Goal: Task Accomplishment & Management: Use online tool/utility

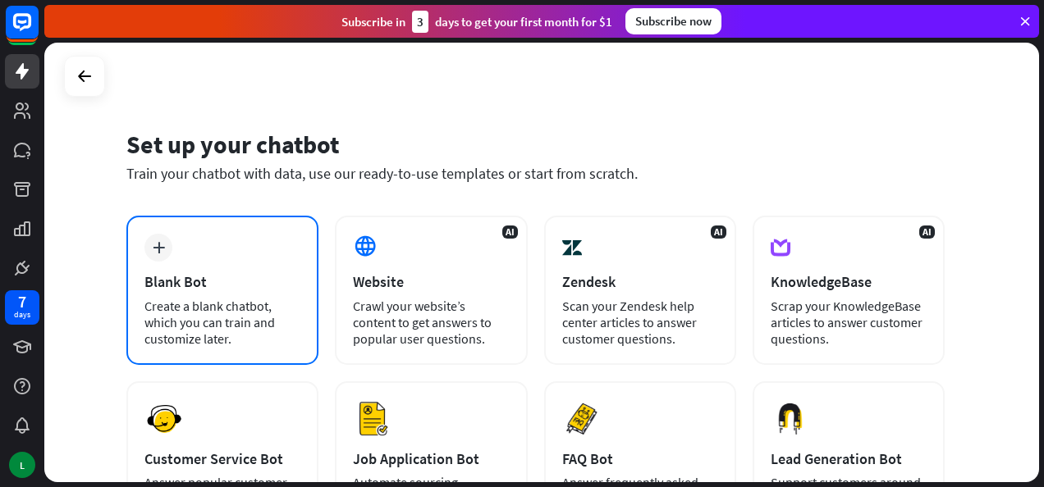
click at [263, 309] on div "Create a blank chatbot, which you can train and customize later." at bounding box center [222, 322] width 156 height 49
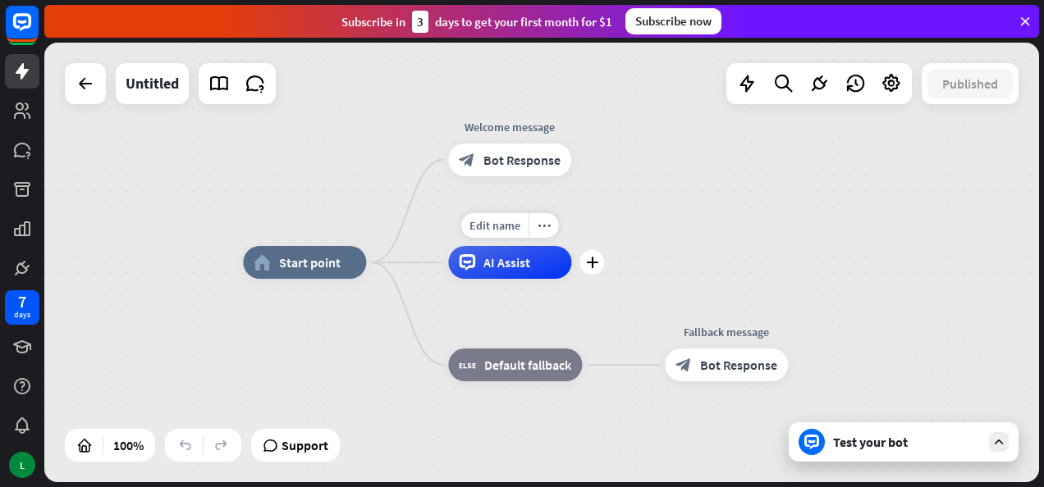
click at [494, 277] on div "AI Assist" at bounding box center [509, 262] width 123 height 33
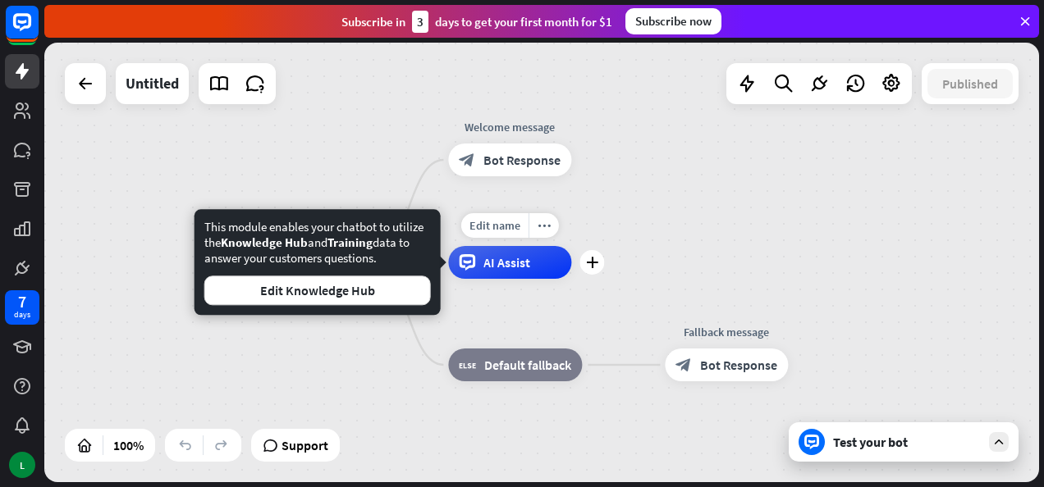
click at [494, 277] on div "AI Assist" at bounding box center [509, 262] width 123 height 33
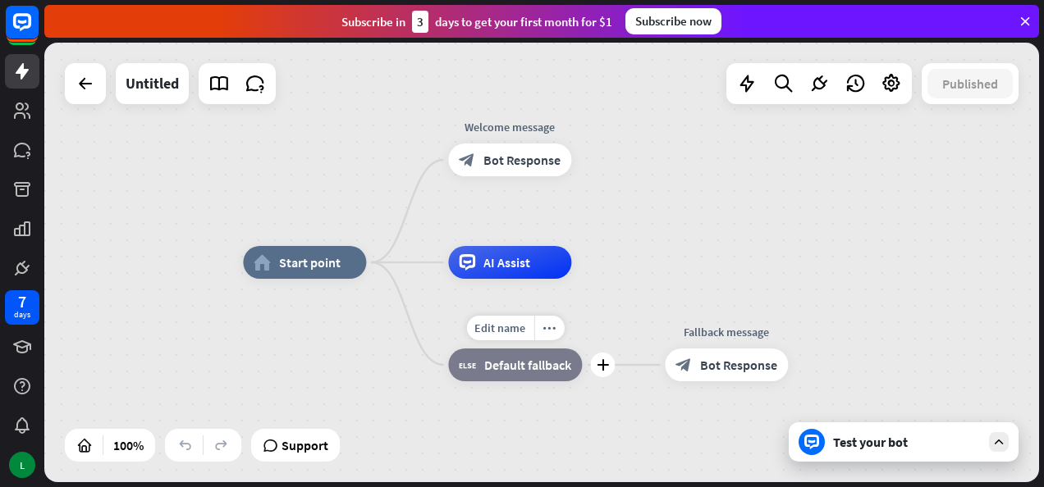
click at [509, 363] on span "Default fallback" at bounding box center [527, 365] width 87 height 16
click at [519, 382] on div "Edit name more_horiz plus block_fallback Default fallback" at bounding box center [515, 365] width 134 height 33
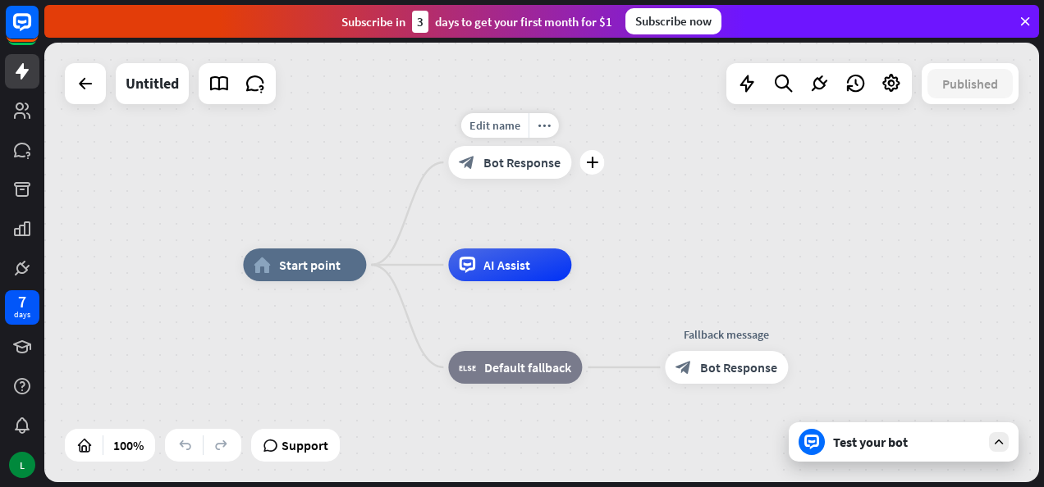
click at [506, 176] on div "block_bot_response Bot Response" at bounding box center [509, 162] width 123 height 33
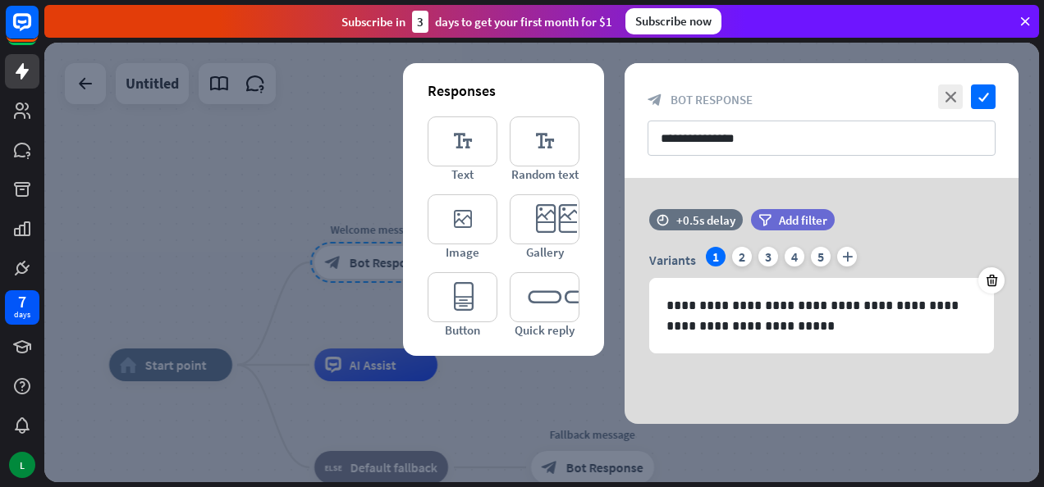
click at [504, 371] on div at bounding box center [541, 263] width 995 height 440
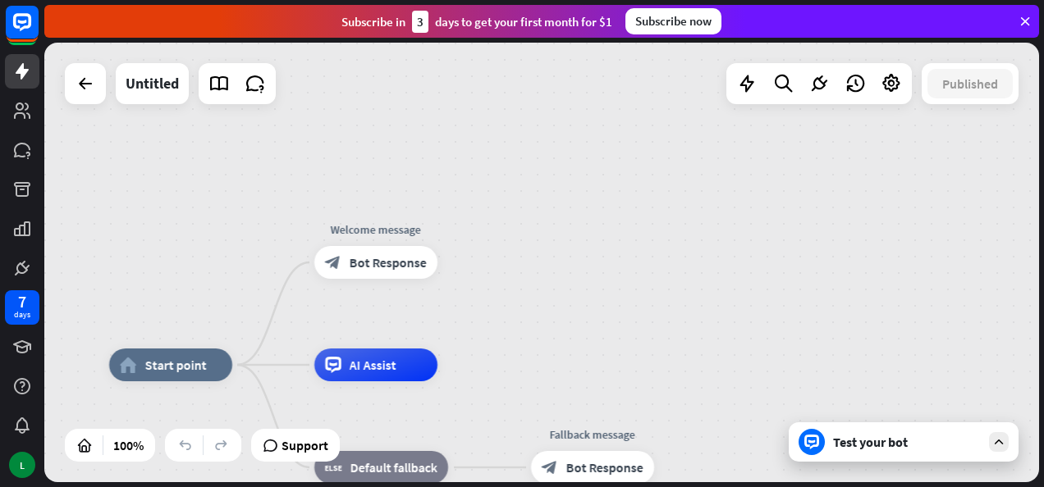
drag, startPoint x: 481, startPoint y: 316, endPoint x: 599, endPoint y: 238, distance: 141.6
click at [394, 265] on span "Bot Response" at bounding box center [388, 262] width 77 height 16
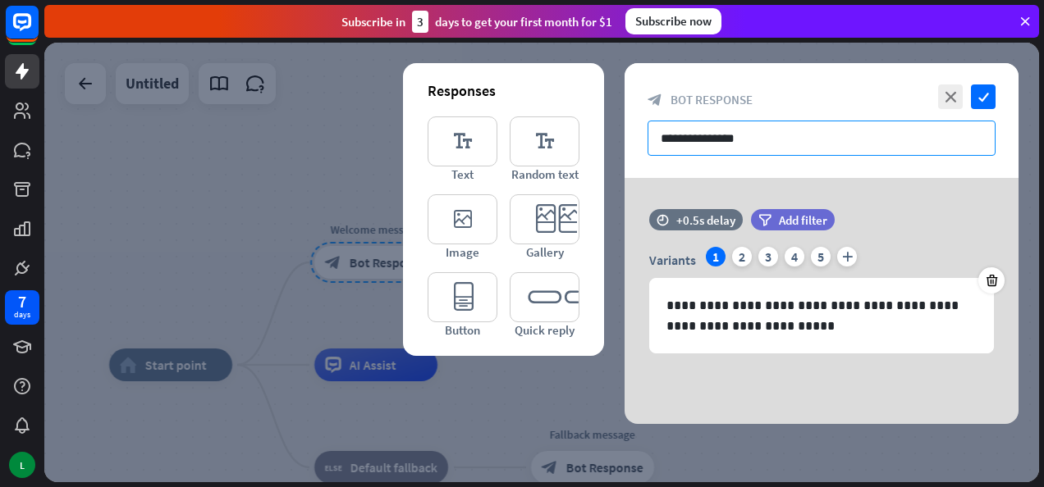
drag, startPoint x: 785, startPoint y: 135, endPoint x: 710, endPoint y: 143, distance: 75.0
click at [710, 143] on input "**********" at bounding box center [822, 138] width 348 height 35
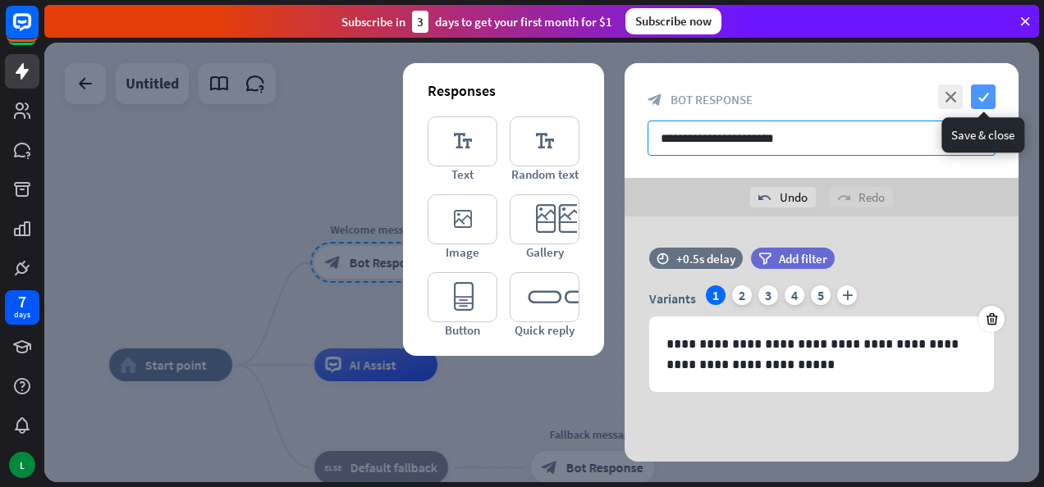
type input "**********"
click at [987, 95] on icon "check" at bounding box center [983, 97] width 25 height 25
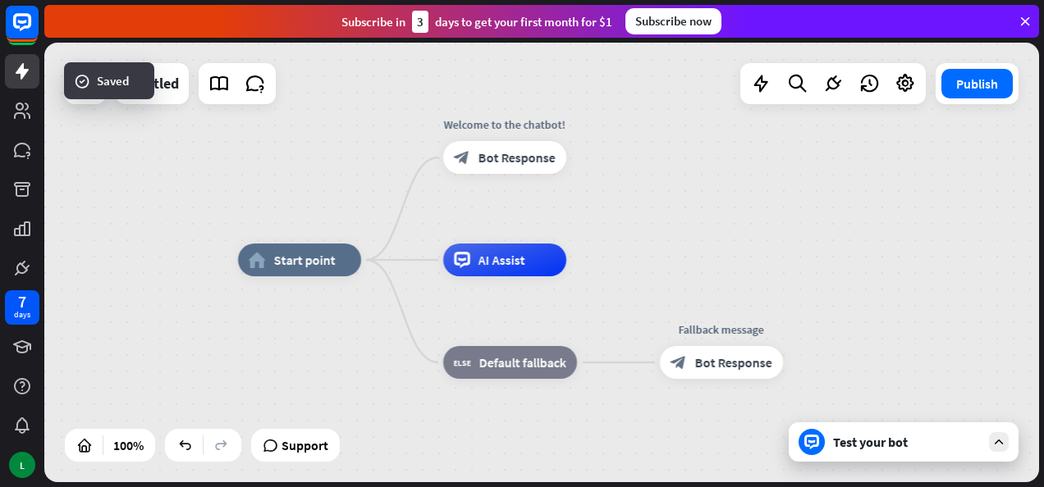
drag, startPoint x: 522, startPoint y: 323, endPoint x: 663, endPoint y: 190, distance: 193.9
click at [663, 190] on div "home_2 Start point Welcome to the chatbot! block_bot_response Bot Response AI A…" at bounding box center [541, 263] width 995 height 440
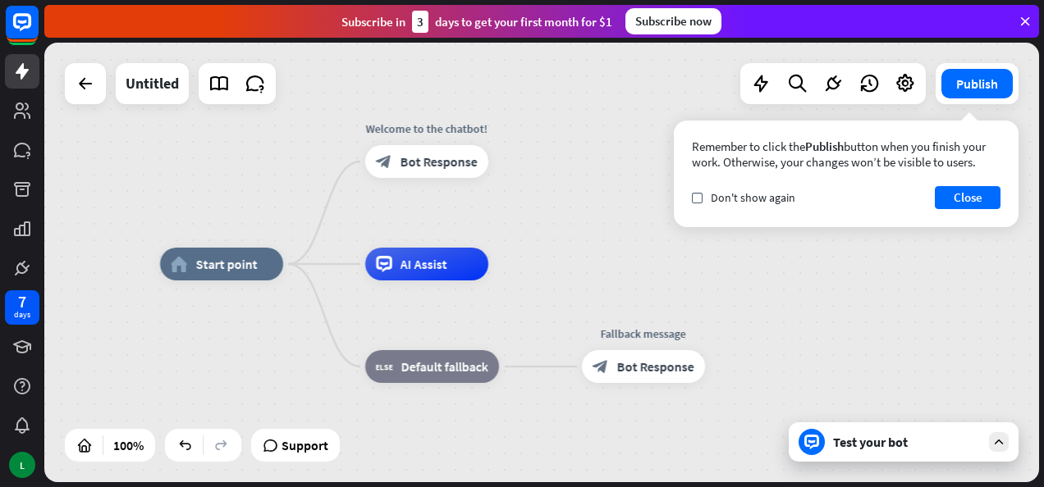
drag, startPoint x: 684, startPoint y: 277, endPoint x: 645, endPoint y: 307, distance: 49.2
click at [591, 311] on div "home_2 Start point Welcome to the chatbot! block_bot_response Bot Response AI A…" at bounding box center [657, 484] width 995 height 440
click at [970, 195] on button "Close" at bounding box center [968, 197] width 66 height 23
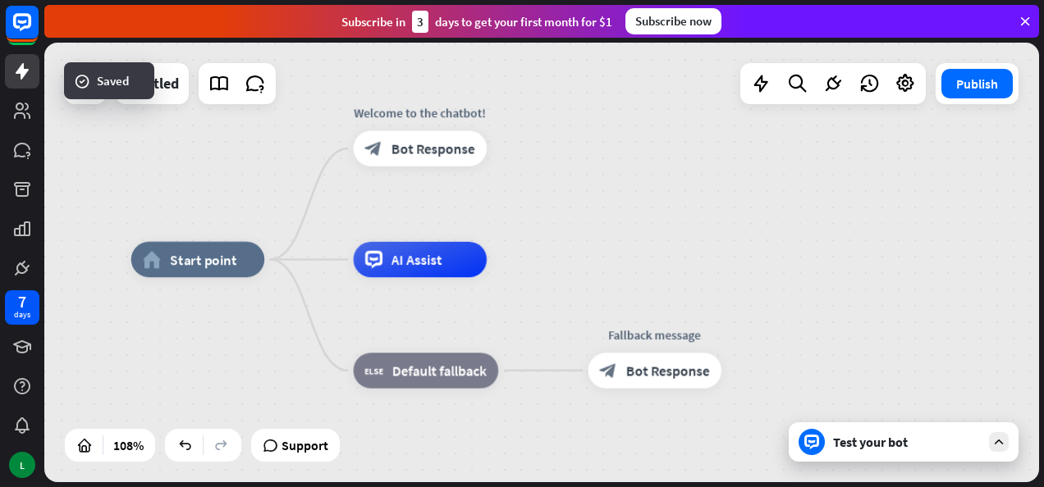
drag, startPoint x: 259, startPoint y: 317, endPoint x: 272, endPoint y: 314, distance: 14.2
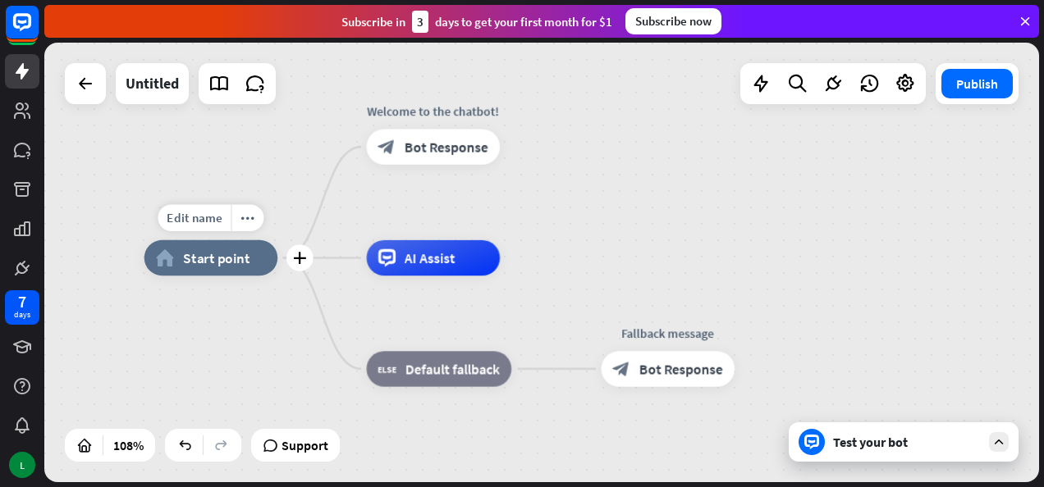
click at [277, 271] on div "Edit name more_horiz plus home_2 Start point" at bounding box center [210, 257] width 133 height 35
click at [300, 264] on div "plus" at bounding box center [299, 258] width 26 height 26
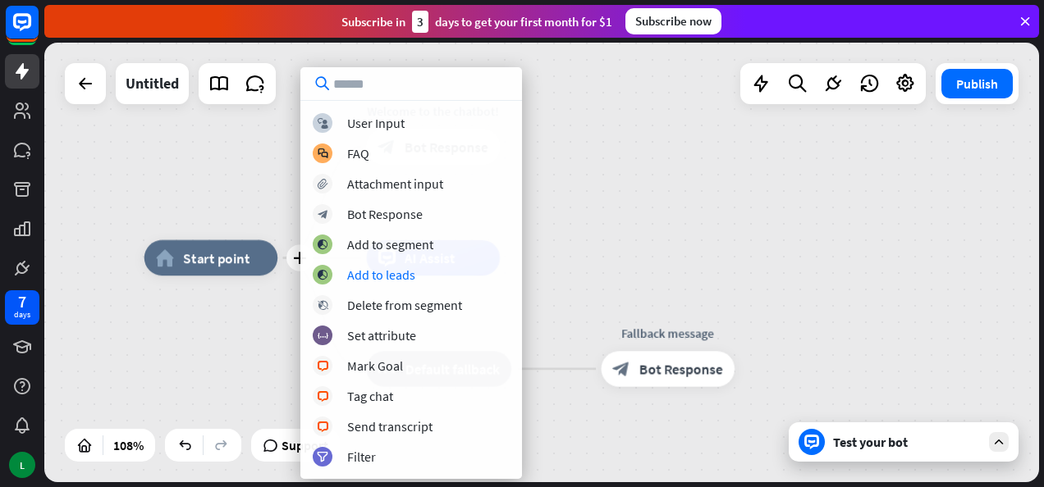
click at [653, 248] on div "plus home_2 Start point Welcome to the chatbot! block_bot_response Bot Response…" at bounding box center [541, 263] width 995 height 440
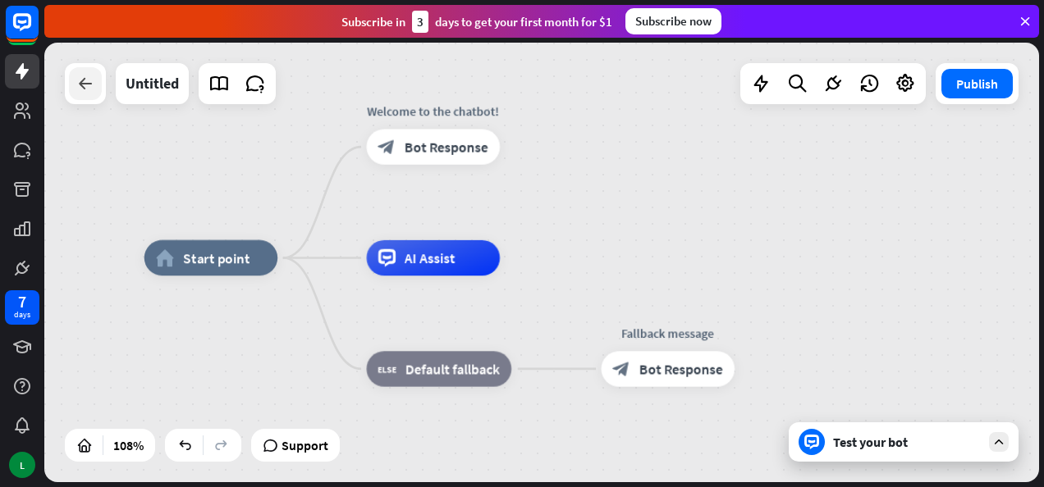
click at [79, 79] on icon at bounding box center [86, 84] width 20 height 20
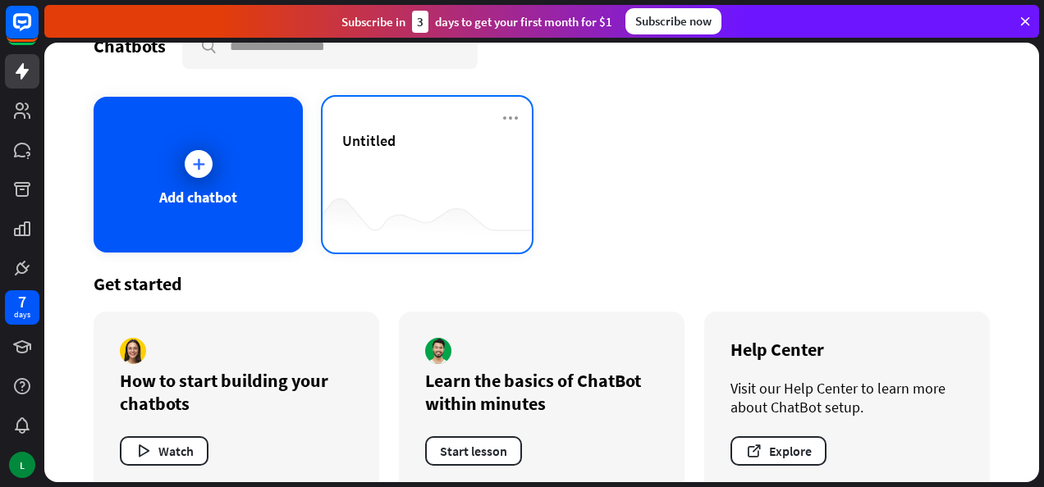
scroll to position [69, 0]
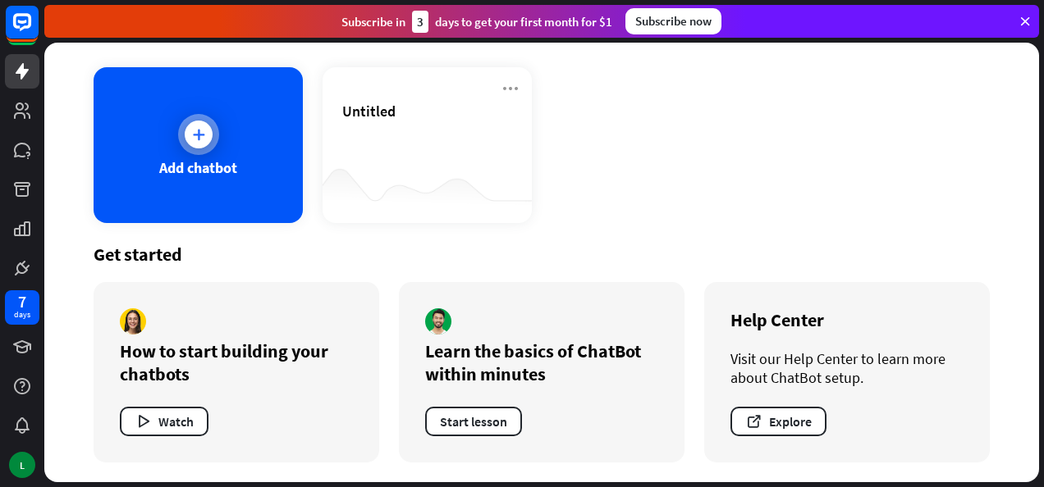
click at [178, 169] on div "Add chatbot" at bounding box center [198, 167] width 78 height 19
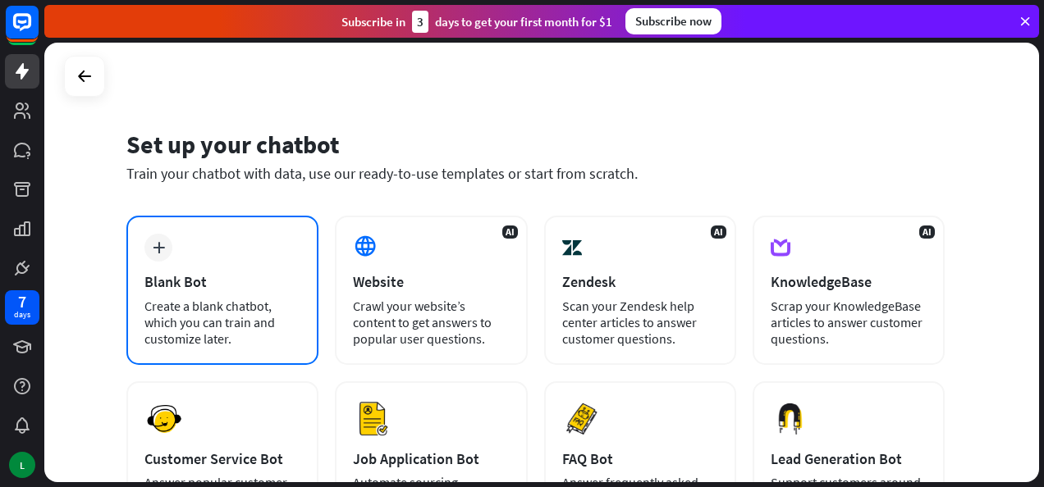
click at [194, 325] on div "Create a blank chatbot, which you can train and customize later." at bounding box center [222, 322] width 156 height 49
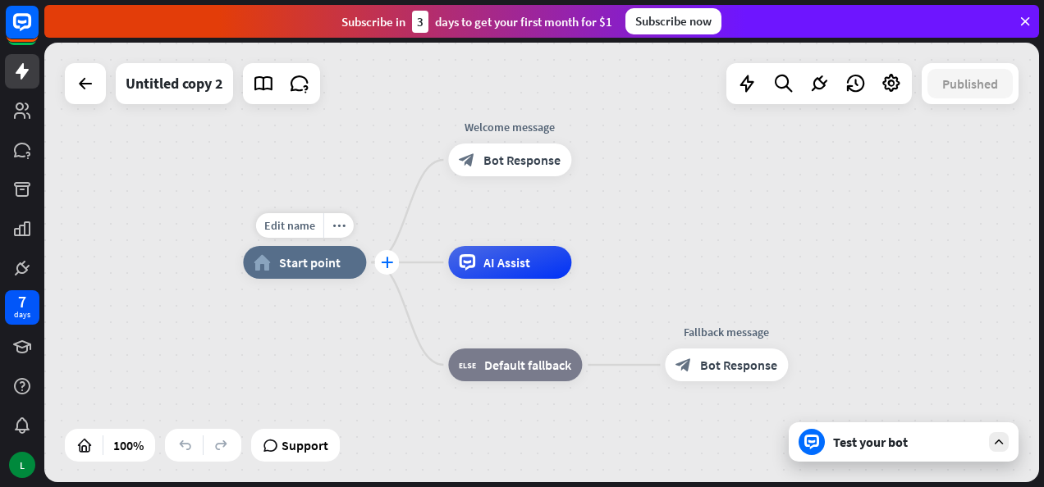
click at [386, 264] on icon "plus" at bounding box center [387, 262] width 12 height 11
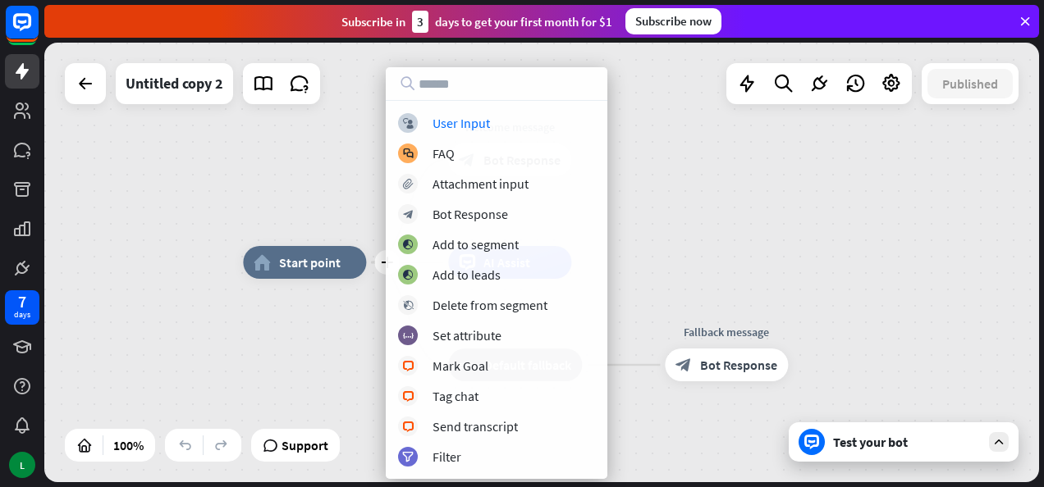
click at [679, 149] on div "plus home_2 Start point Welcome message block_bot_response Bot Response AI Assi…" at bounding box center [541, 263] width 995 height 440
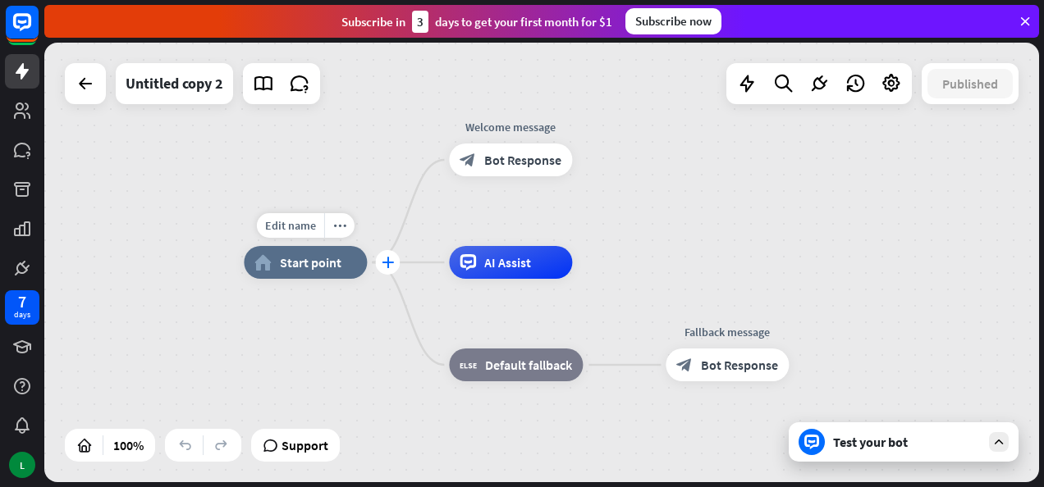
click at [387, 271] on div "plus" at bounding box center [387, 262] width 25 height 25
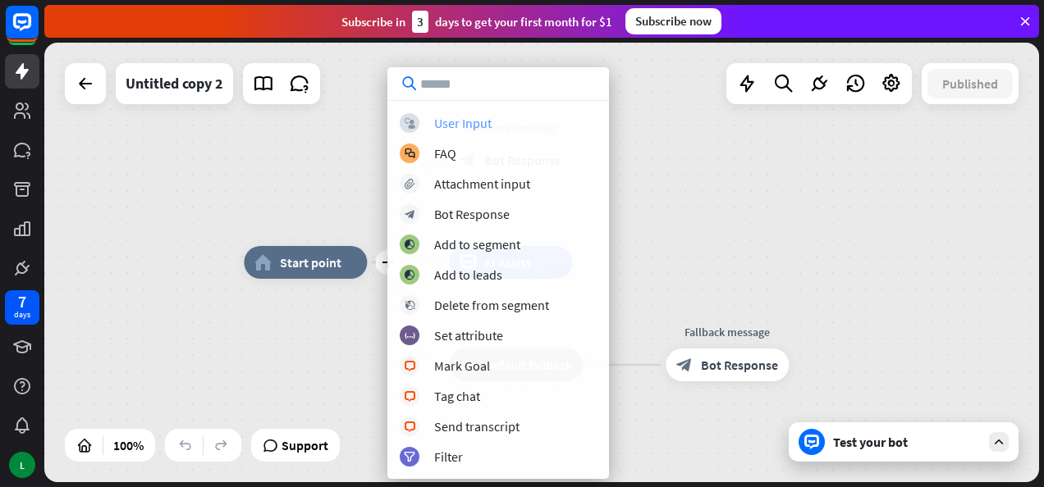
click at [452, 123] on div "User Input" at bounding box center [462, 123] width 57 height 16
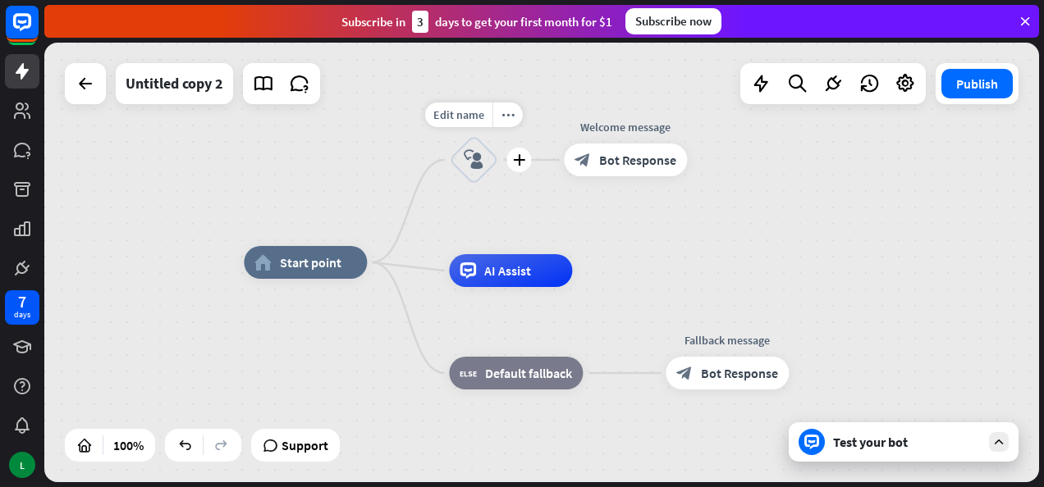
click at [472, 156] on icon "block_user_input" at bounding box center [474, 160] width 20 height 20
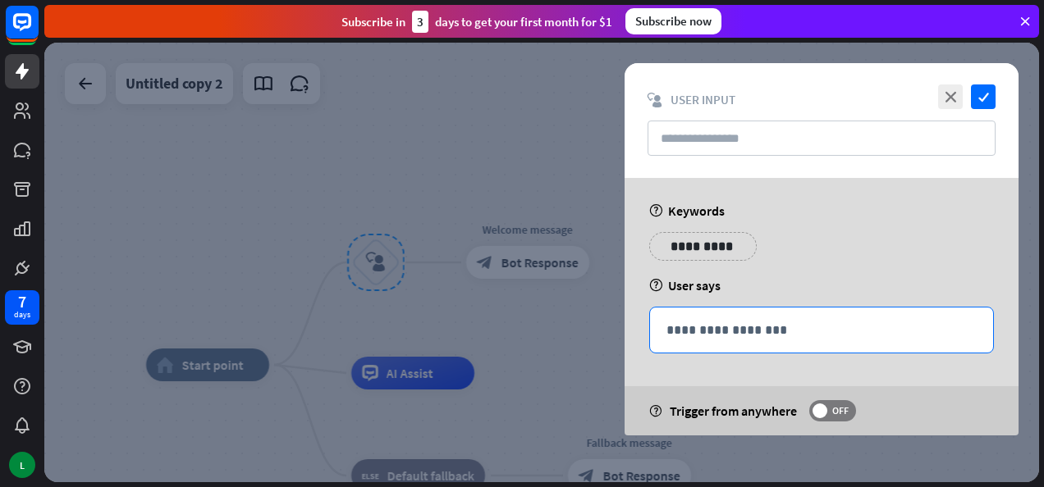
click at [771, 327] on p "**********" at bounding box center [821, 330] width 310 height 21
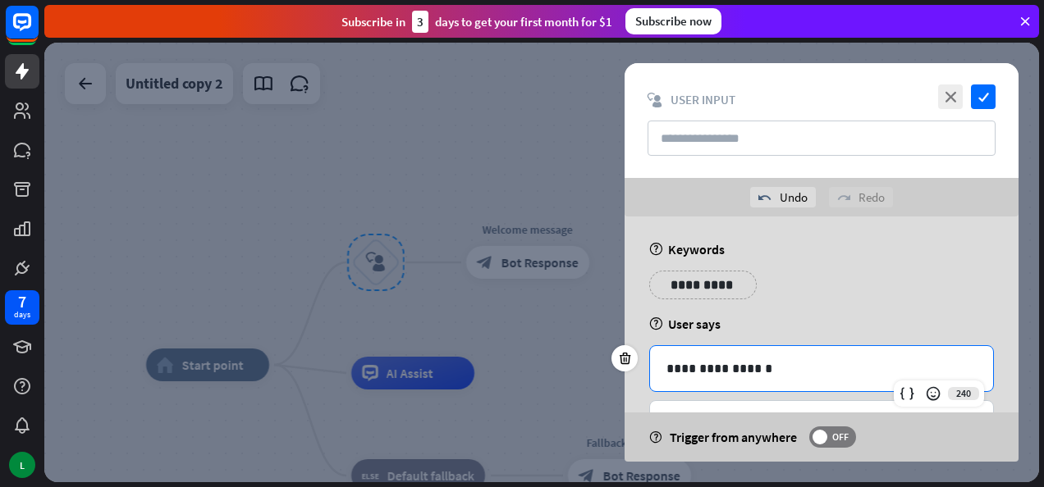
scroll to position [66, 0]
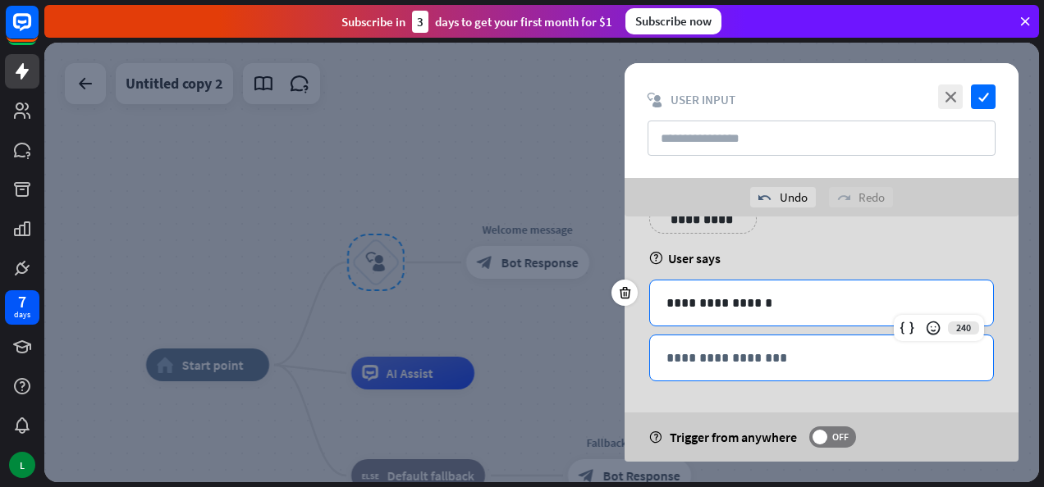
click at [739, 364] on p "**********" at bounding box center [821, 358] width 310 height 21
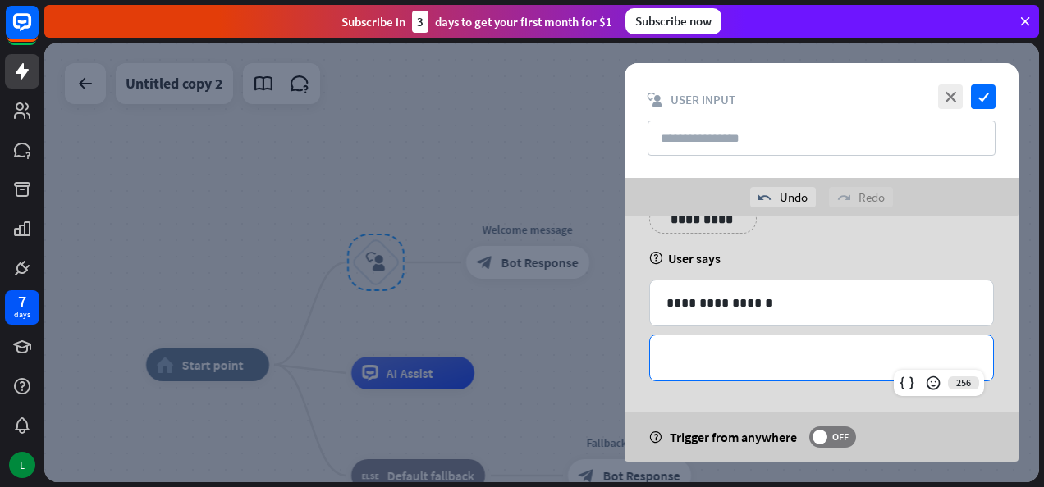
scroll to position [0, 0]
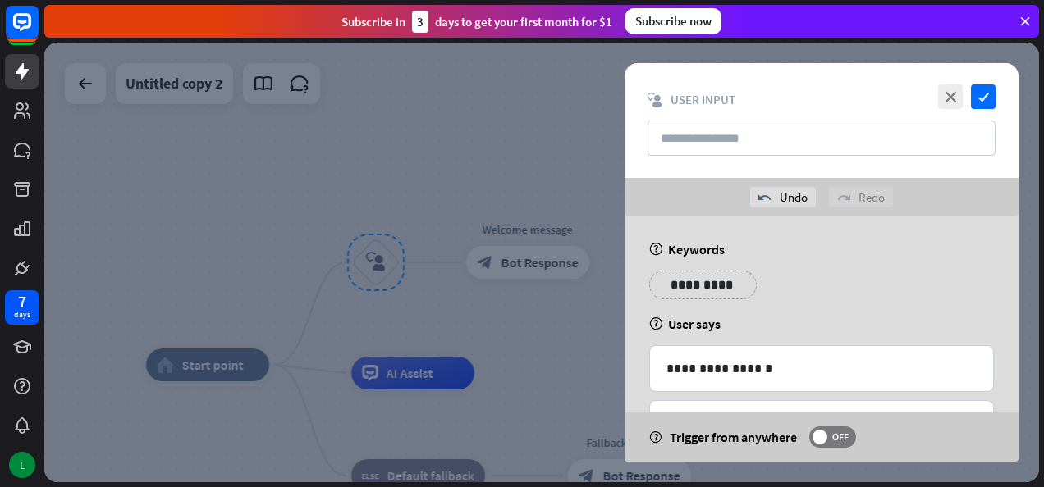
click at [843, 282] on div "**********" at bounding box center [821, 291] width 355 height 41
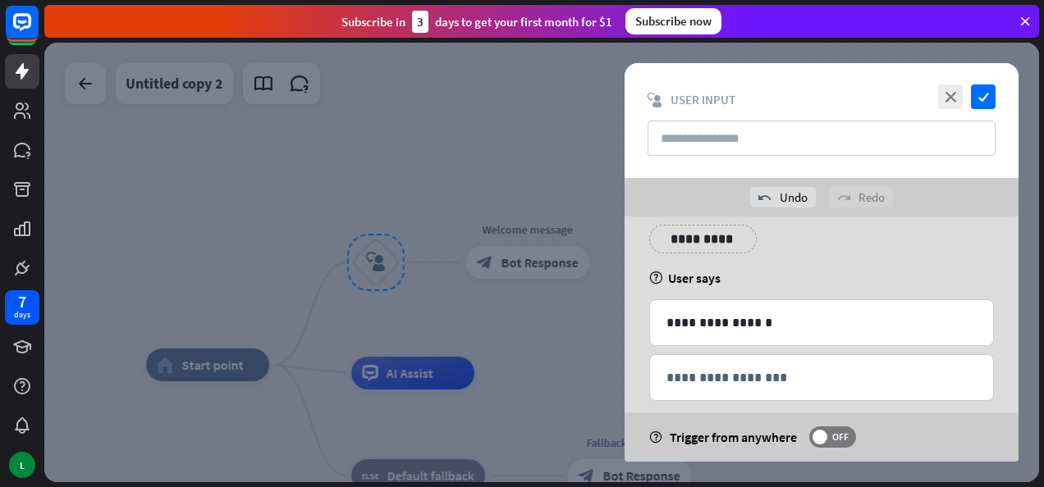
scroll to position [66, 0]
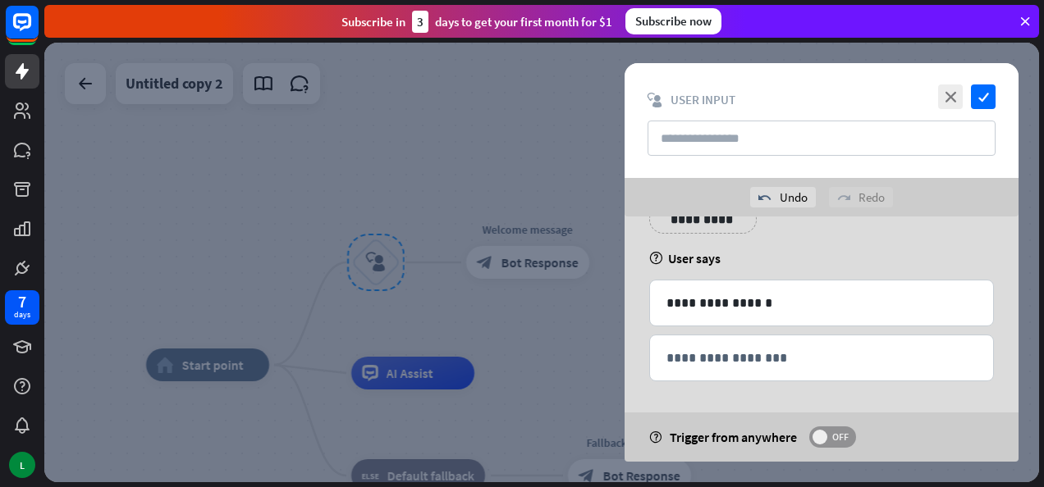
click at [835, 429] on label "OFF" at bounding box center [832, 437] width 47 height 21
click at [980, 92] on icon "check" at bounding box center [983, 97] width 25 height 25
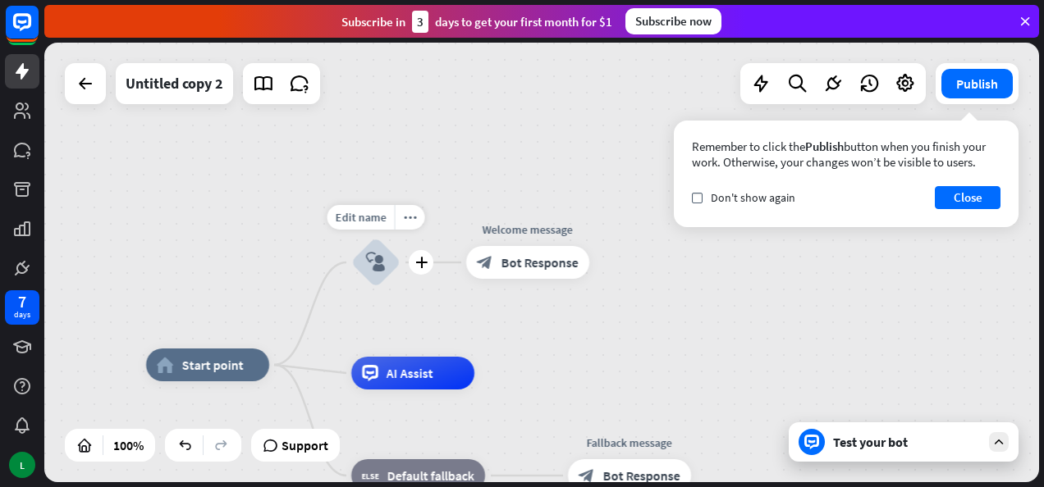
click at [384, 262] on icon "block_user_input" at bounding box center [376, 263] width 20 height 20
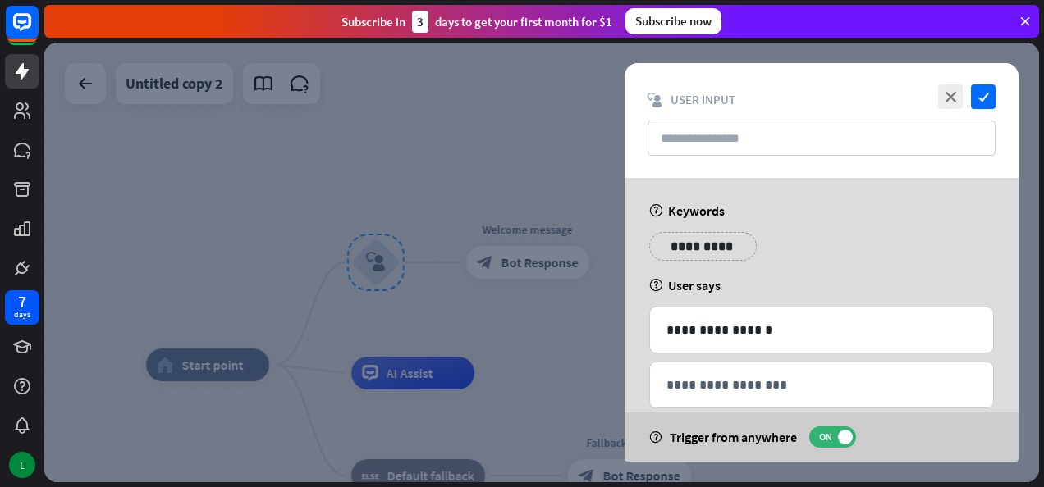
scroll to position [26, 0]
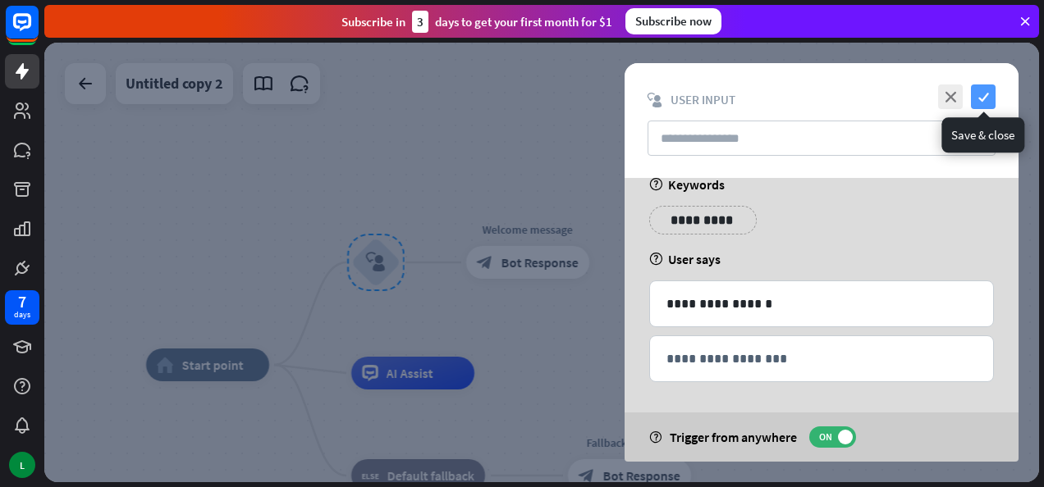
click at [982, 93] on icon "check" at bounding box center [983, 97] width 25 height 25
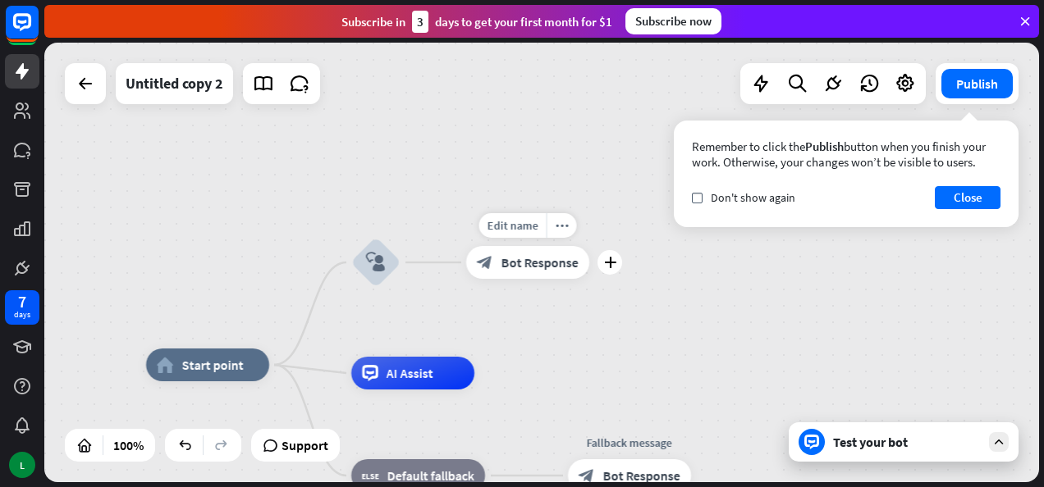
click at [518, 263] on span "Bot Response" at bounding box center [539, 262] width 77 height 16
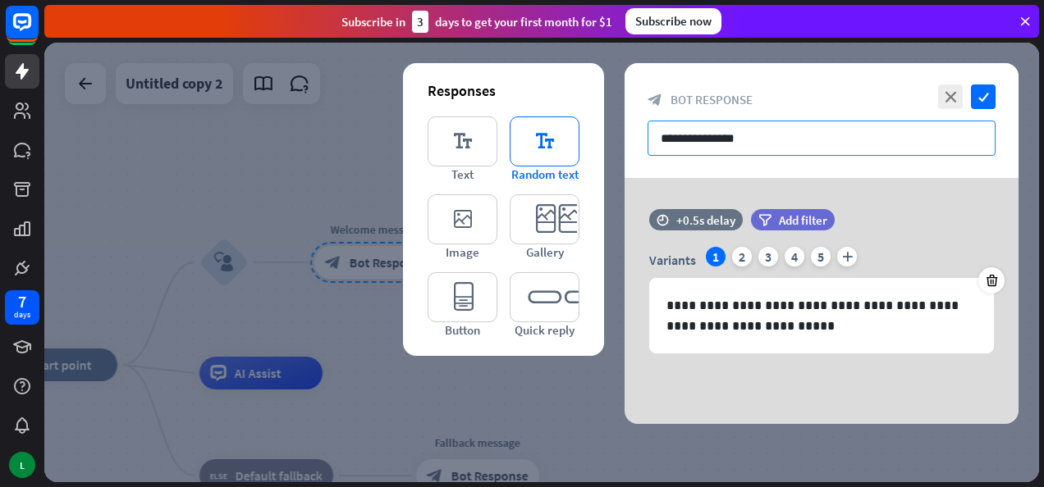
drag, startPoint x: 783, startPoint y: 137, endPoint x: 574, endPoint y: 135, distance: 209.3
click at [625, 135] on div "**********" at bounding box center [822, 243] width 394 height 361
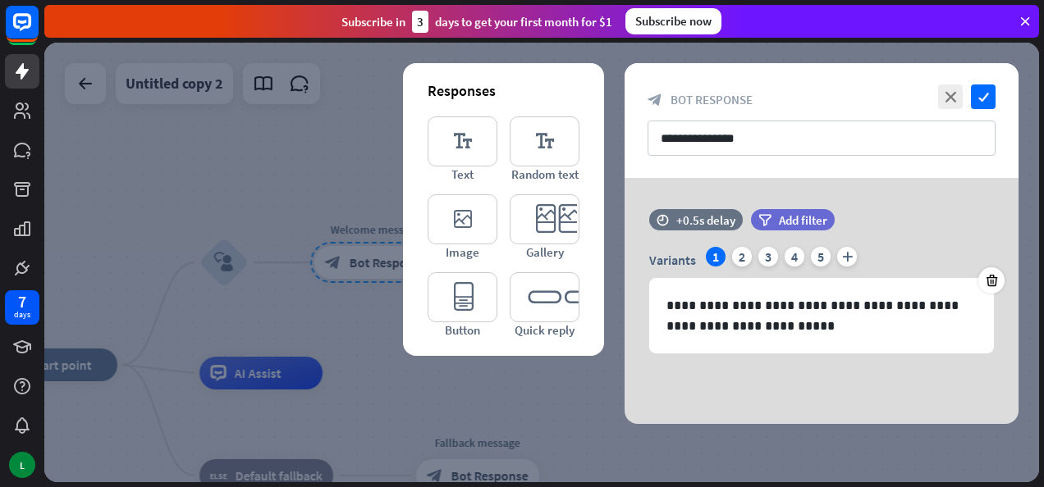
click at [859, 185] on div "**********" at bounding box center [822, 301] width 394 height 246
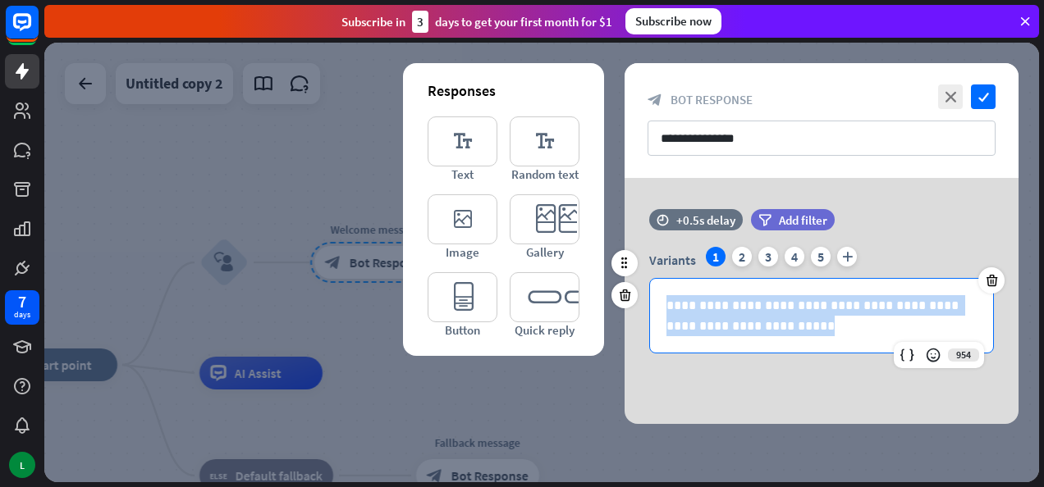
drag, startPoint x: 907, startPoint y: 338, endPoint x: 648, endPoint y: 264, distance: 269.7
click at [648, 264] on div "**********" at bounding box center [822, 300] width 394 height 107
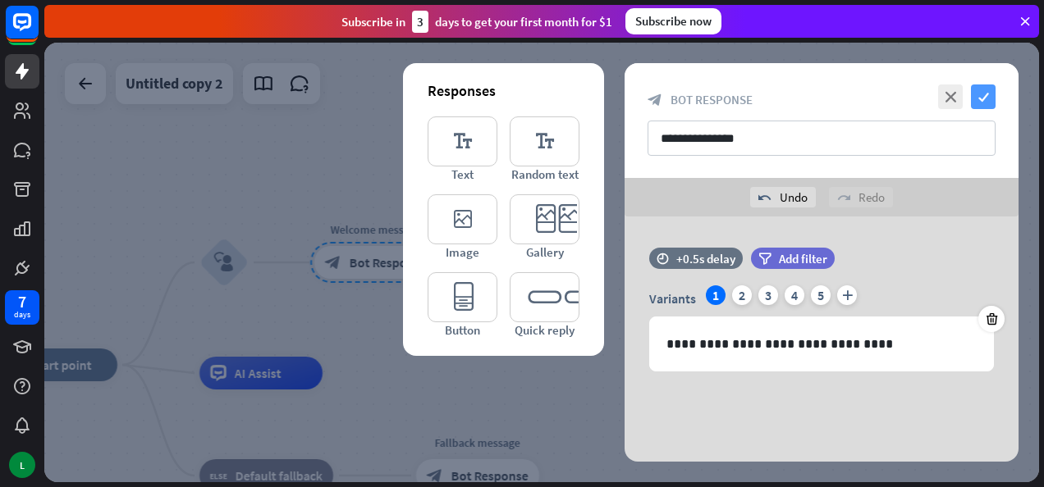
click at [980, 98] on icon "check" at bounding box center [983, 97] width 25 height 25
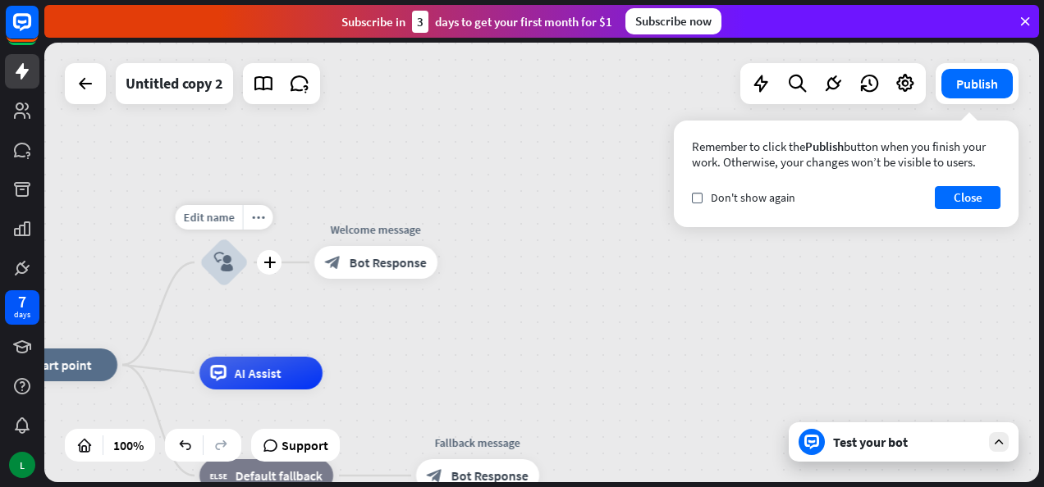
click at [266, 264] on icon "plus" at bounding box center [269, 262] width 12 height 11
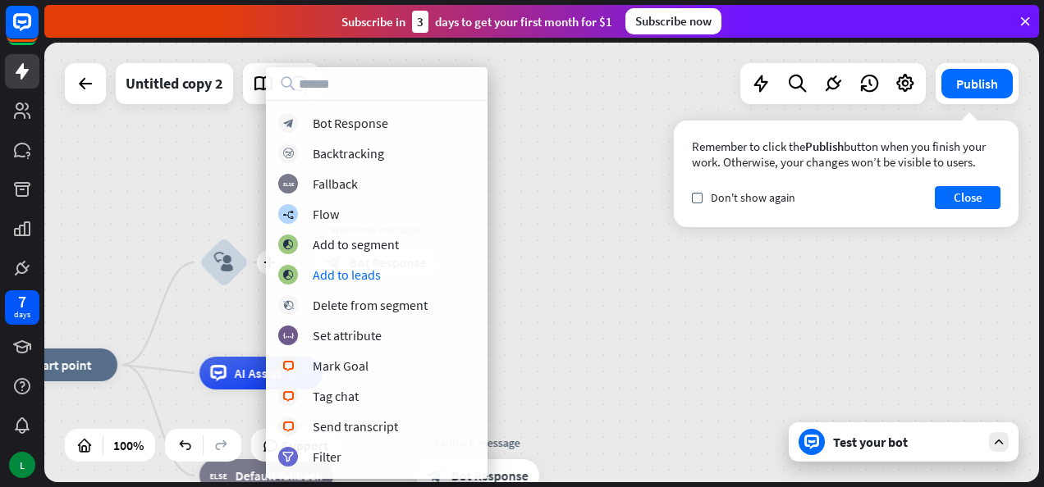
click at [552, 266] on div "home_2 Start point plus block_user_input Welcome message block_bot_response Bot…" at bounding box center [541, 263] width 995 height 440
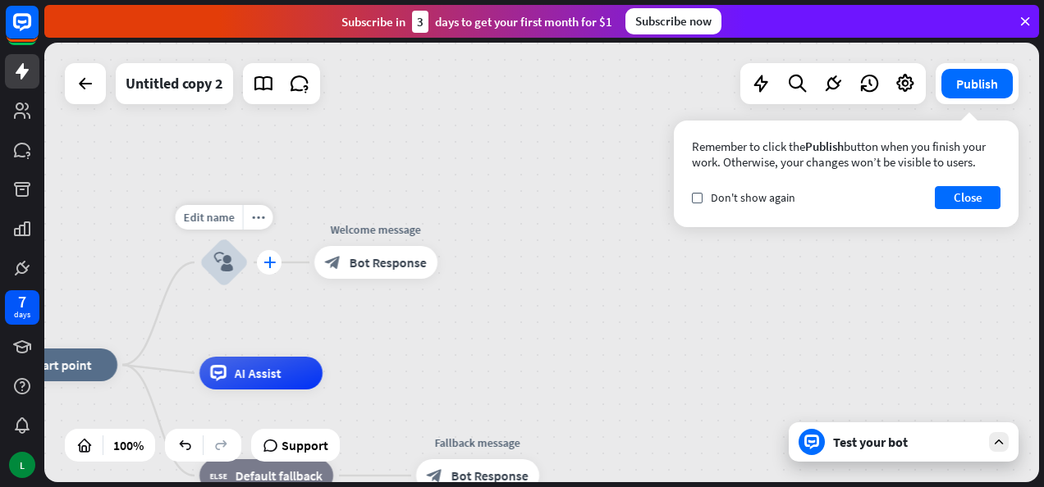
click at [269, 263] on icon "plus" at bounding box center [269, 262] width 12 height 11
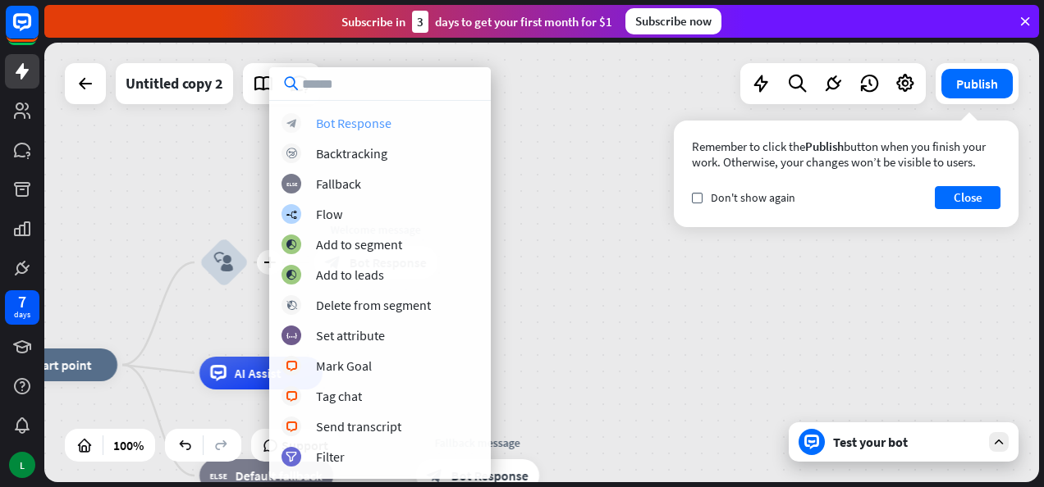
click at [348, 128] on div "Bot Response" at bounding box center [354, 123] width 76 height 16
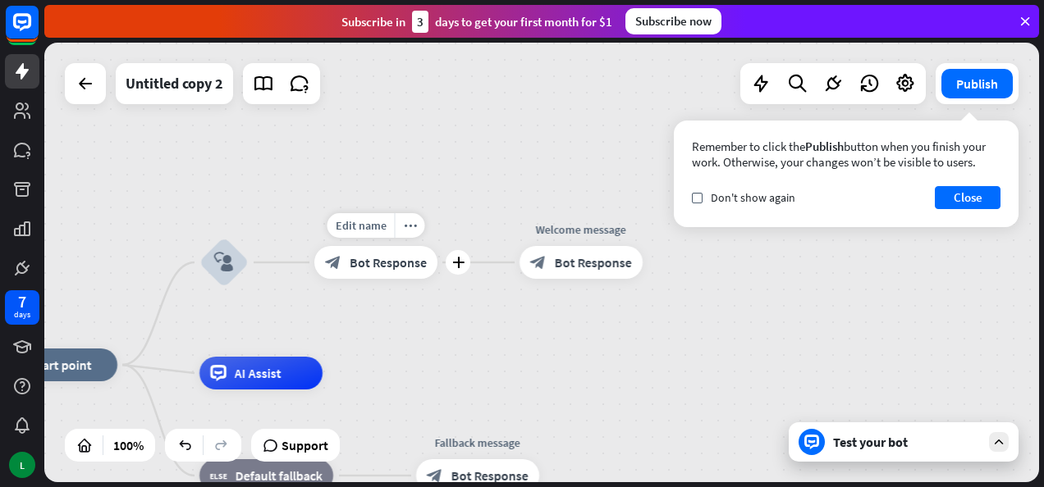
click at [369, 265] on span "Bot Response" at bounding box center [388, 262] width 77 height 16
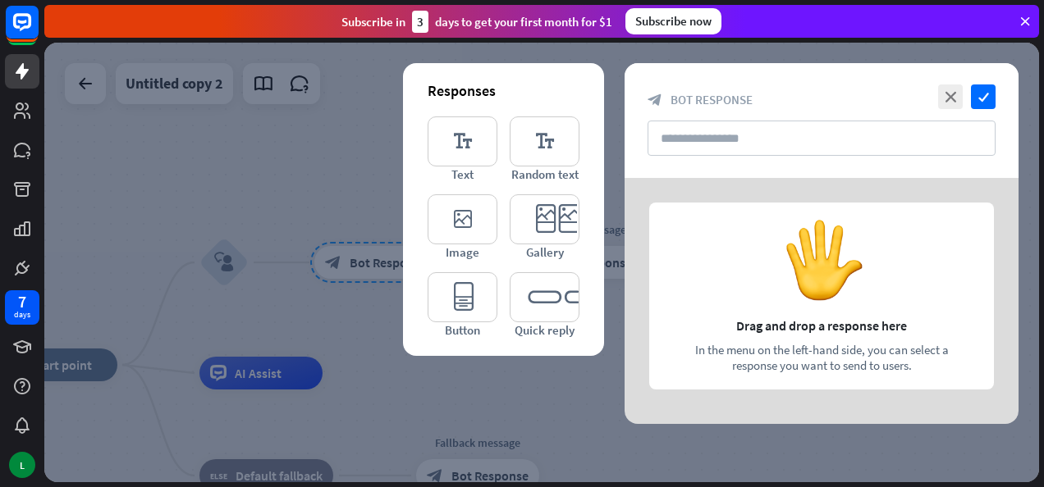
click at [809, 276] on div at bounding box center [822, 301] width 394 height 246
click at [477, 135] on icon "editor_text" at bounding box center [463, 142] width 70 height 50
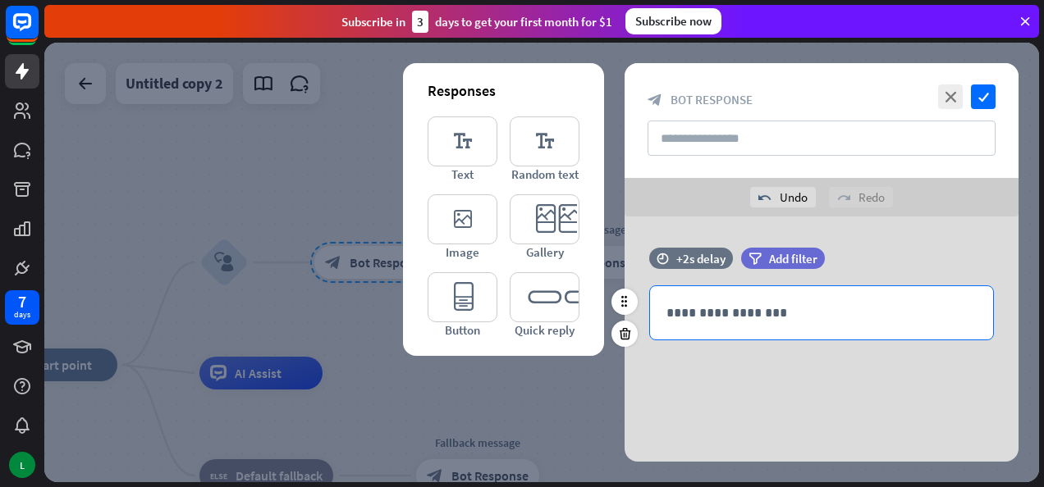
click at [784, 312] on p "**********" at bounding box center [821, 313] width 310 height 21
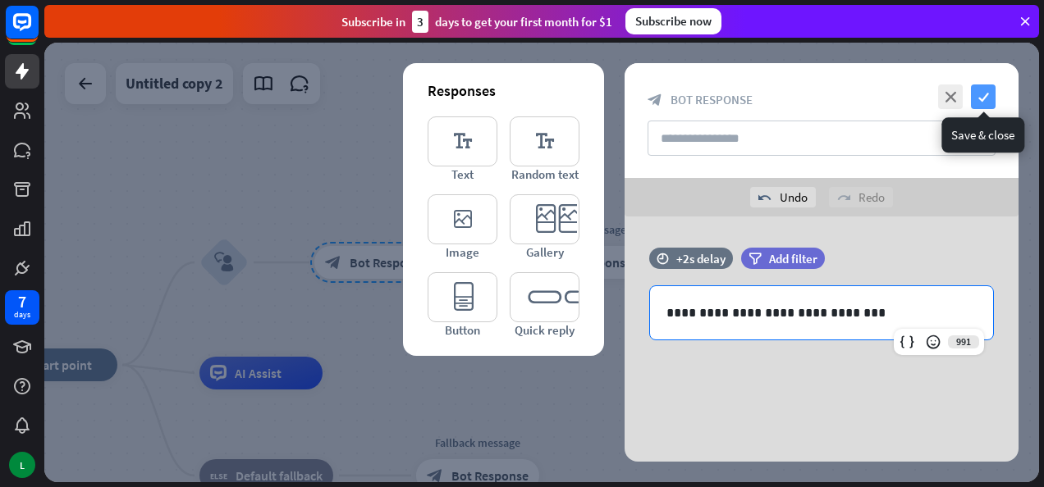
click at [983, 95] on icon "check" at bounding box center [983, 97] width 25 height 25
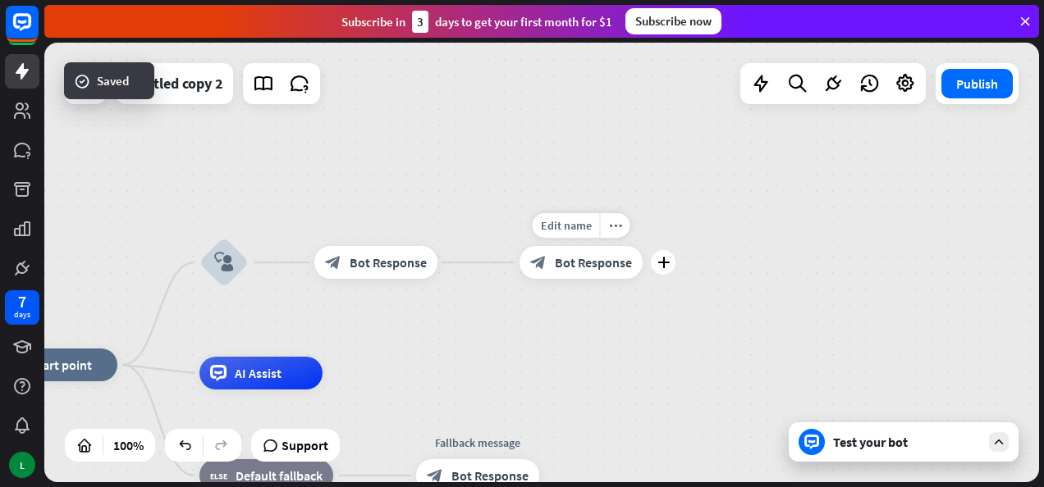
click at [588, 254] on span "Bot Response" at bounding box center [593, 262] width 77 height 16
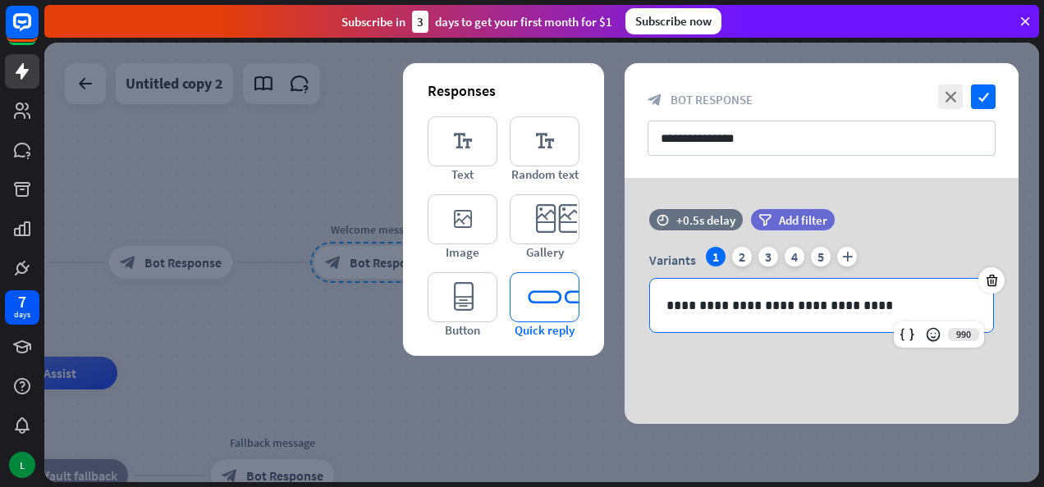
drag, startPoint x: 895, startPoint y: 300, endPoint x: 564, endPoint y: 317, distance: 331.1
click at [625, 317] on div "**********" at bounding box center [822, 301] width 394 height 246
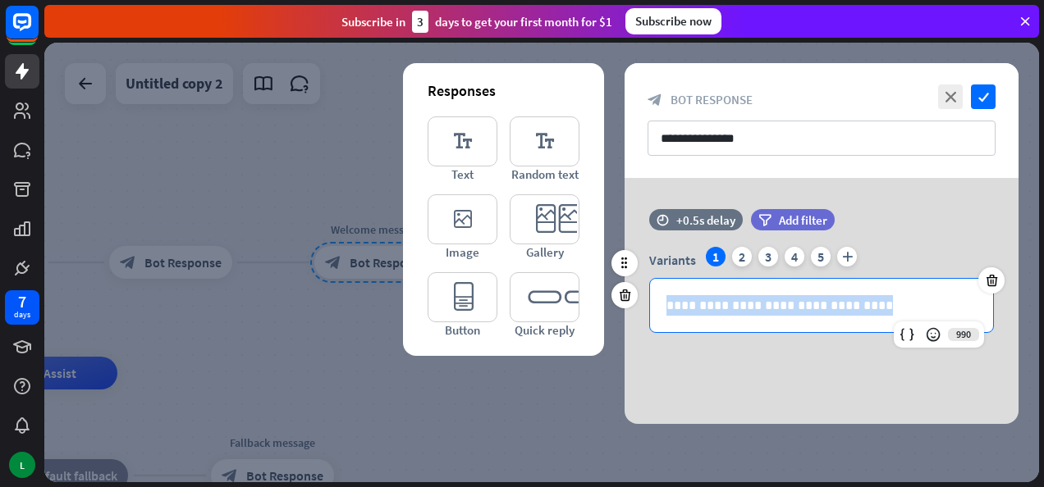
drag, startPoint x: 863, startPoint y: 310, endPoint x: 639, endPoint y: 288, distance: 226.0
click at [639, 289] on div "**********" at bounding box center [822, 290] width 394 height 86
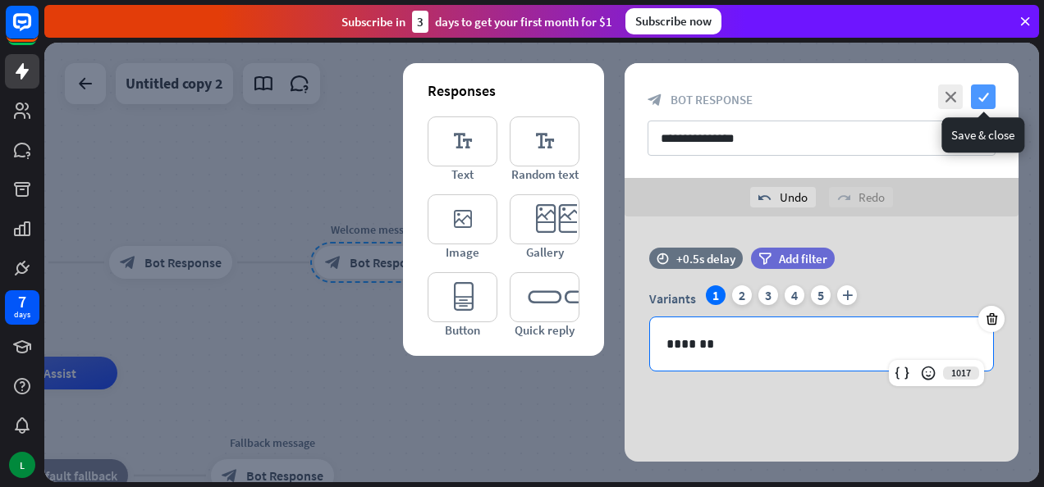
click at [989, 94] on icon "check" at bounding box center [983, 97] width 25 height 25
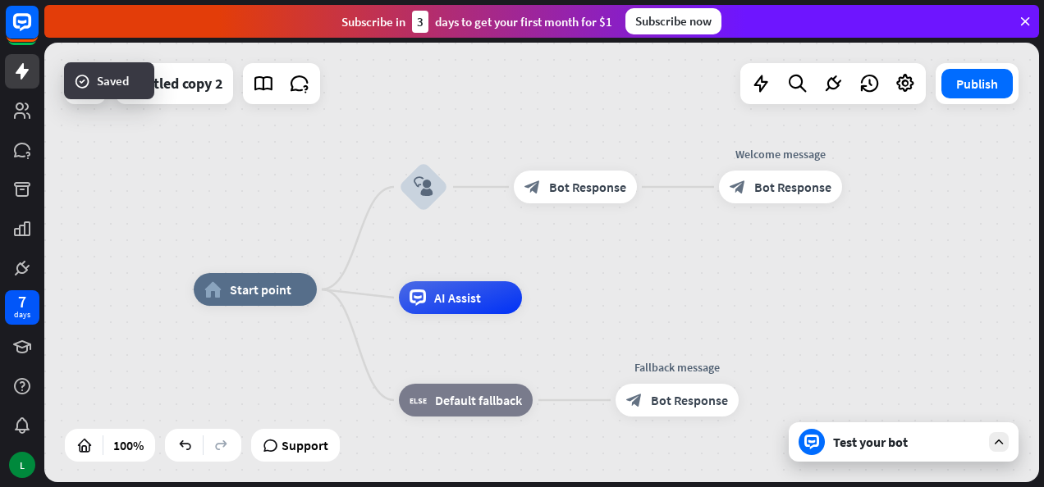
drag, startPoint x: 425, startPoint y: 318, endPoint x: 834, endPoint y: 236, distance: 417.0
click at [834, 236] on div "home_2 Start point block_user_input block_bot_response Bot Response Welcome mes…" at bounding box center [541, 263] width 995 height 440
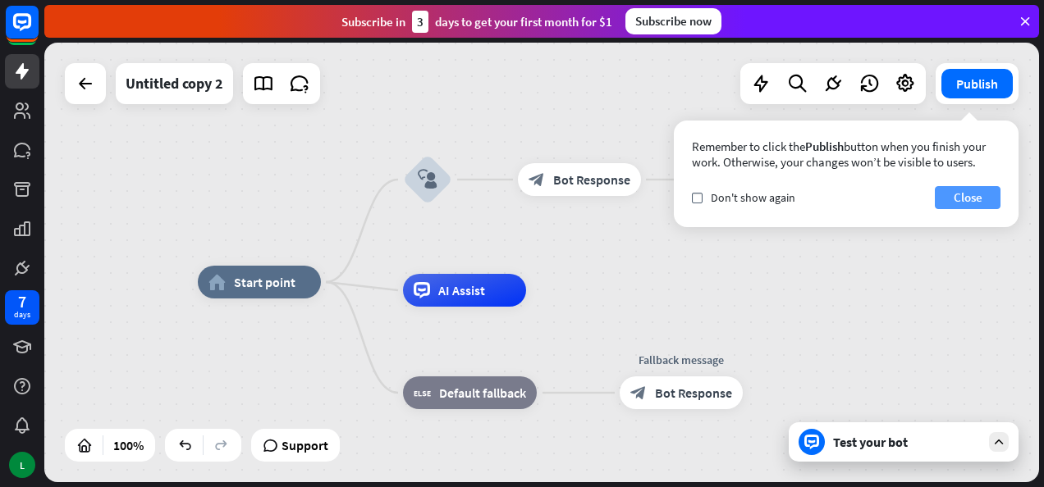
click at [970, 194] on button "Close" at bounding box center [968, 197] width 66 height 23
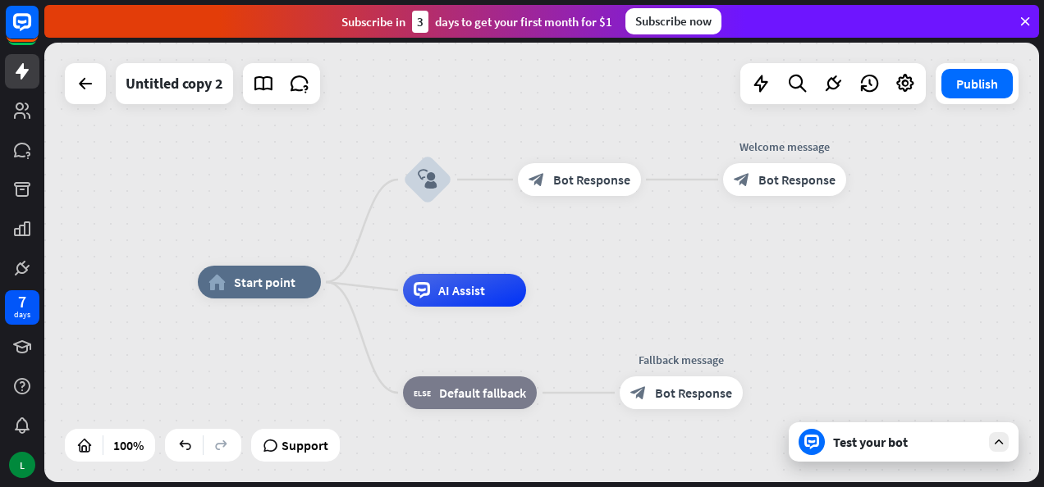
click at [834, 445] on div "Test your bot" at bounding box center [907, 442] width 148 height 16
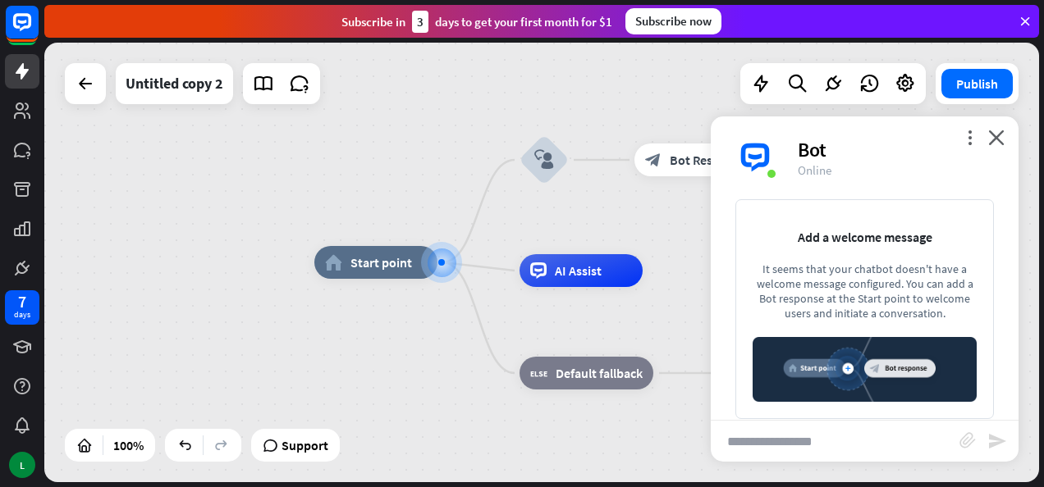
click at [801, 435] on input "text" at bounding box center [835, 441] width 249 height 41
type input "**********"
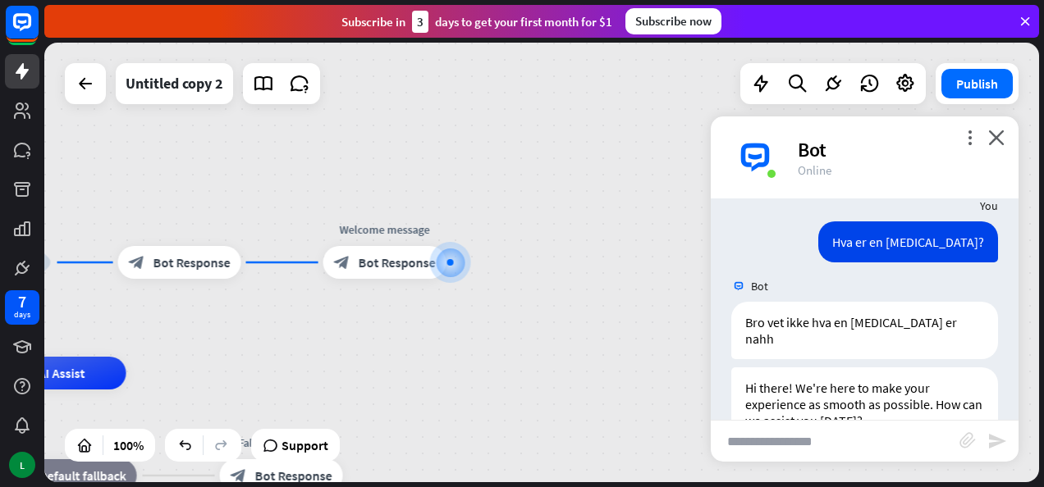
scroll to position [53, 0]
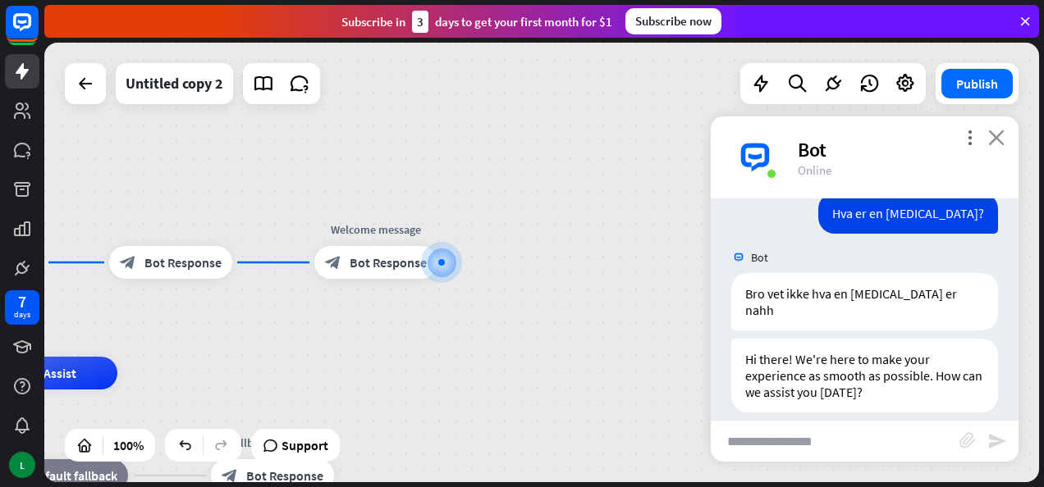
click at [1000, 135] on icon "close" at bounding box center [996, 138] width 16 height 16
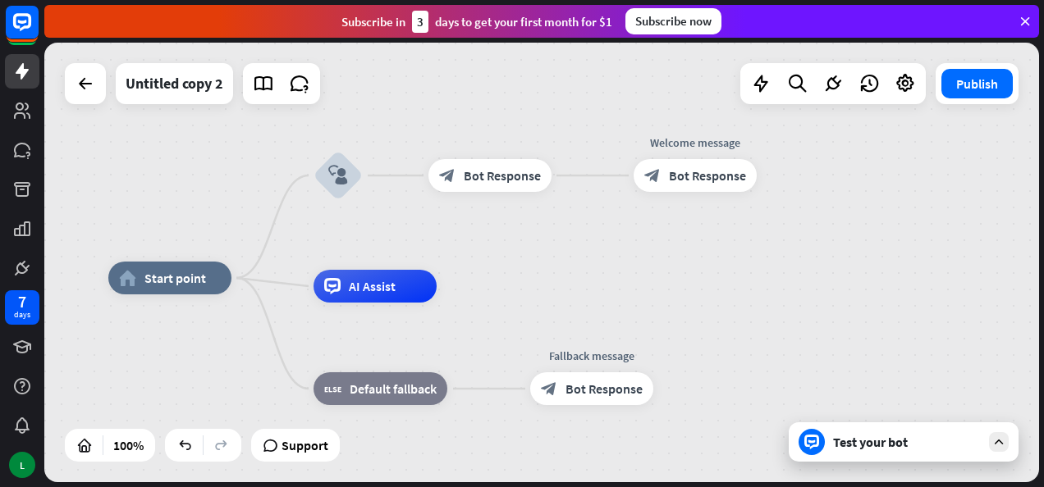
drag, startPoint x: 416, startPoint y: 319, endPoint x: 729, endPoint y: 236, distance: 323.7
click at [729, 236] on div "home_2 Start point block_user_input block_bot_response Bot Response Welcome mes…" at bounding box center [541, 263] width 995 height 440
click at [726, 140] on icon "more_horiz" at bounding box center [730, 139] width 13 height 12
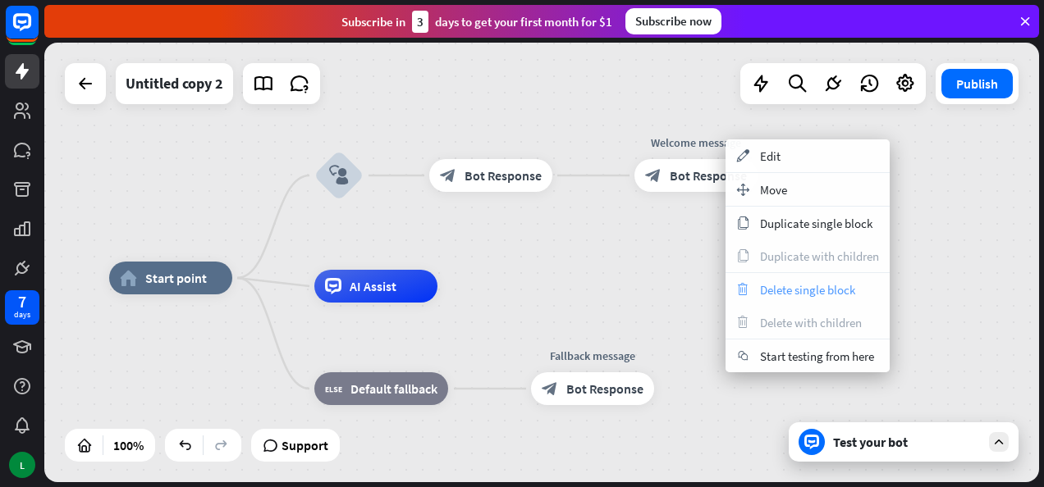
click at [765, 291] on span "Delete single block" at bounding box center [807, 290] width 95 height 16
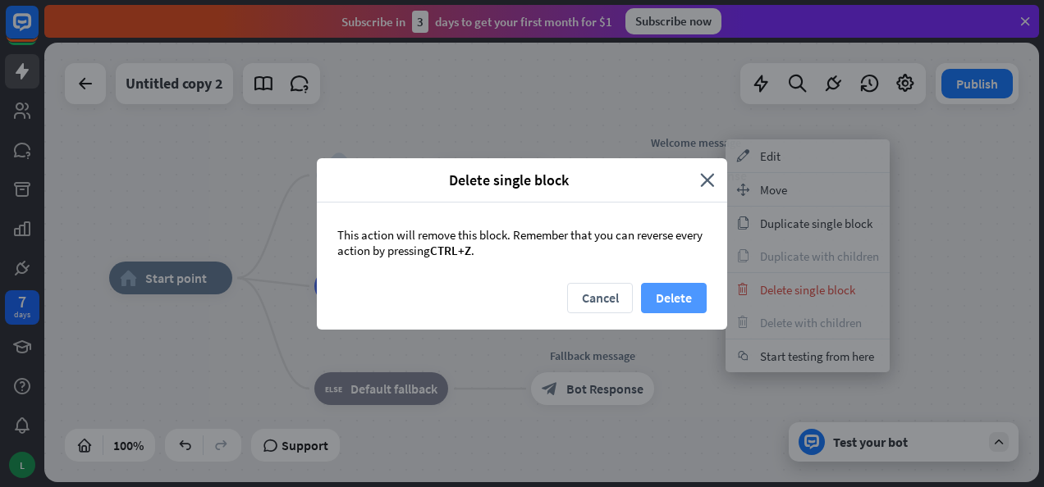
click at [660, 300] on button "Delete" at bounding box center [674, 298] width 66 height 30
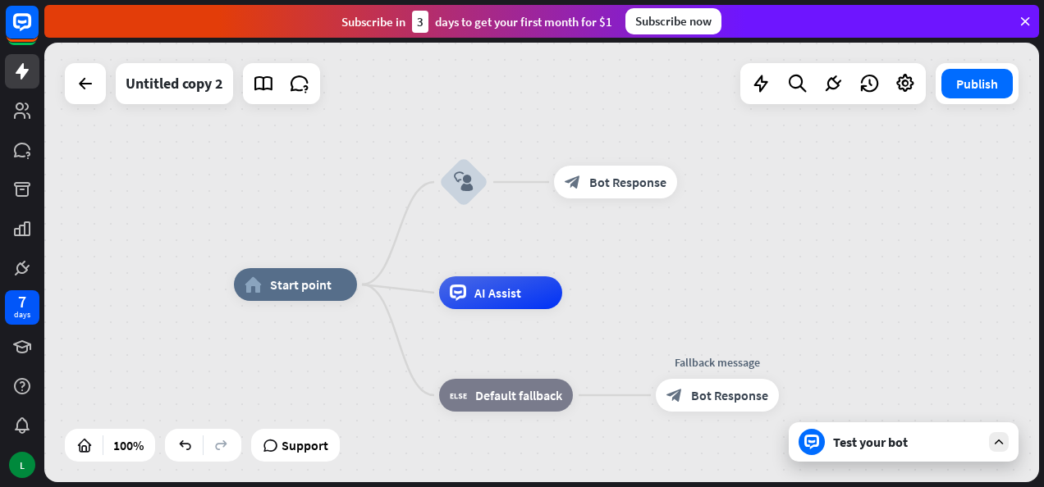
drag, startPoint x: 496, startPoint y: 323, endPoint x: 617, endPoint y: 330, distance: 121.6
click at [859, 450] on div "Test your bot" at bounding box center [907, 442] width 148 height 16
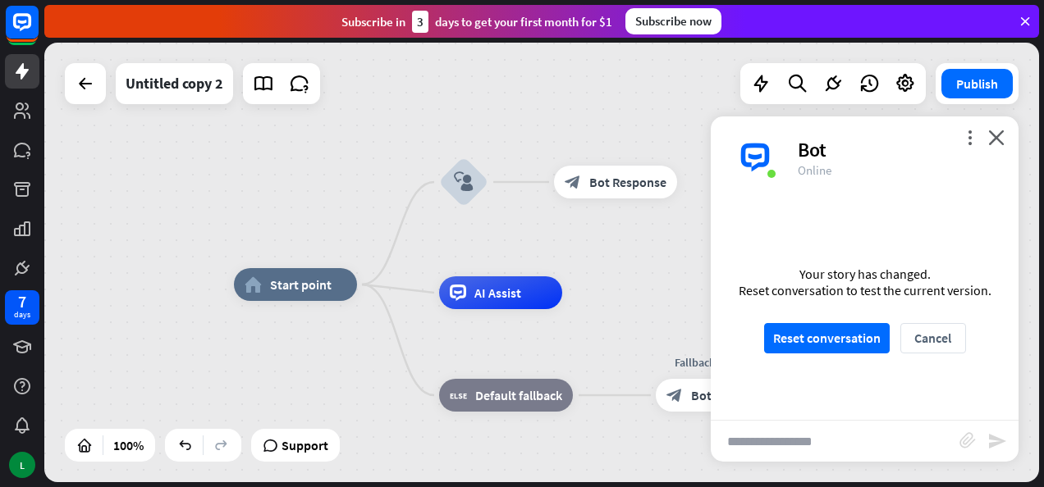
click at [818, 437] on input "text" at bounding box center [835, 441] width 249 height 41
type input "*"
click at [831, 330] on button "Reset conversation" at bounding box center [827, 338] width 126 height 30
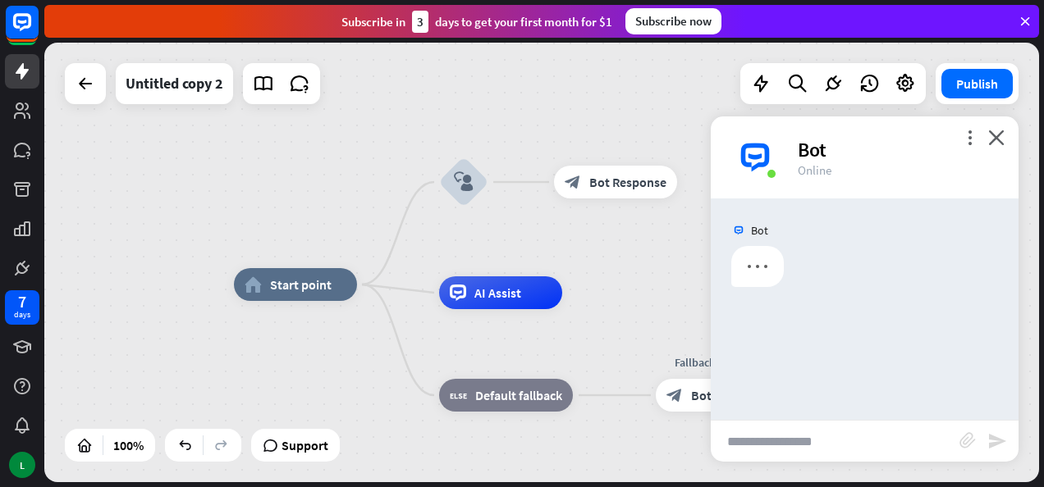
scroll to position [0, 0]
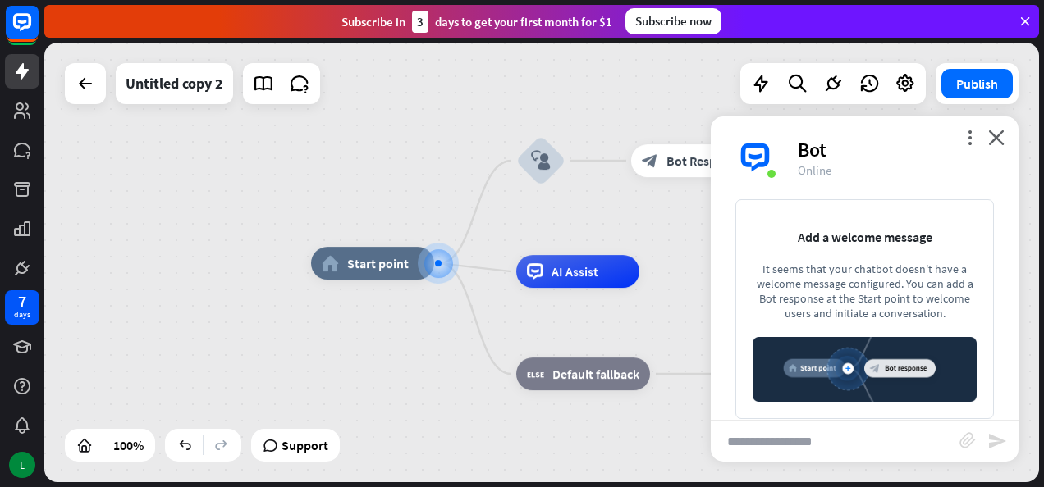
click at [820, 435] on input "text" at bounding box center [835, 441] width 249 height 41
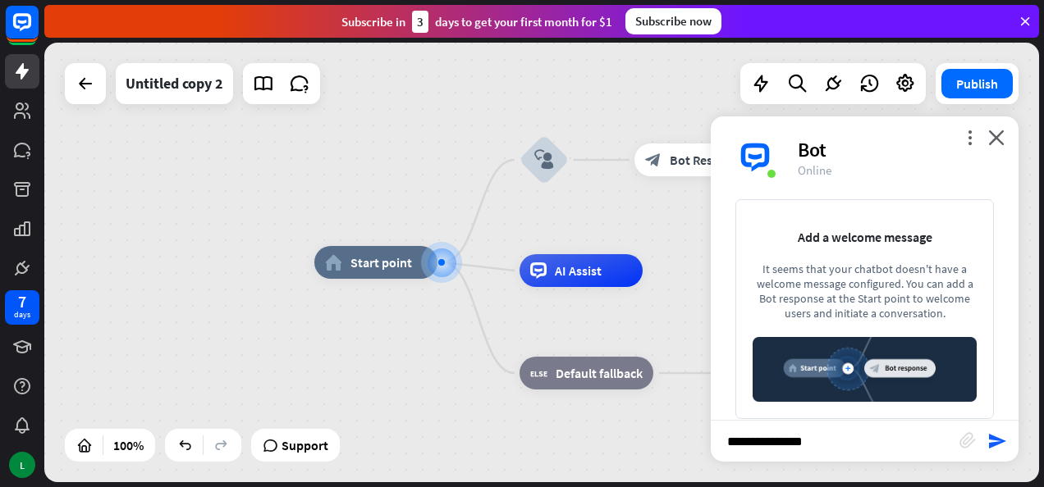
type input "**********"
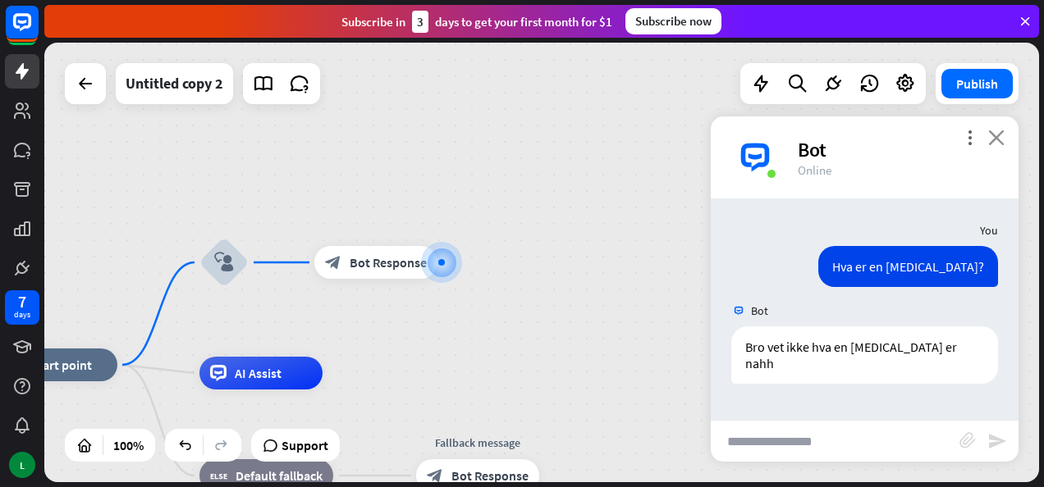
click at [996, 139] on icon "close" at bounding box center [996, 138] width 16 height 16
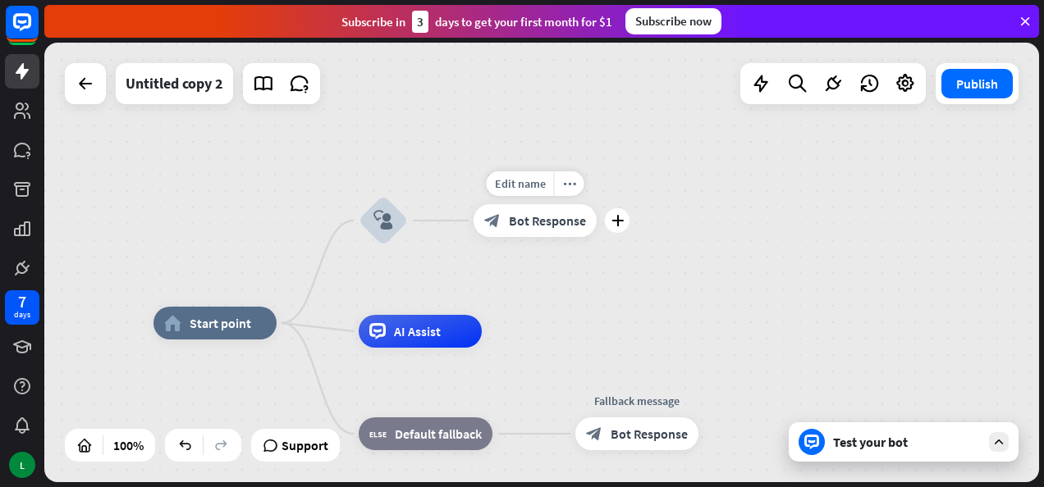
drag, startPoint x: 335, startPoint y: 306, endPoint x: 494, endPoint y: 264, distance: 164.6
click at [494, 237] on div "Edit name more_horiz plus block_bot_response Bot Response" at bounding box center [535, 220] width 123 height 33
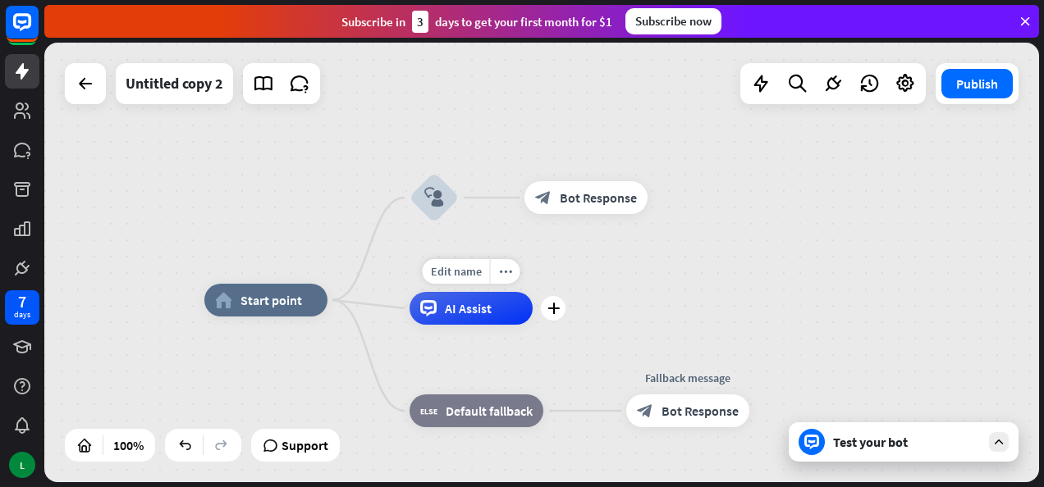
drag, startPoint x: 478, startPoint y: 299, endPoint x: 535, endPoint y: 274, distance: 62.5
click at [533, 292] on div "Edit name more_horiz plus AI Assist" at bounding box center [471, 308] width 123 height 33
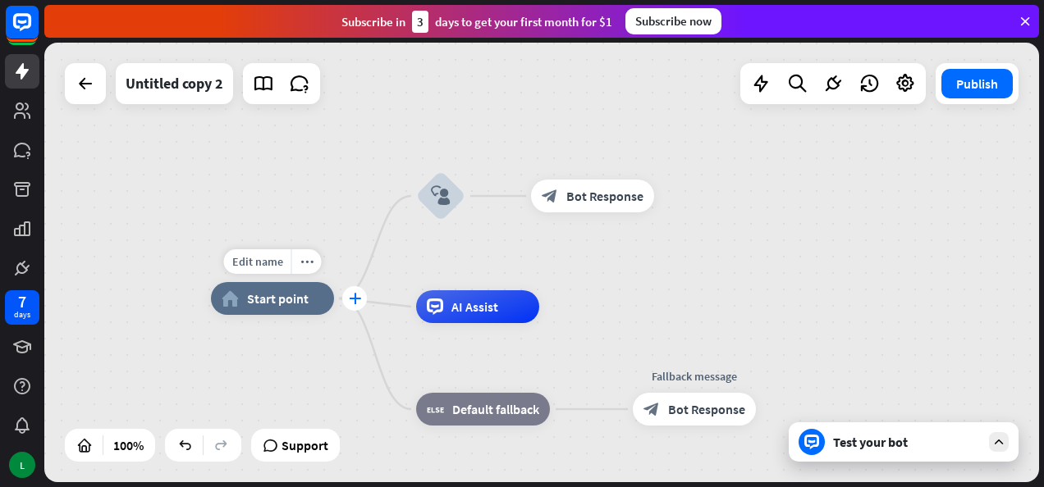
click at [350, 305] on div "plus" at bounding box center [354, 298] width 25 height 25
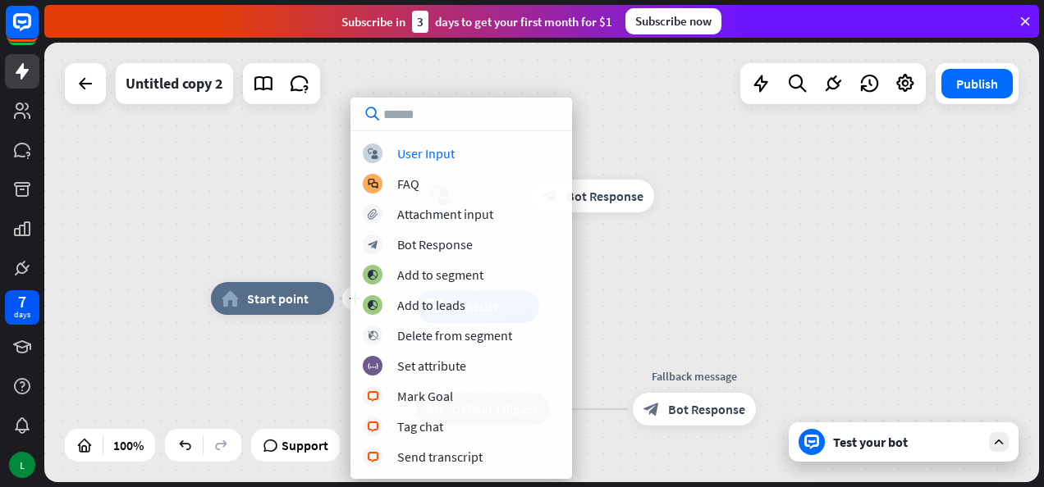
click at [758, 253] on div "plus home_2 Start point block_user_input block_bot_response Bot Response AI Ass…" at bounding box center [541, 263] width 995 height 440
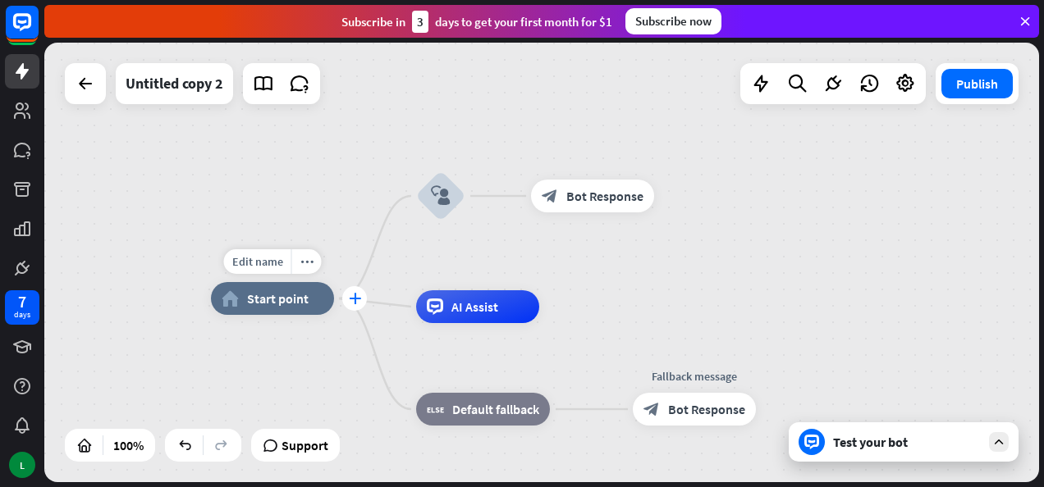
click at [358, 304] on div "plus" at bounding box center [354, 298] width 25 height 25
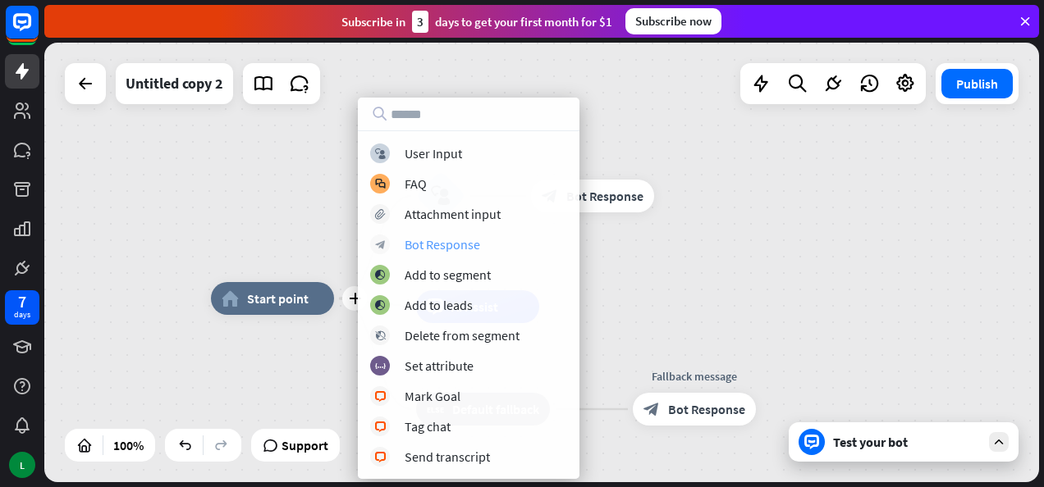
click at [437, 248] on div "Bot Response" at bounding box center [443, 244] width 76 height 16
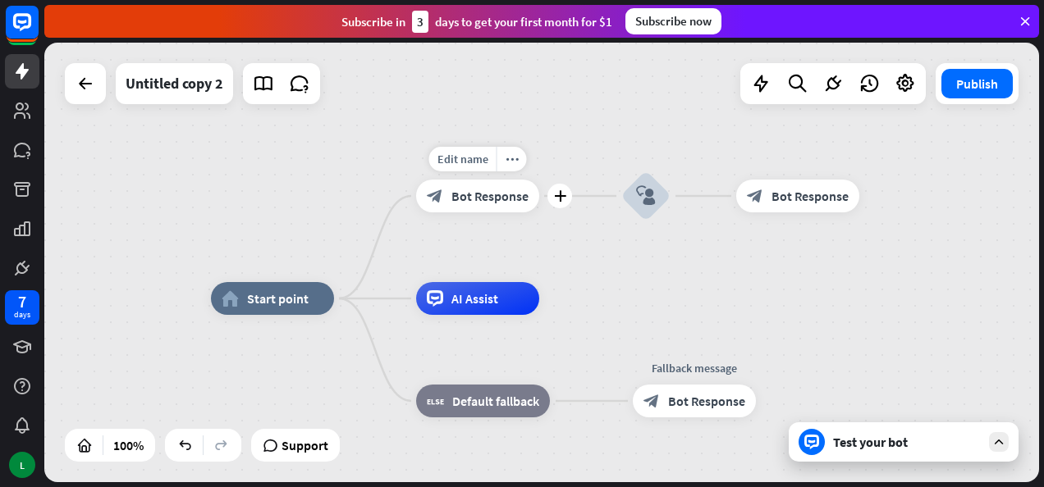
click at [465, 195] on span "Bot Response" at bounding box center [489, 196] width 77 height 16
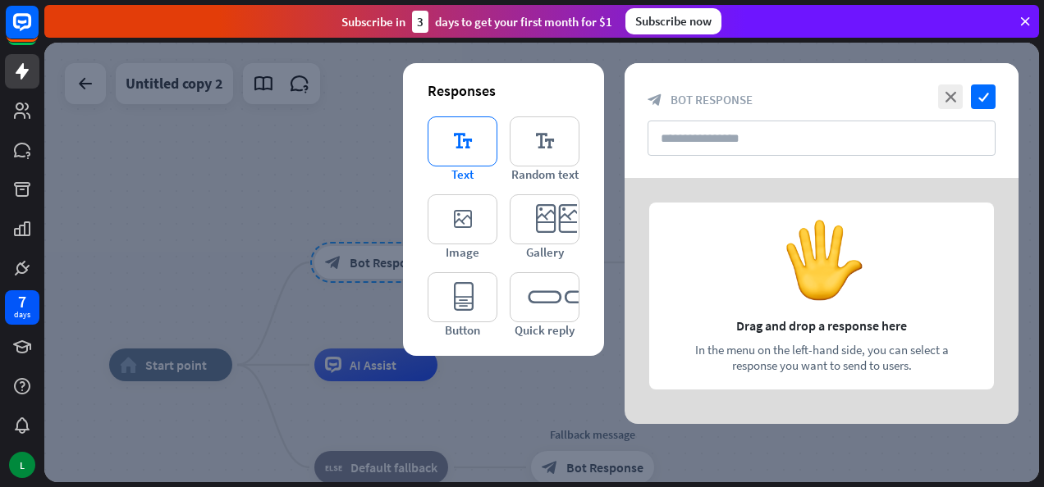
click at [468, 144] on icon "editor_text" at bounding box center [463, 142] width 70 height 50
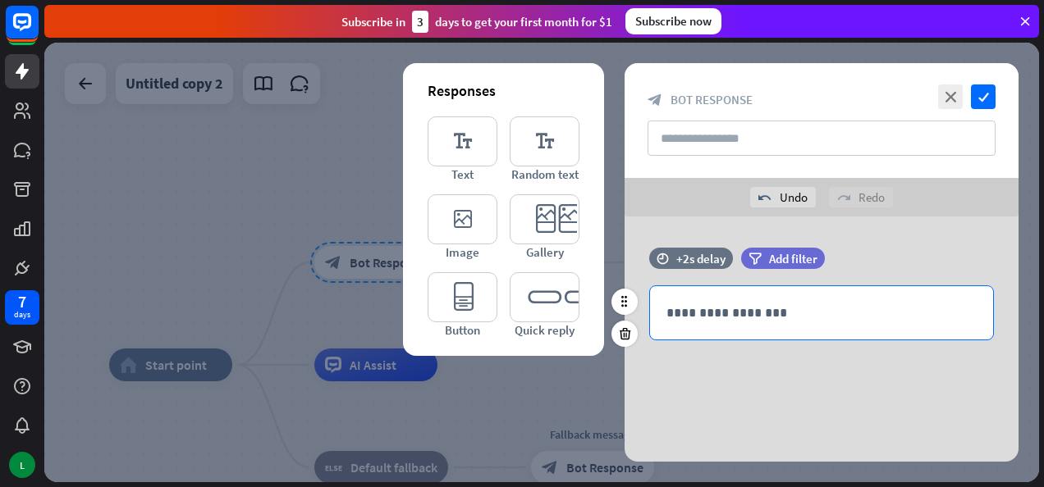
click at [771, 301] on div "**********" at bounding box center [821, 312] width 343 height 53
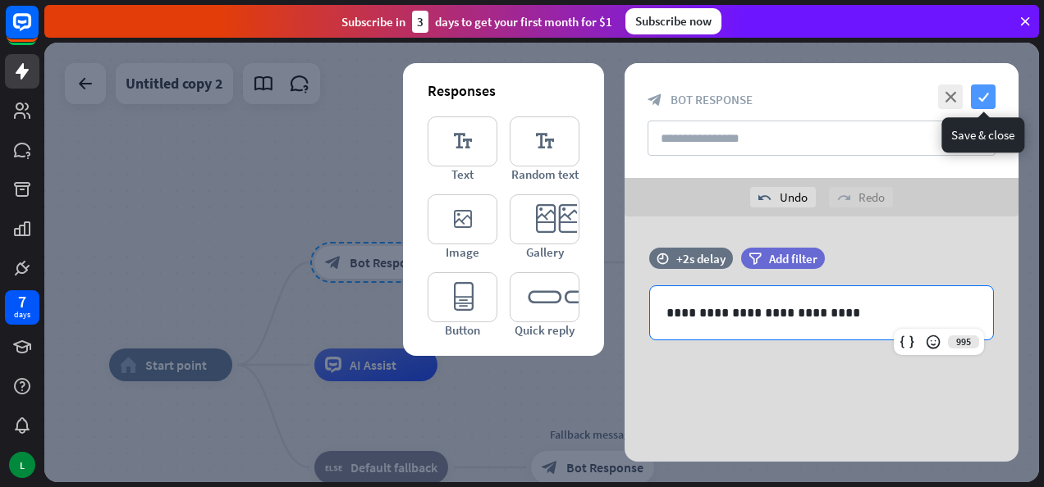
click at [981, 97] on icon "check" at bounding box center [983, 97] width 25 height 25
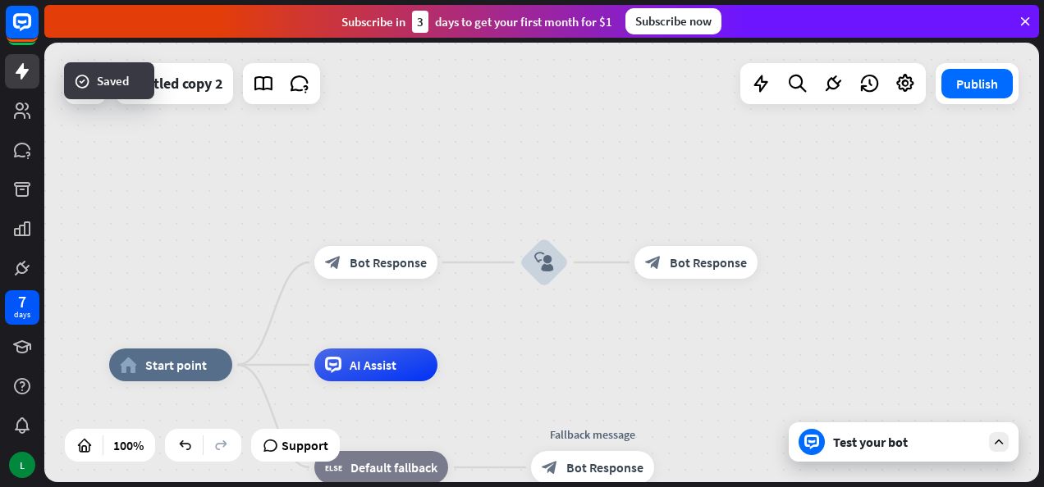
click at [529, 325] on div "home_2 Start point block_bot_response Bot Response Edit name more_horiz block_u…" at bounding box center [541, 263] width 995 height 440
click at [393, 262] on span "Bot Response" at bounding box center [388, 262] width 77 height 16
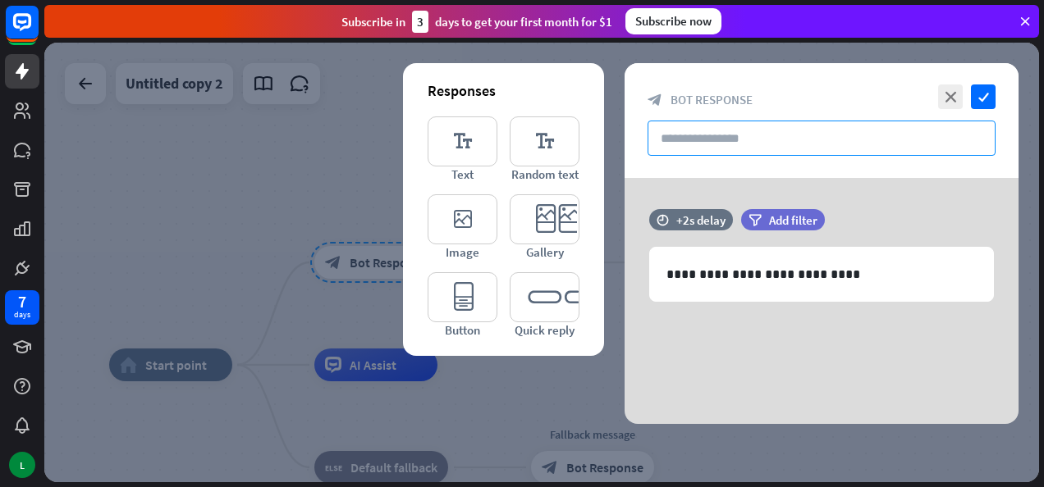
click at [762, 139] on input "text" at bounding box center [822, 138] width 348 height 35
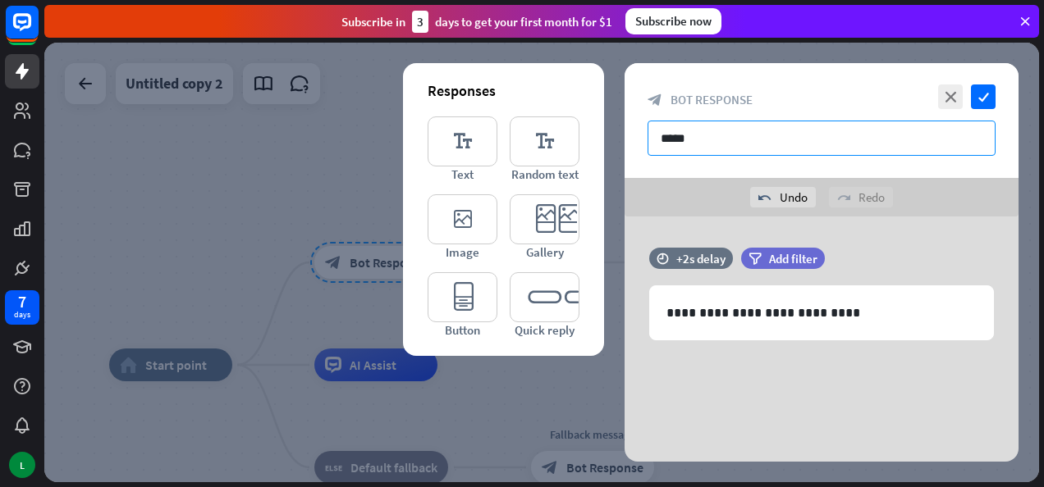
type input "*****"
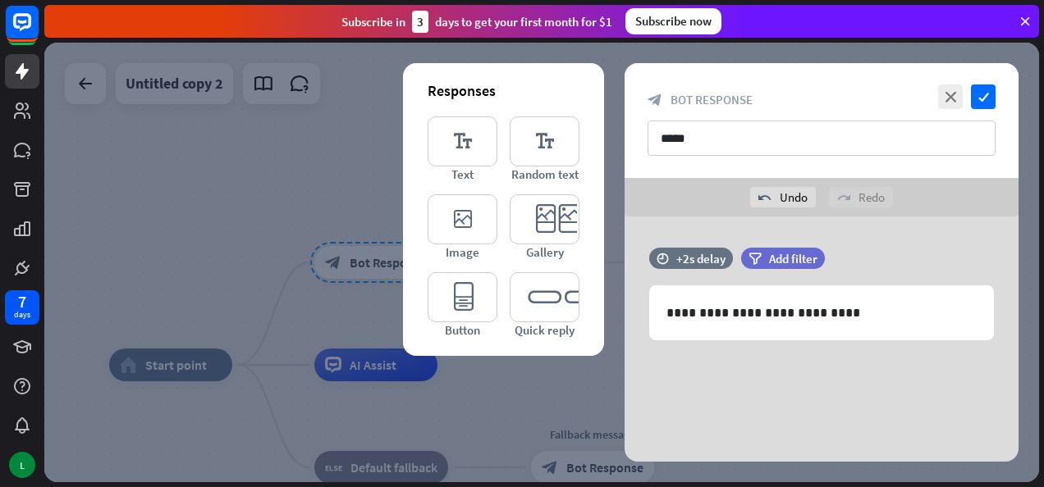
click at [964, 87] on div "close check" at bounding box center [965, 97] width 62 height 25
click at [973, 89] on icon "check" at bounding box center [983, 97] width 25 height 25
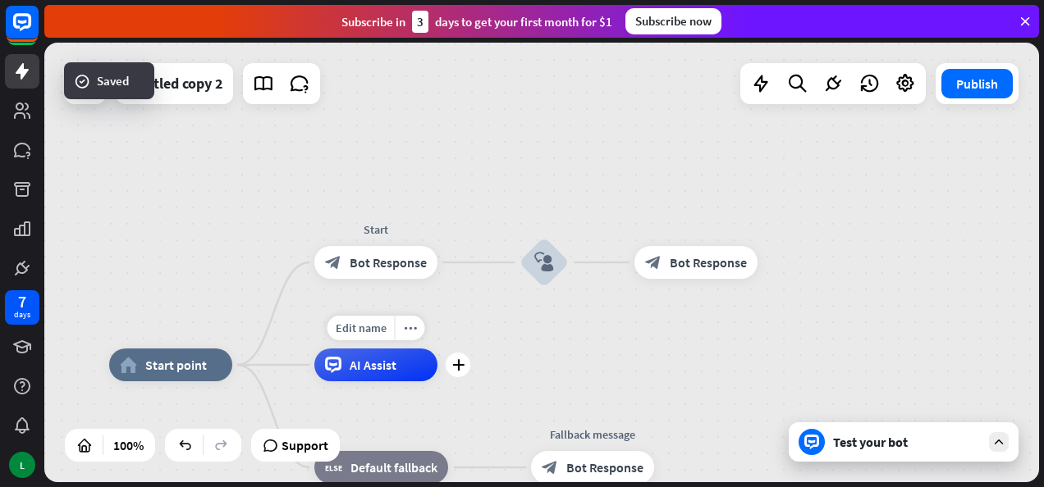
click at [433, 349] on div "Edit name more_horiz plus AI Assist" at bounding box center [375, 365] width 123 height 33
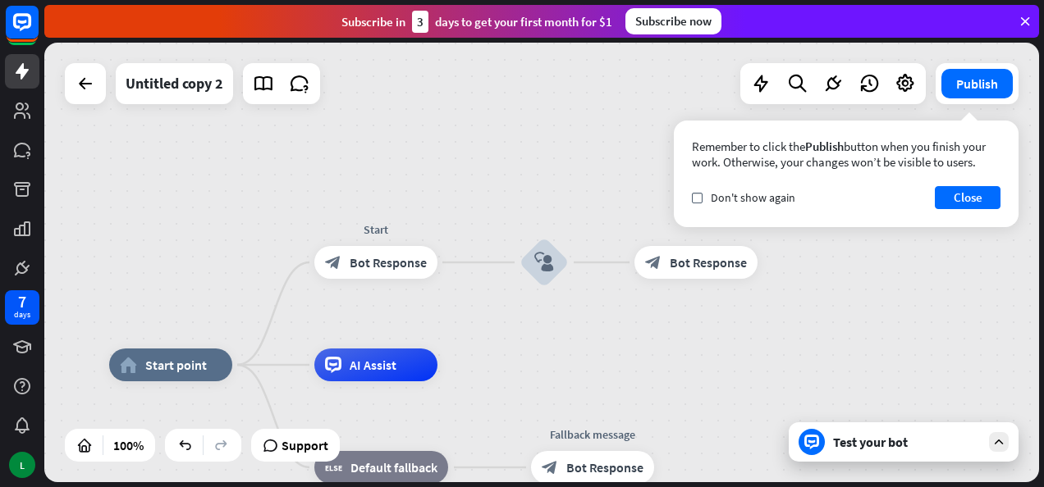
click at [837, 447] on div "Test your bot" at bounding box center [907, 442] width 148 height 16
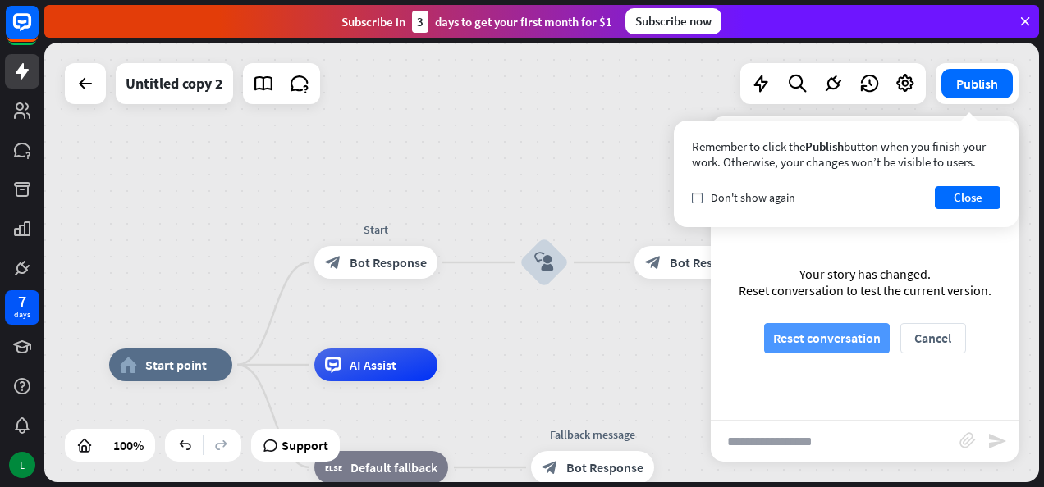
click at [838, 339] on button "Reset conversation" at bounding box center [827, 338] width 126 height 30
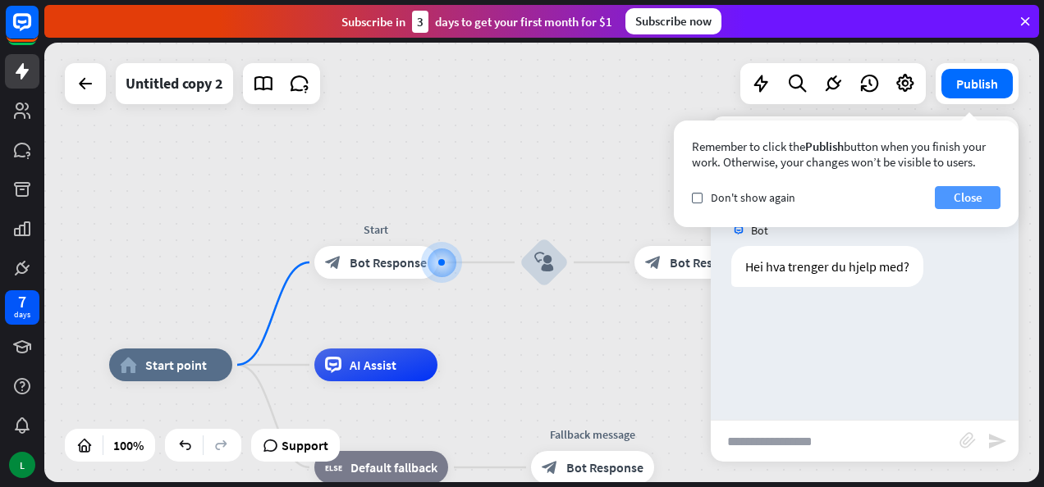
click at [965, 197] on button "Close" at bounding box center [968, 197] width 66 height 23
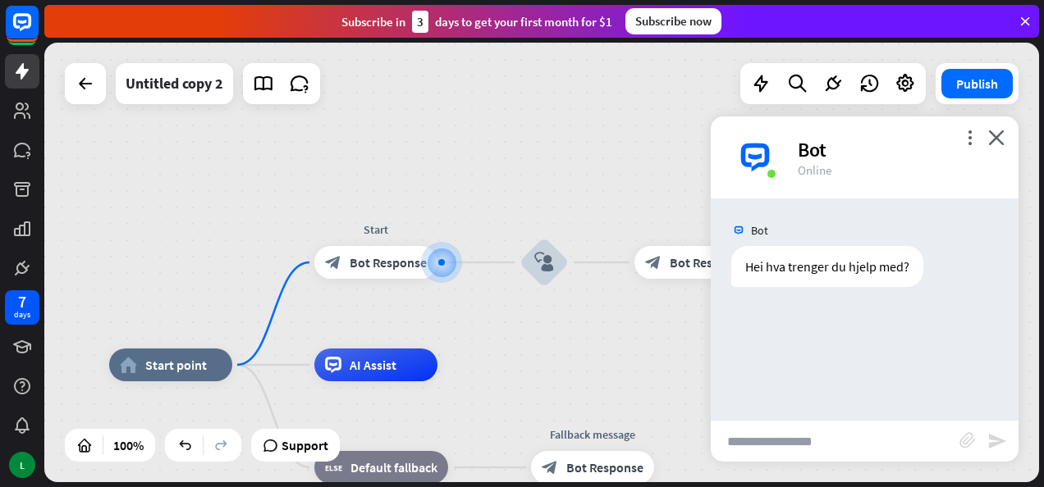
click at [807, 436] on input "text" at bounding box center [835, 441] width 249 height 41
type input "**********"
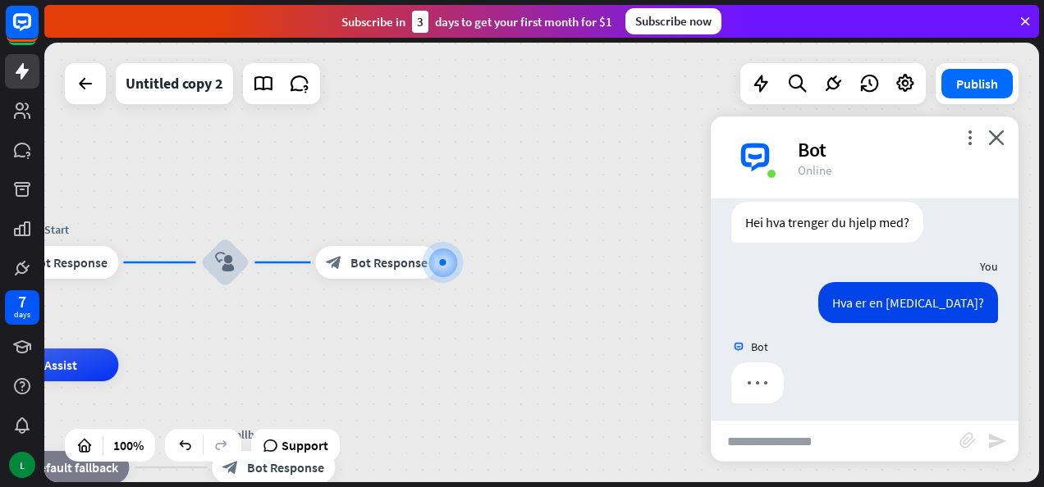
scroll to position [52, 0]
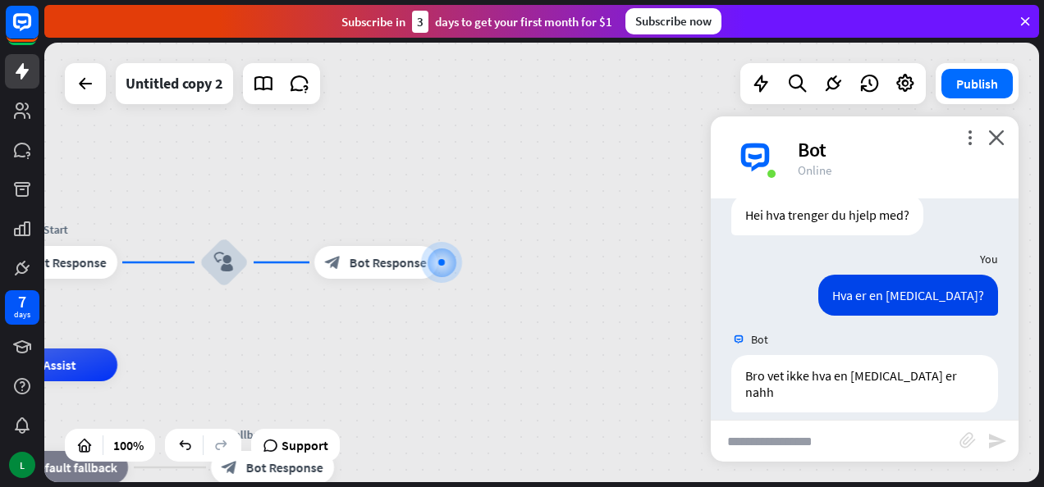
click at [807, 436] on input "text" at bounding box center [835, 441] width 249 height 41
type input "**********"
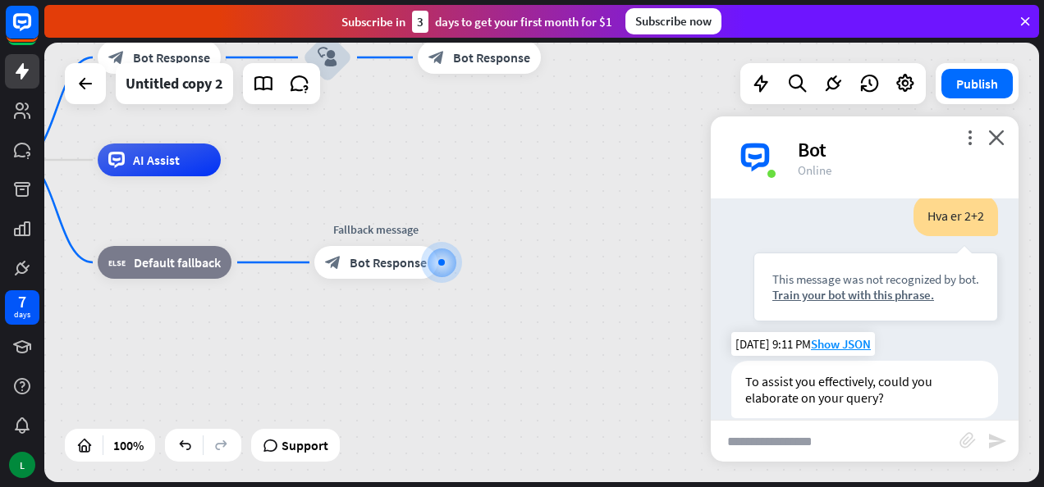
scroll to position [314, 0]
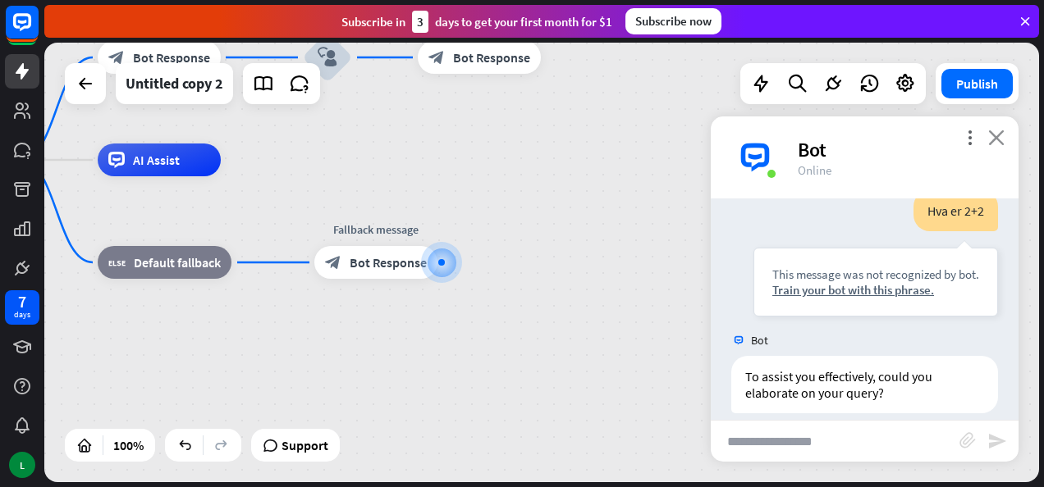
click at [993, 142] on icon "close" at bounding box center [996, 138] width 16 height 16
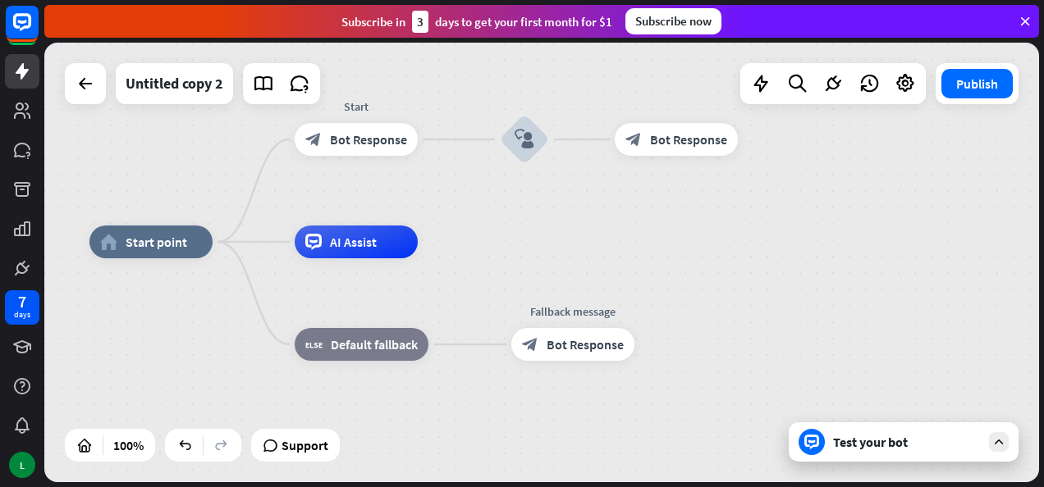
drag, startPoint x: 356, startPoint y: 355, endPoint x: 556, endPoint y: 446, distance: 220.3
click at [556, 446] on div "home_2 Start point Start block_bot_response Bot Response block_user_input block…" at bounding box center [586, 462] width 995 height 440
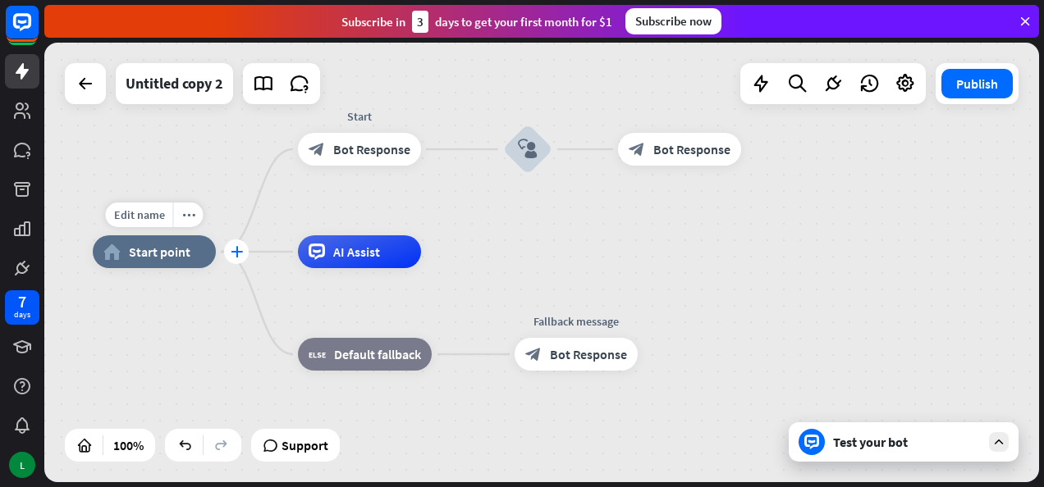
click at [236, 254] on icon "plus" at bounding box center [237, 251] width 12 height 11
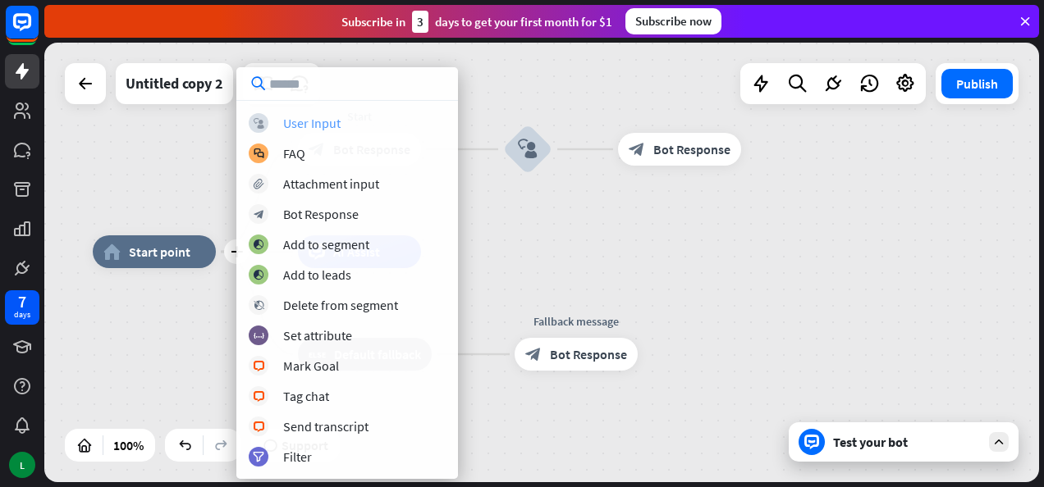
click at [300, 128] on div "User Input" at bounding box center [311, 123] width 57 height 16
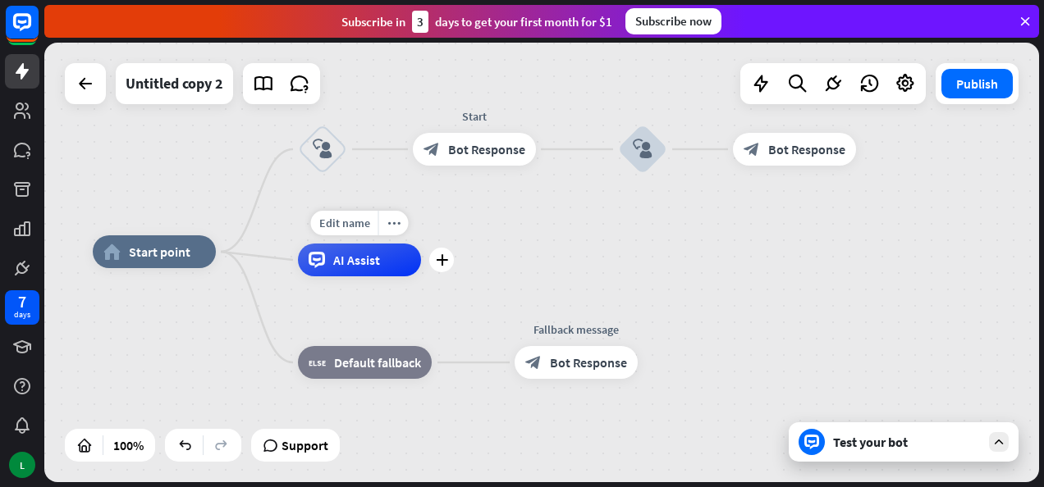
drag, startPoint x: 337, startPoint y: 199, endPoint x: 356, endPoint y: 236, distance: 42.2
click at [570, 248] on div "home_2 Start point block_user_input Start block_bot_response Bot Response block…" at bounding box center [541, 263] width 995 height 440
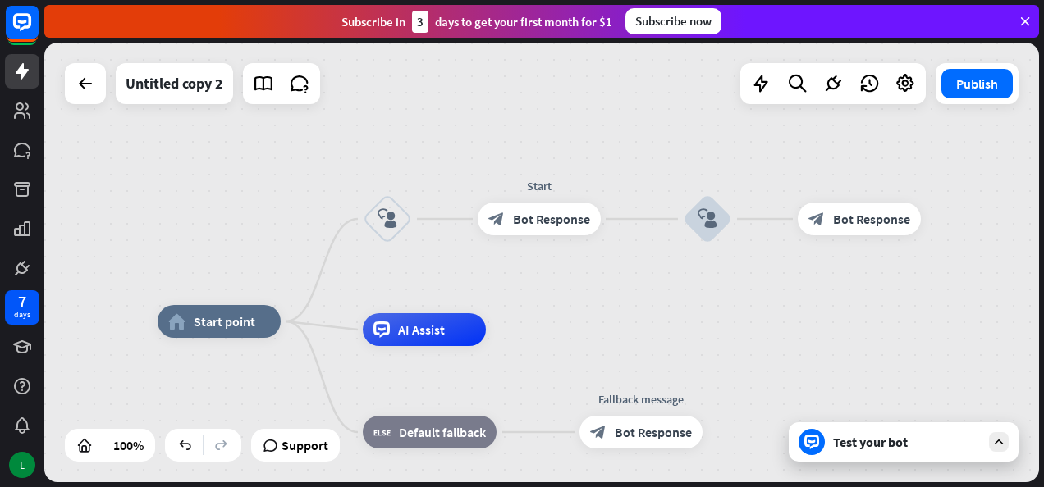
drag, startPoint x: 459, startPoint y: 303, endPoint x: 537, endPoint y: 348, distance: 90.1
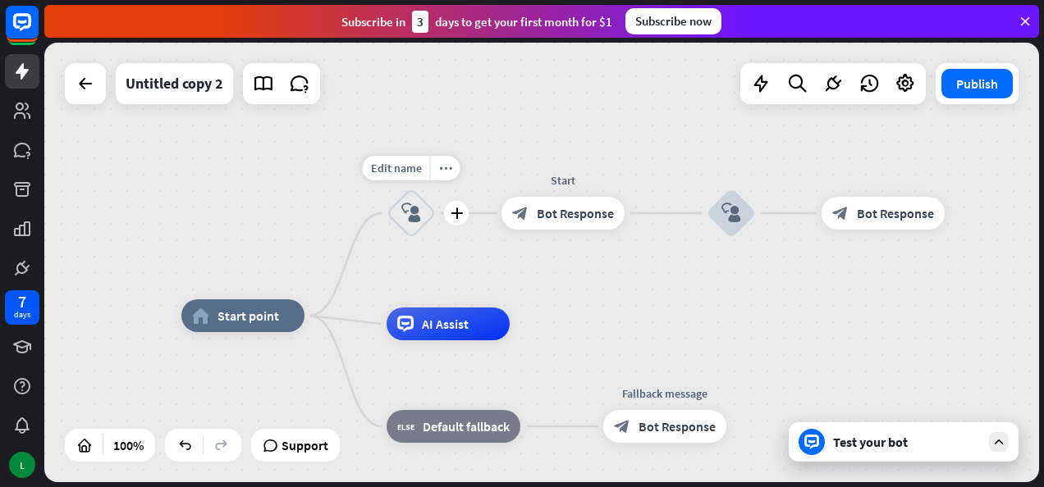
click at [412, 204] on icon "block_user_input" at bounding box center [411, 214] width 20 height 20
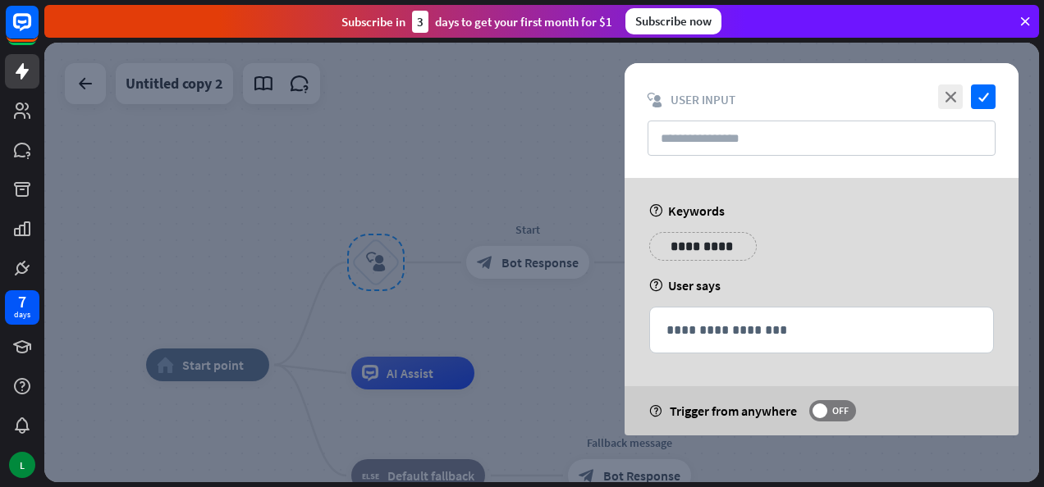
click at [478, 297] on div at bounding box center [541, 263] width 995 height 440
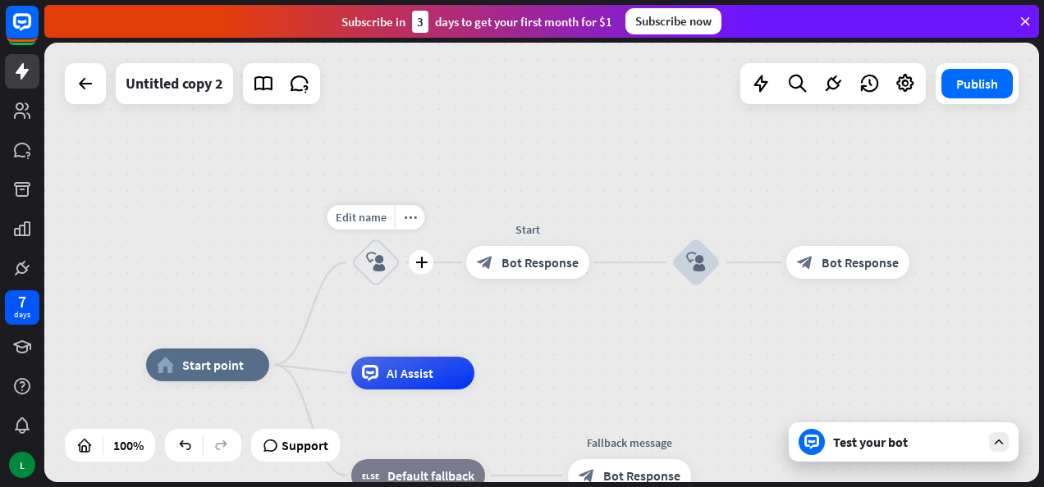
click at [390, 268] on div "block_user_input" at bounding box center [375, 262] width 49 height 49
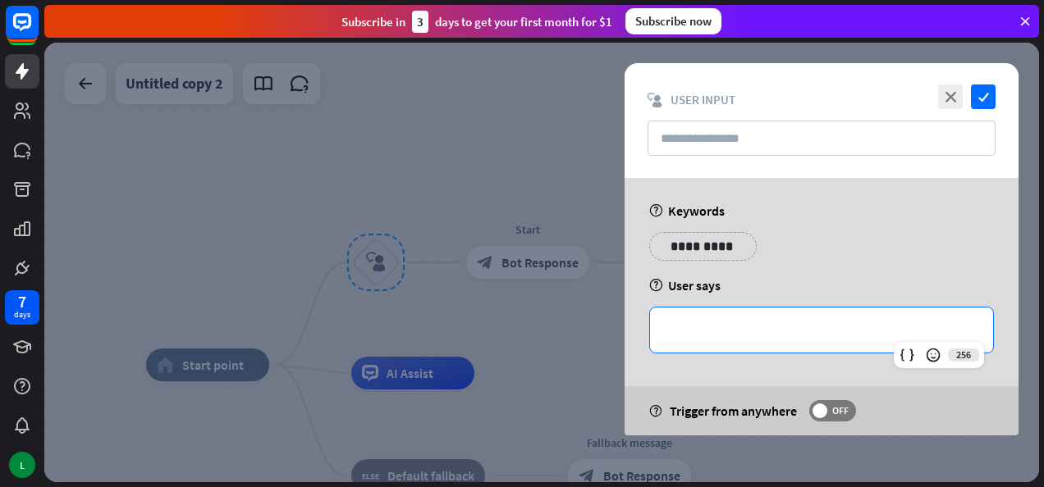
click at [718, 330] on p "**********" at bounding box center [821, 330] width 310 height 21
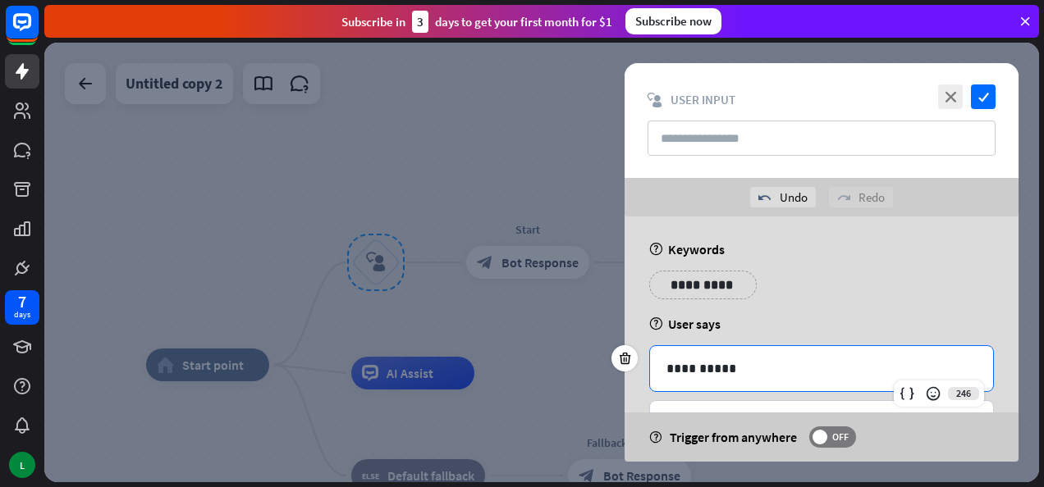
scroll to position [66, 0]
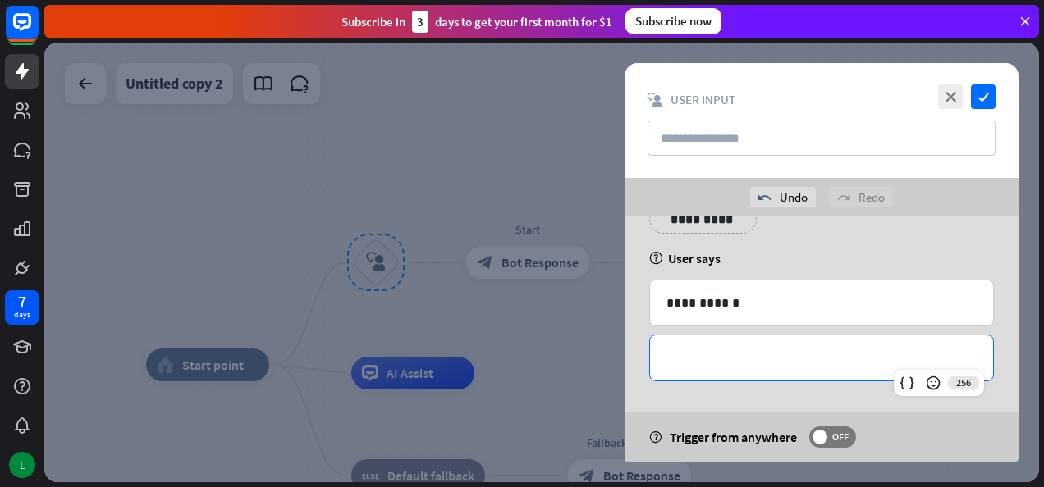
click at [748, 344] on div "**********" at bounding box center [821, 358] width 343 height 45
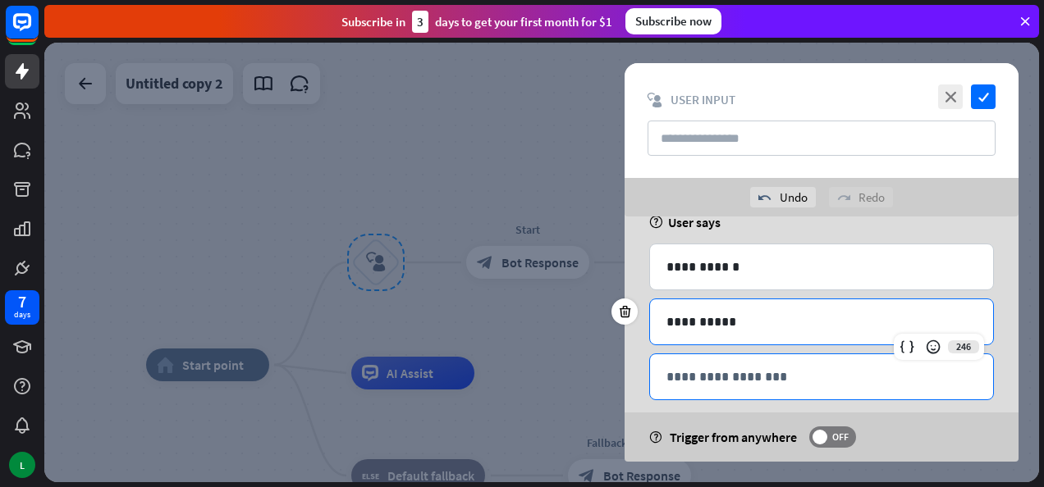
scroll to position [120, 0]
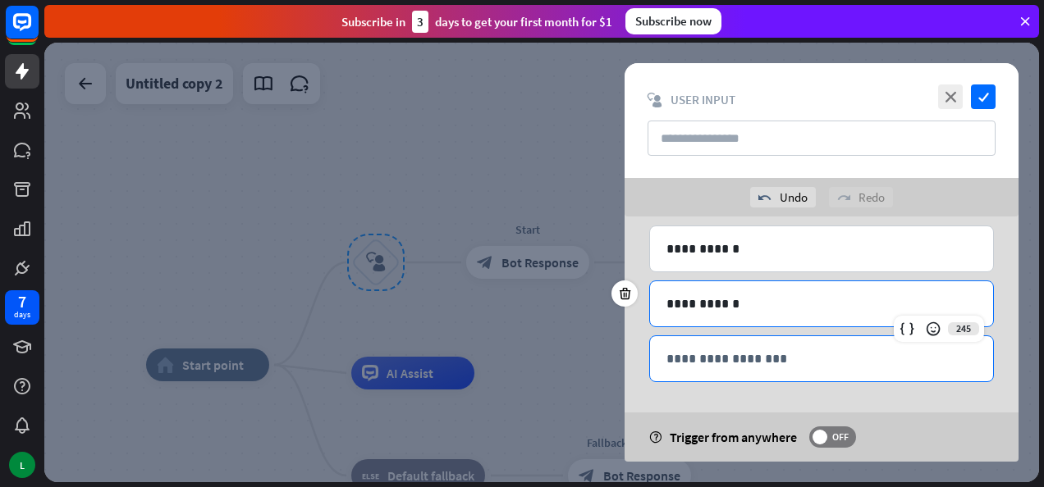
click at [742, 356] on p "**********" at bounding box center [821, 359] width 310 height 21
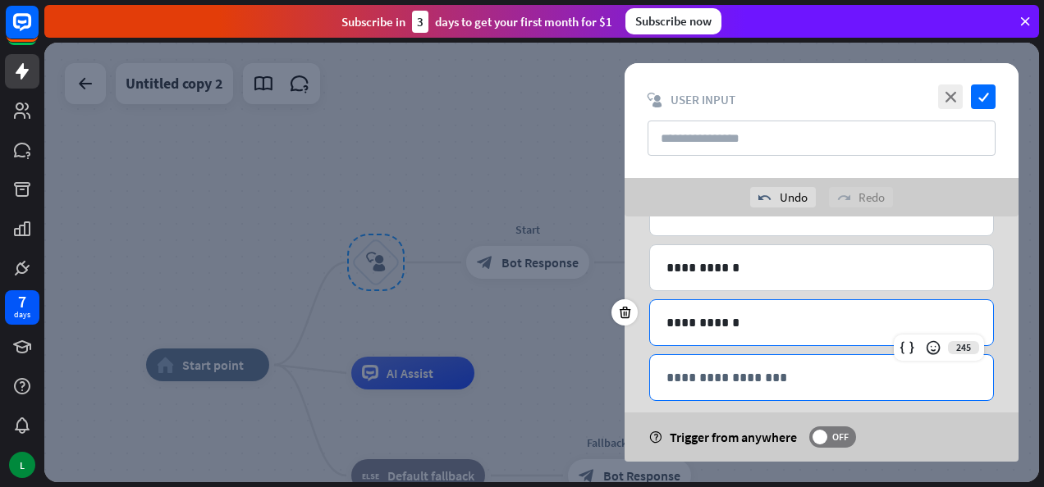
scroll to position [174, 0]
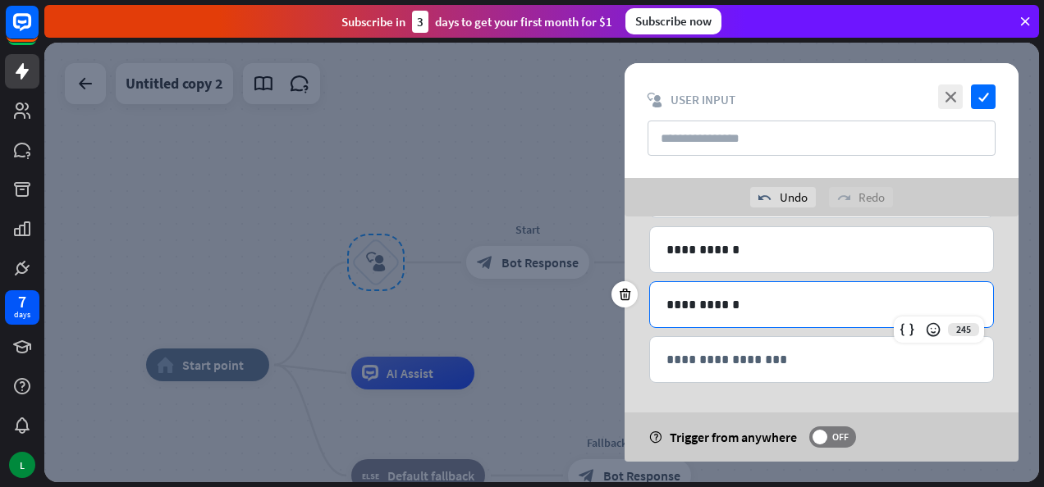
drag, startPoint x: 739, startPoint y: 355, endPoint x: 719, endPoint y: 328, distance: 33.3
click at [739, 355] on p "**********" at bounding box center [821, 360] width 310 height 21
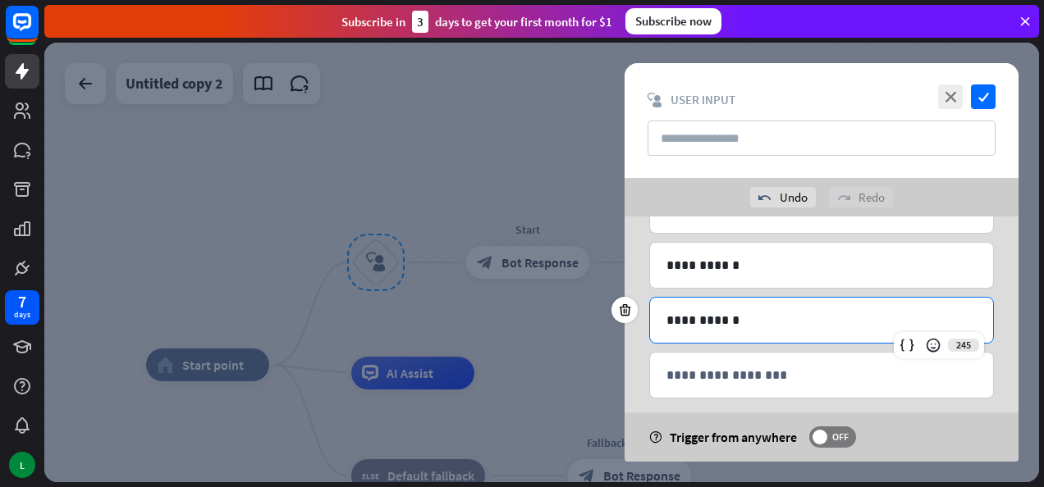
scroll to position [228, 0]
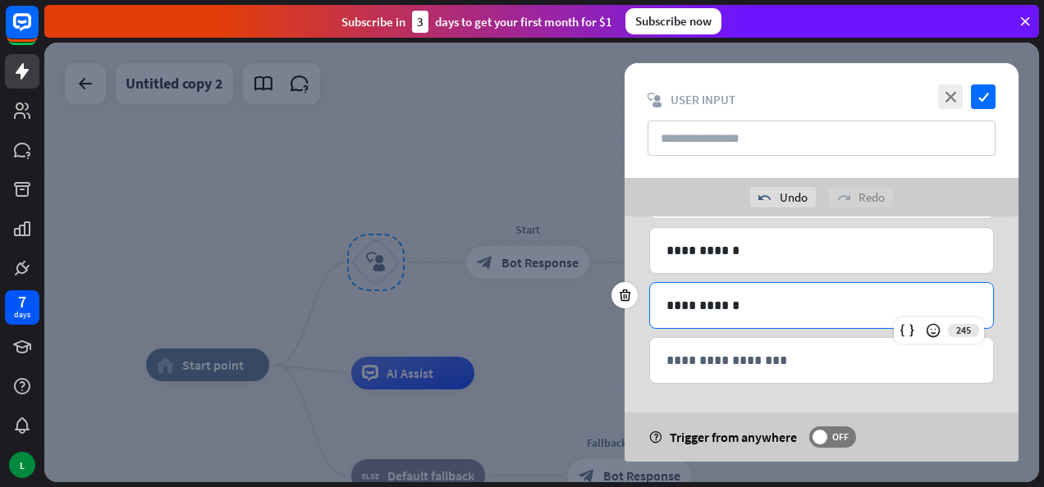
click at [760, 350] on p "**********" at bounding box center [821, 360] width 310 height 21
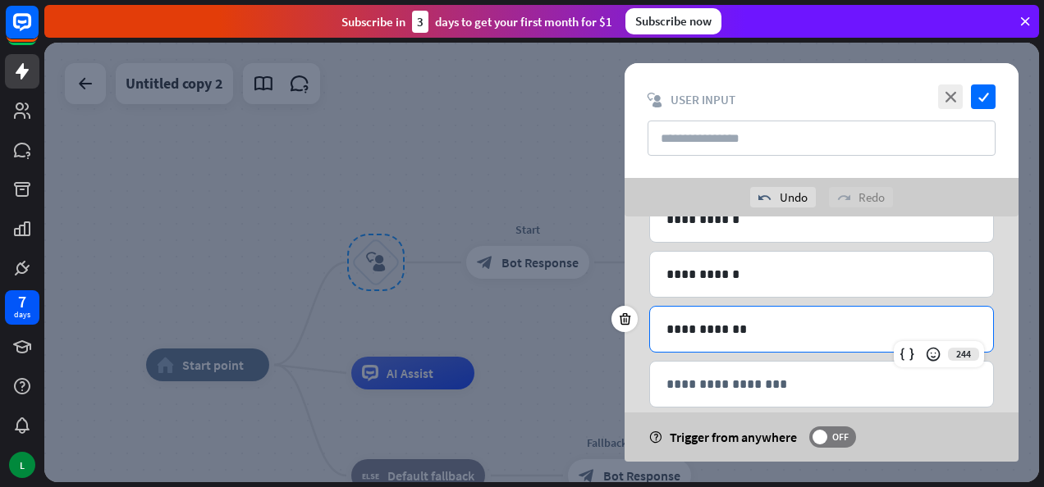
scroll to position [283, 0]
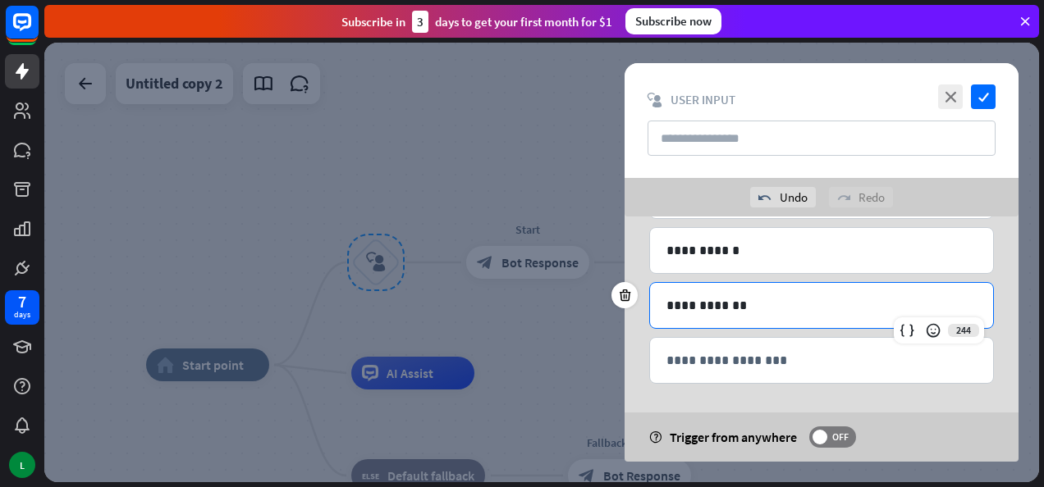
click at [768, 362] on p "**********" at bounding box center [821, 360] width 310 height 21
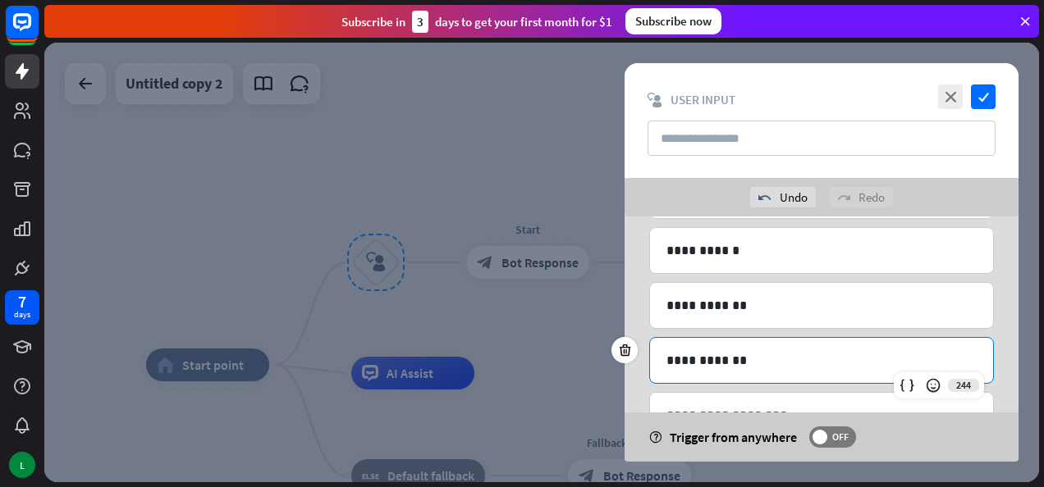
scroll to position [337, 0]
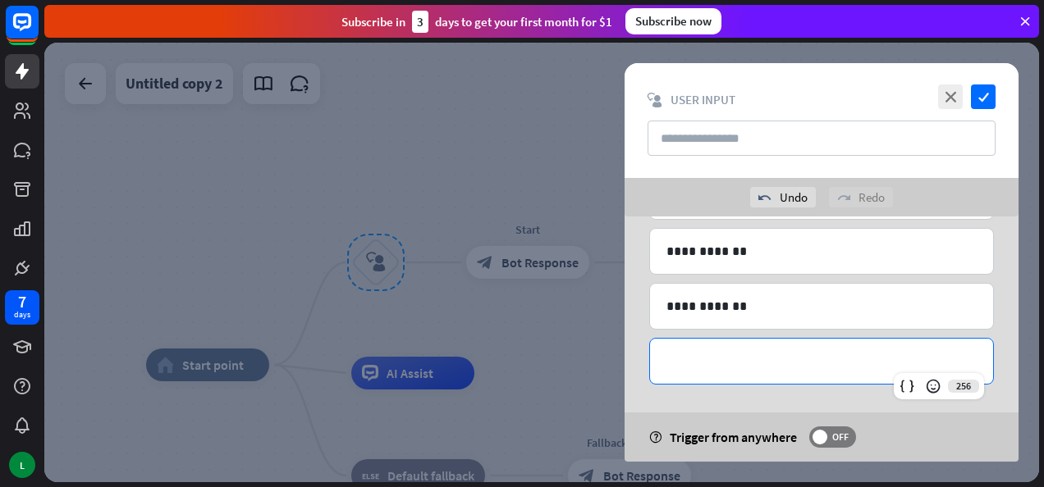
click at [763, 357] on p "**********" at bounding box center [821, 361] width 310 height 21
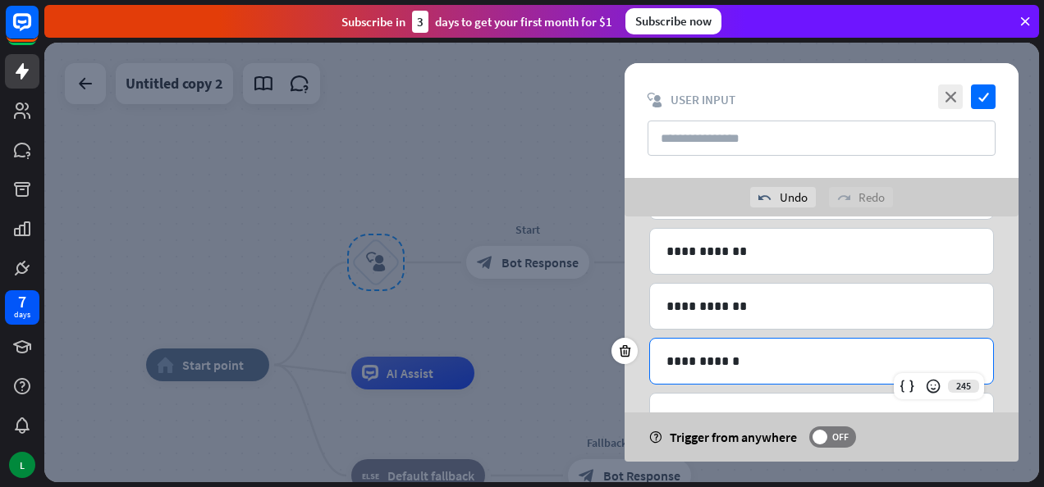
scroll to position [392, 0]
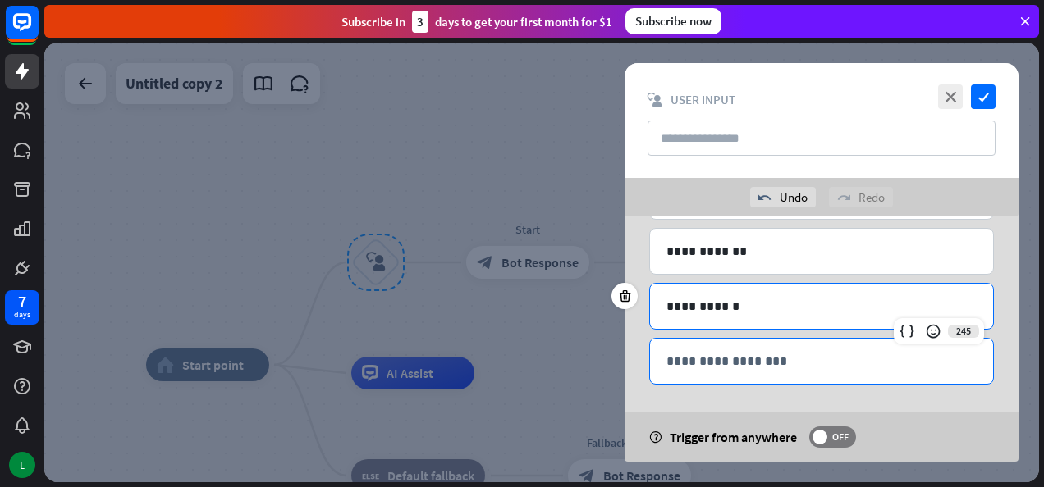
click at [751, 342] on div "**********" at bounding box center [821, 361] width 343 height 45
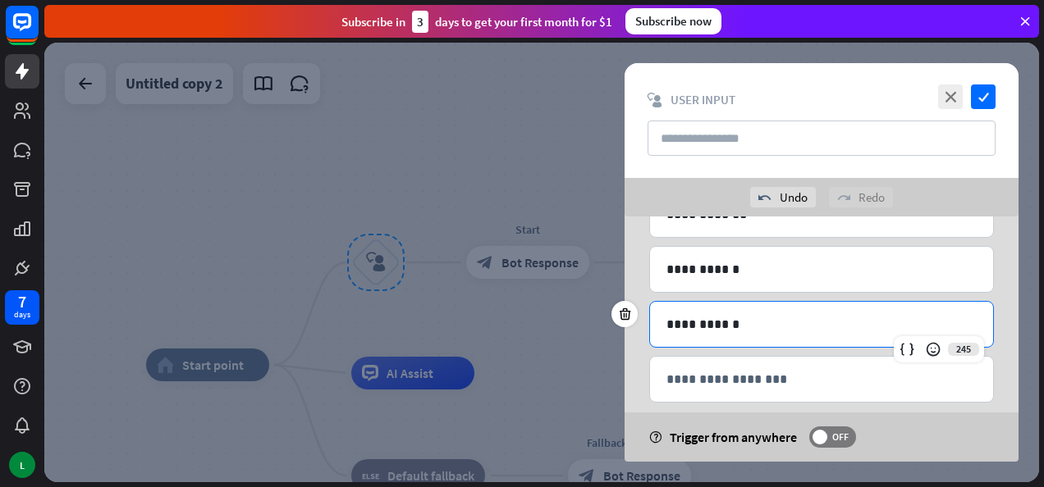
scroll to position [446, 0]
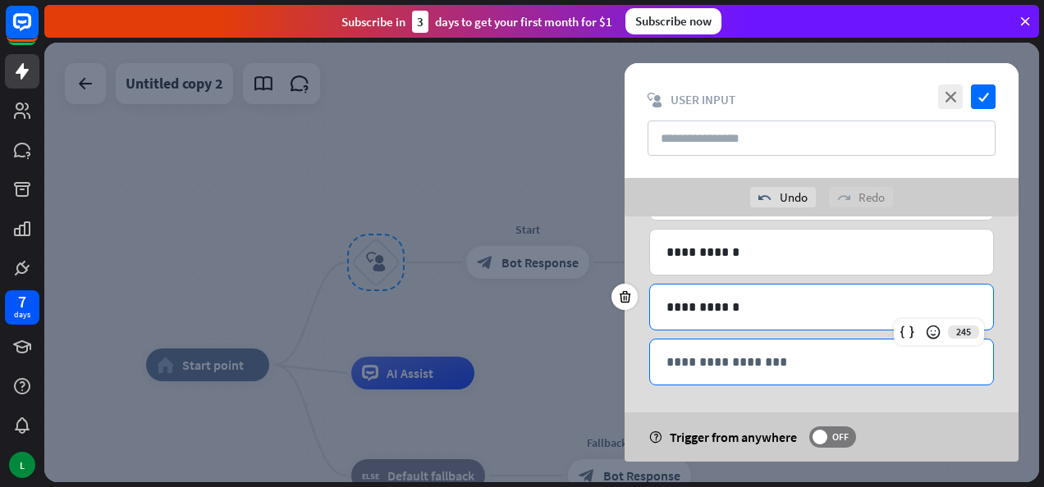
click at [741, 375] on div "**********" at bounding box center [821, 362] width 343 height 45
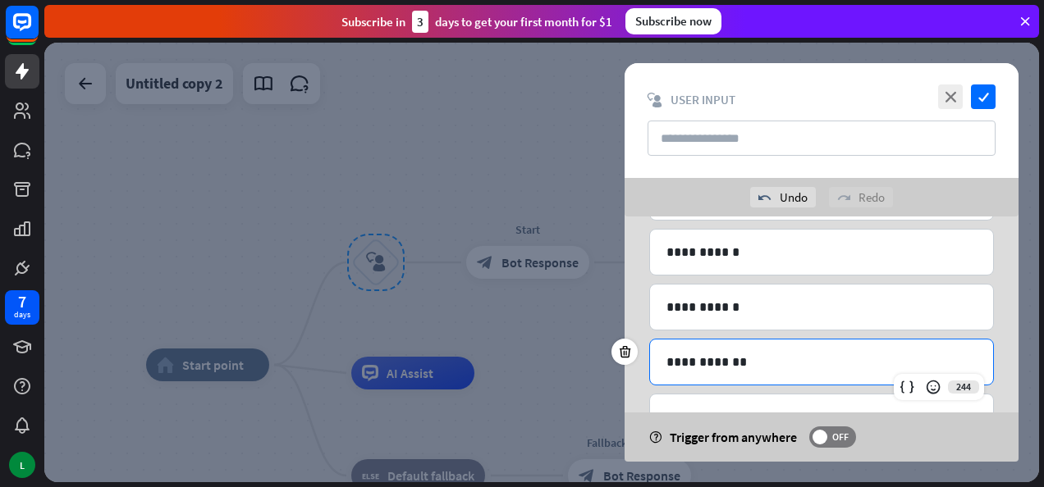
scroll to position [501, 0]
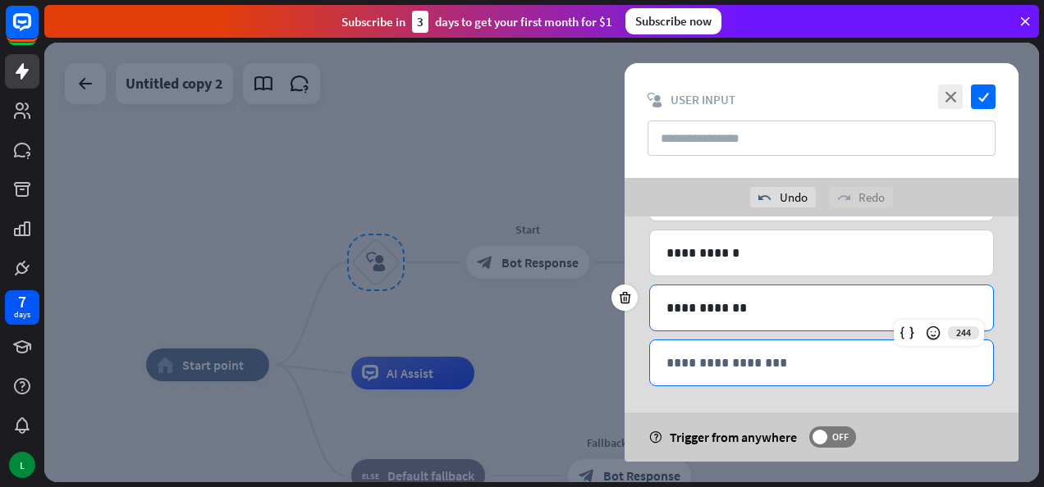
click at [739, 369] on div "**********" at bounding box center [821, 363] width 343 height 45
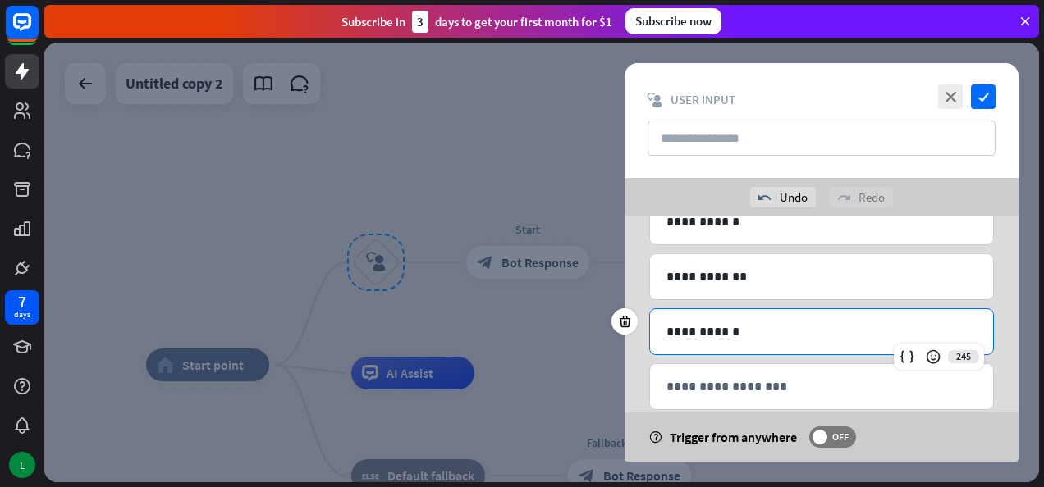
scroll to position [555, 0]
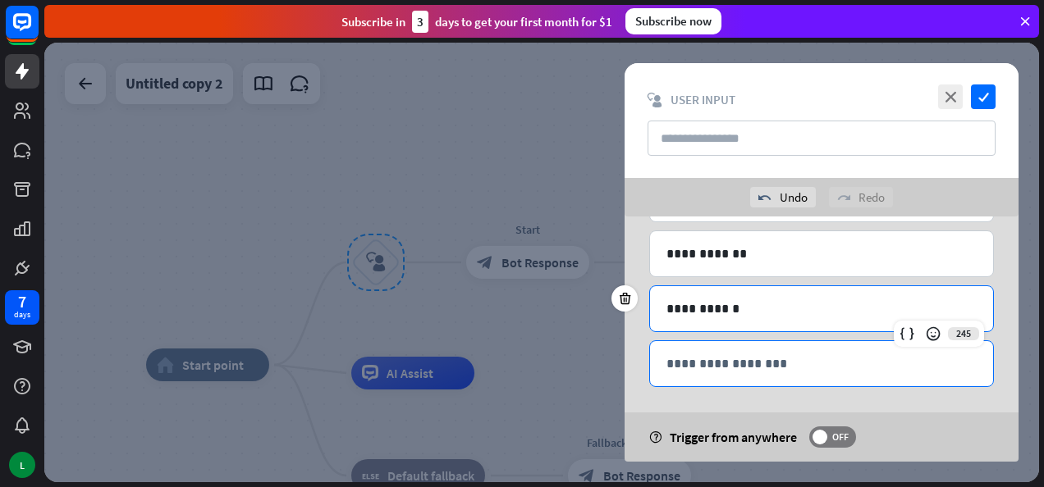
click at [739, 355] on p "**********" at bounding box center [821, 364] width 310 height 21
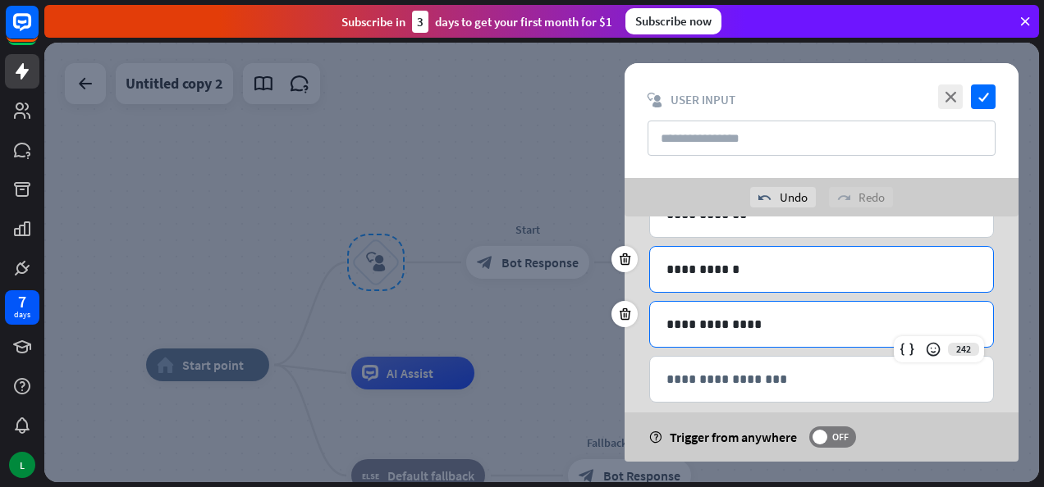
scroll to position [610, 0]
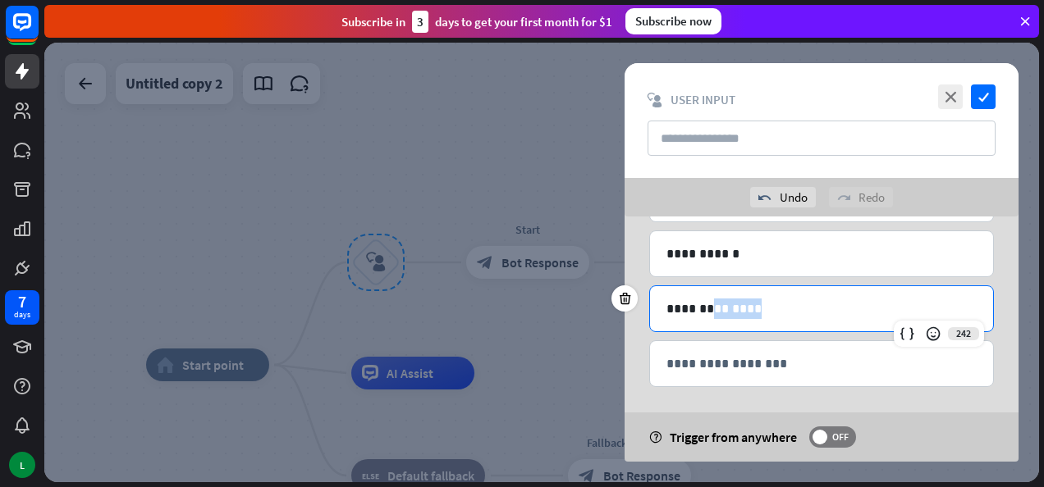
drag, startPoint x: 752, startPoint y: 306, endPoint x: 703, endPoint y: 304, distance: 49.3
click at [703, 304] on p "**********" at bounding box center [821, 309] width 311 height 21
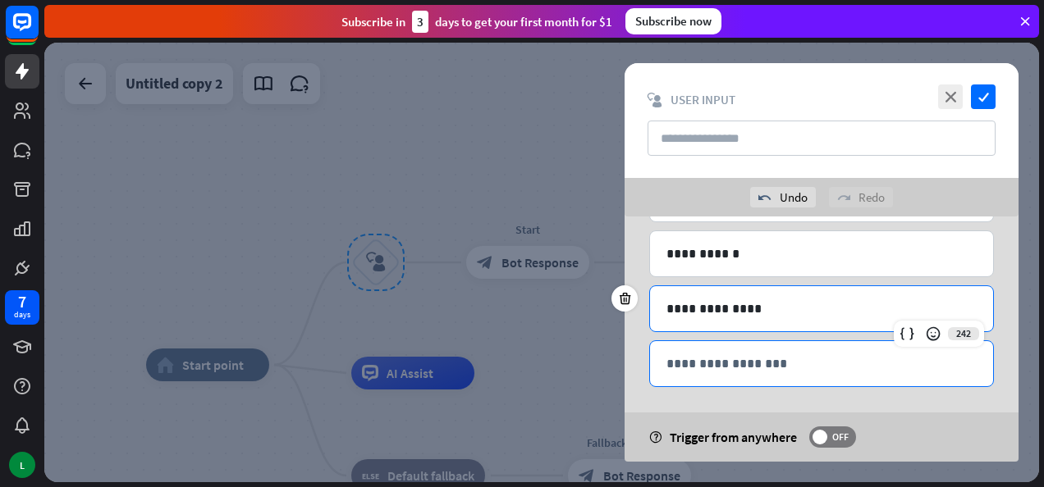
click at [745, 354] on p "**********" at bounding box center [821, 364] width 310 height 21
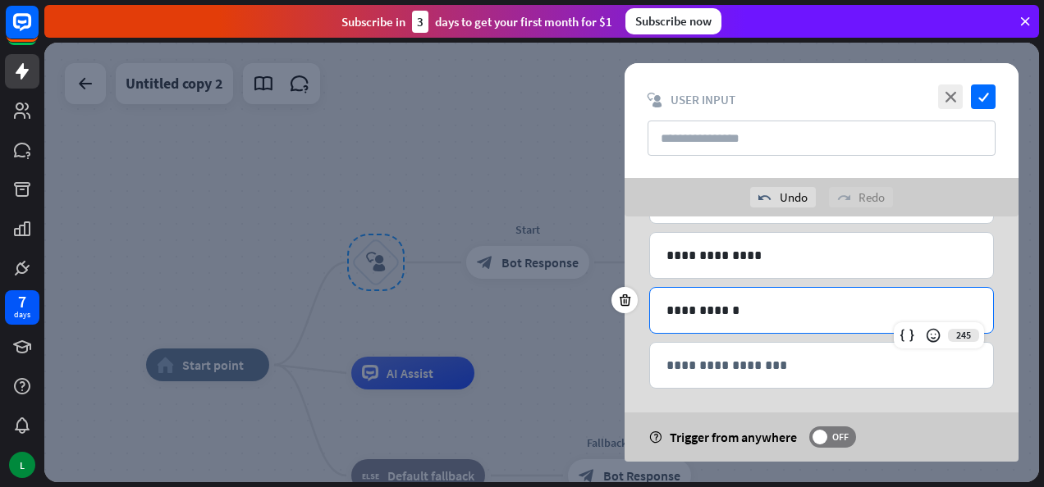
scroll to position [664, 0]
click at [712, 355] on p "**********" at bounding box center [821, 365] width 310 height 21
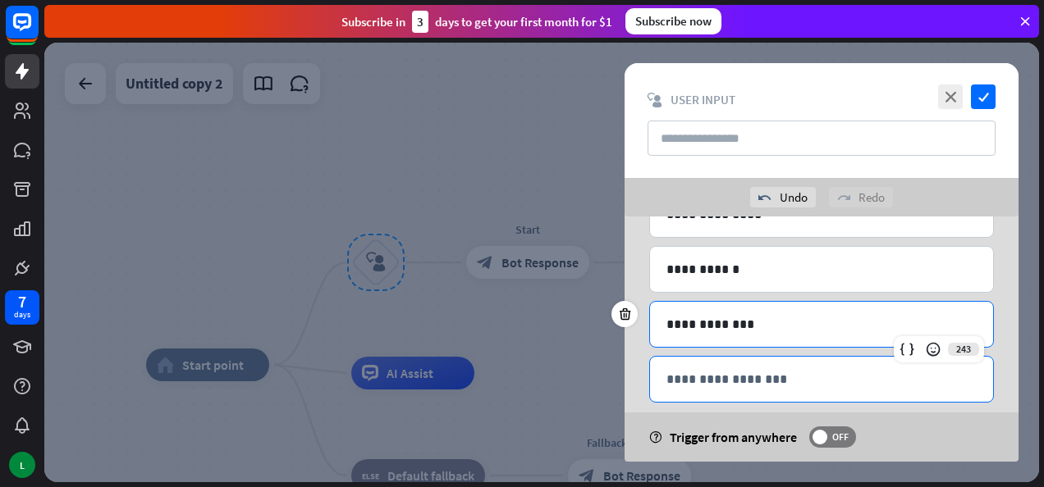
scroll to position [719, 0]
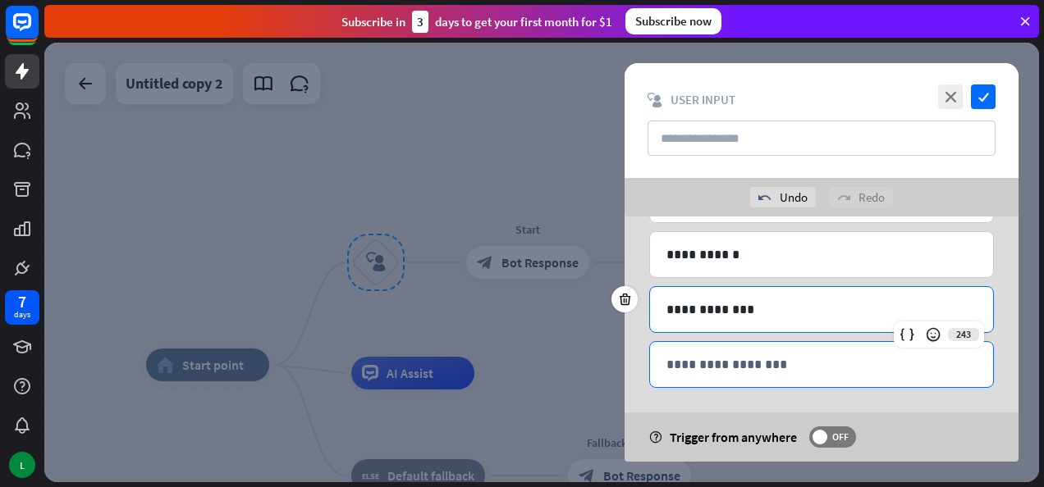
click at [757, 355] on p "**********" at bounding box center [821, 365] width 310 height 21
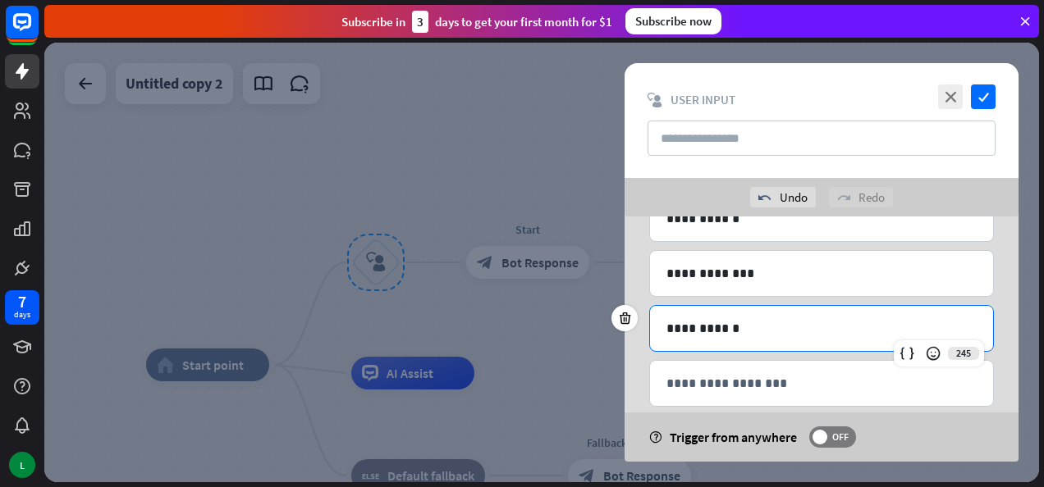
scroll to position [773, 0]
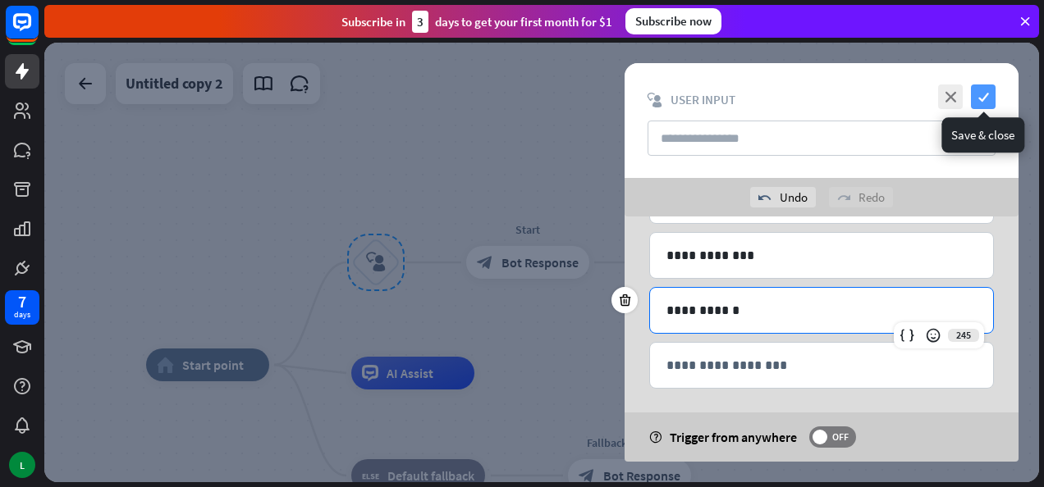
click at [988, 93] on icon "check" at bounding box center [983, 97] width 25 height 25
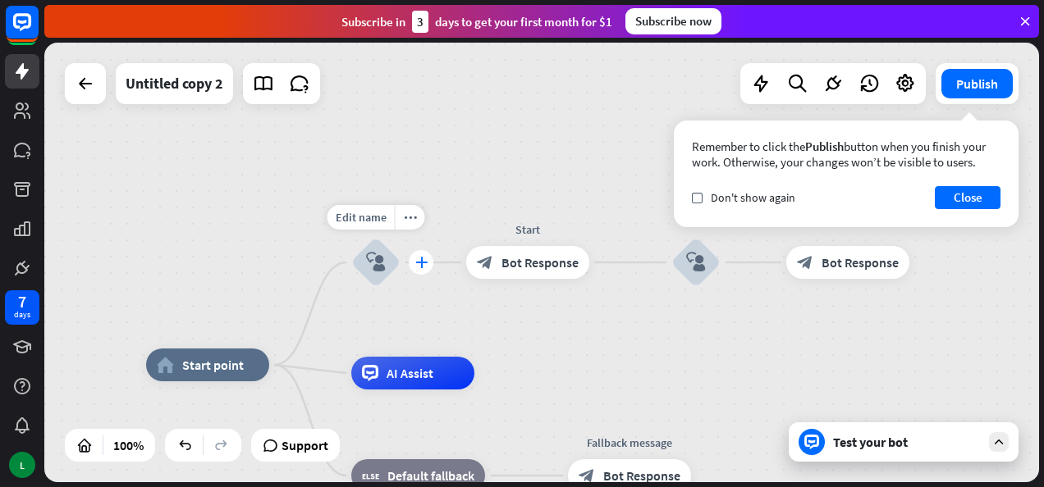
click at [422, 264] on icon "plus" at bounding box center [421, 262] width 12 height 11
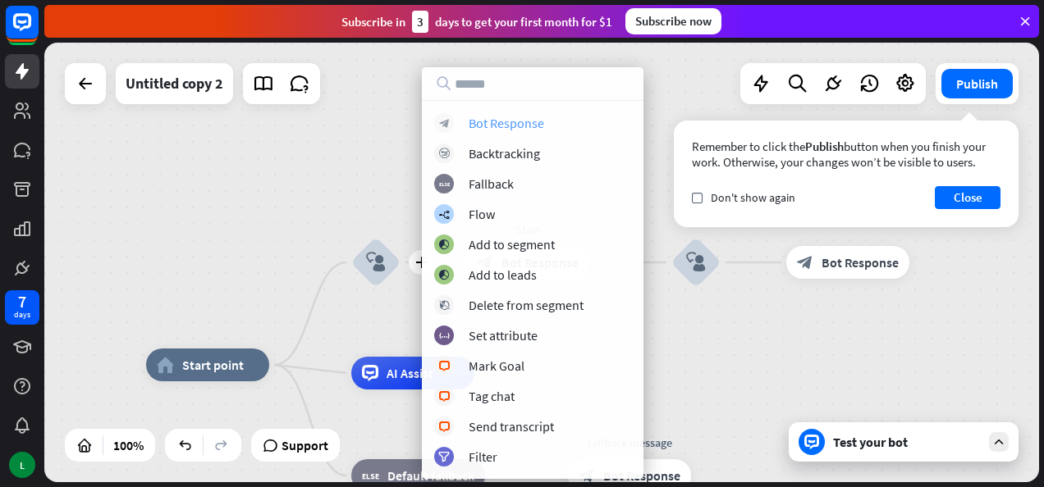
click at [489, 126] on div "Bot Response" at bounding box center [507, 123] width 76 height 16
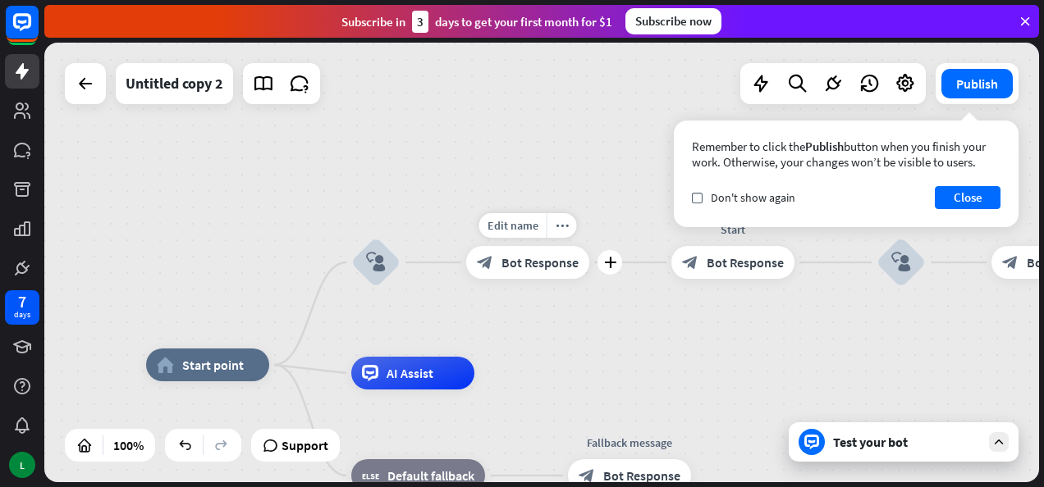
click at [507, 253] on div "block_bot_response Bot Response" at bounding box center [527, 262] width 123 height 33
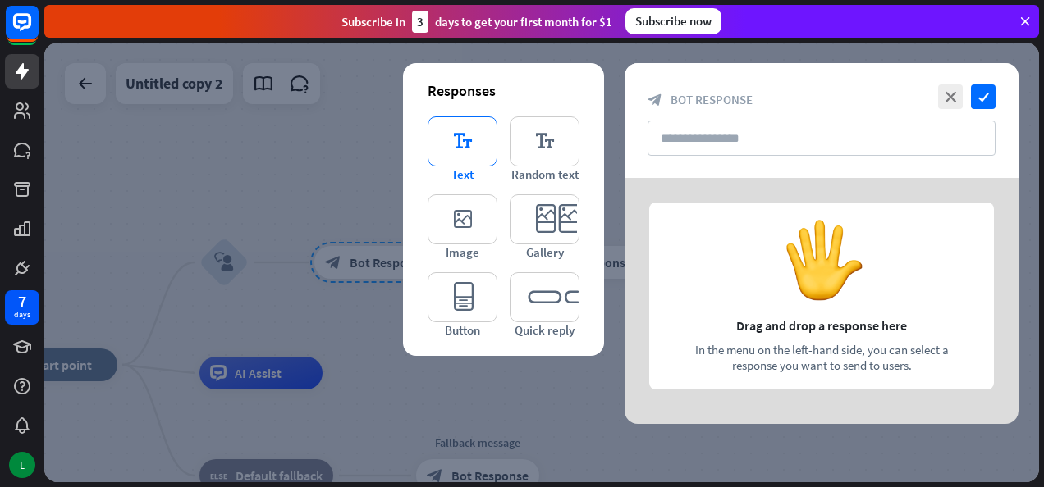
click at [465, 148] on icon "editor_text" at bounding box center [463, 142] width 70 height 50
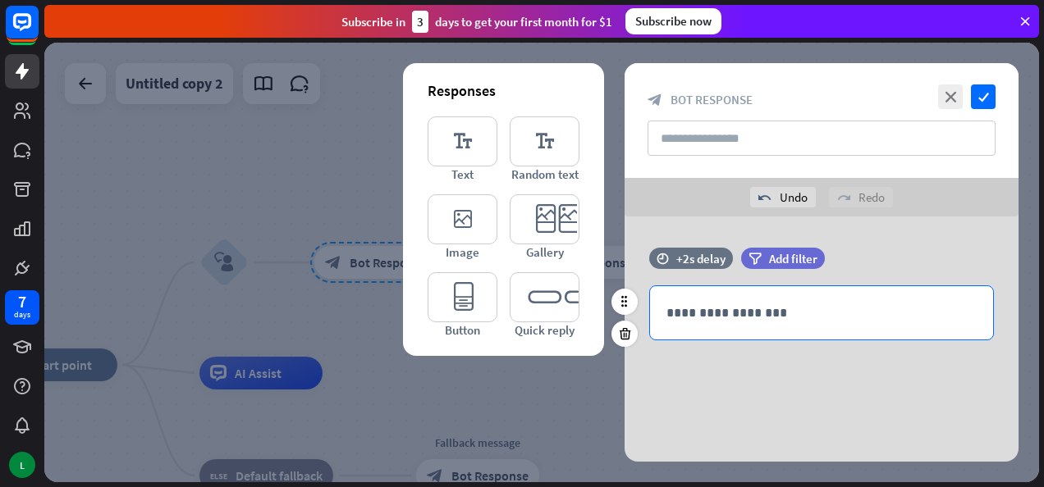
click at [737, 320] on p "**********" at bounding box center [821, 313] width 310 height 21
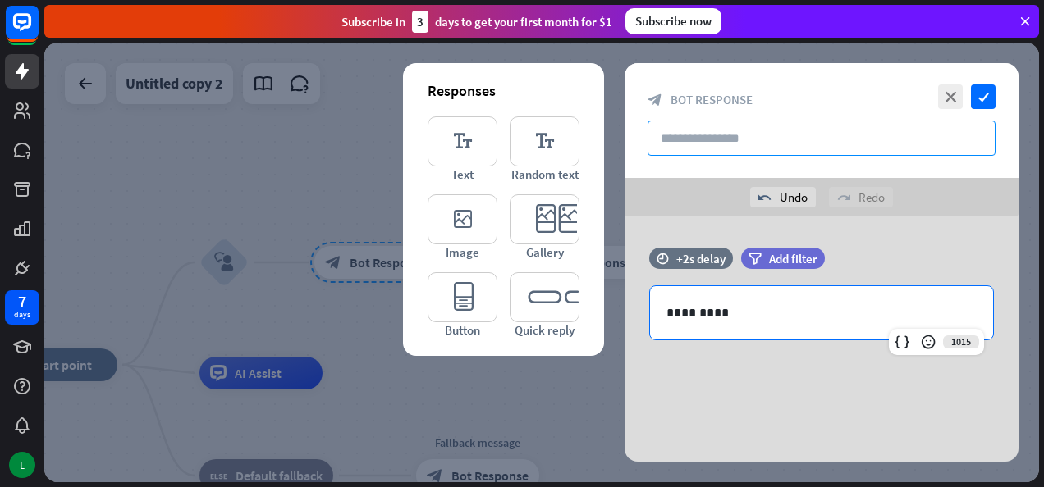
click at [872, 146] on input "text" at bounding box center [822, 138] width 348 height 35
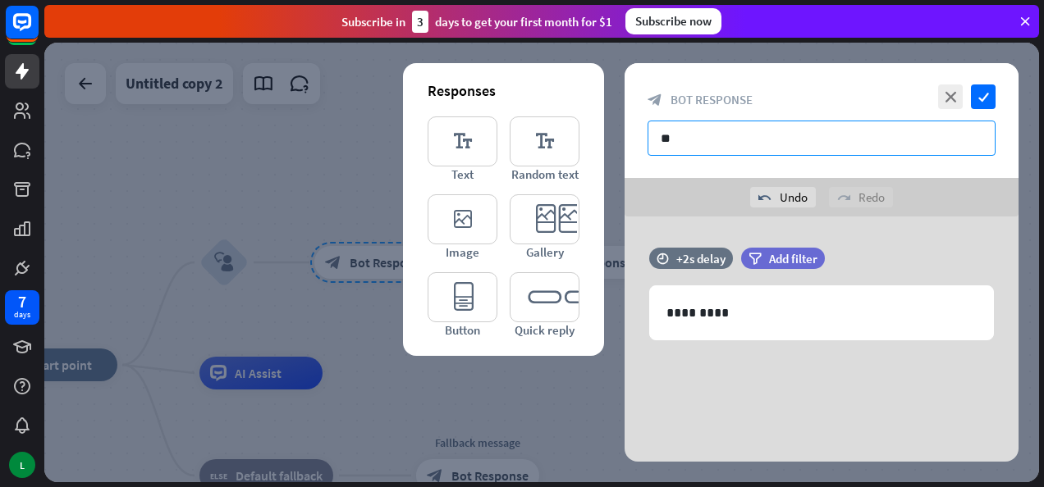
type input "*"
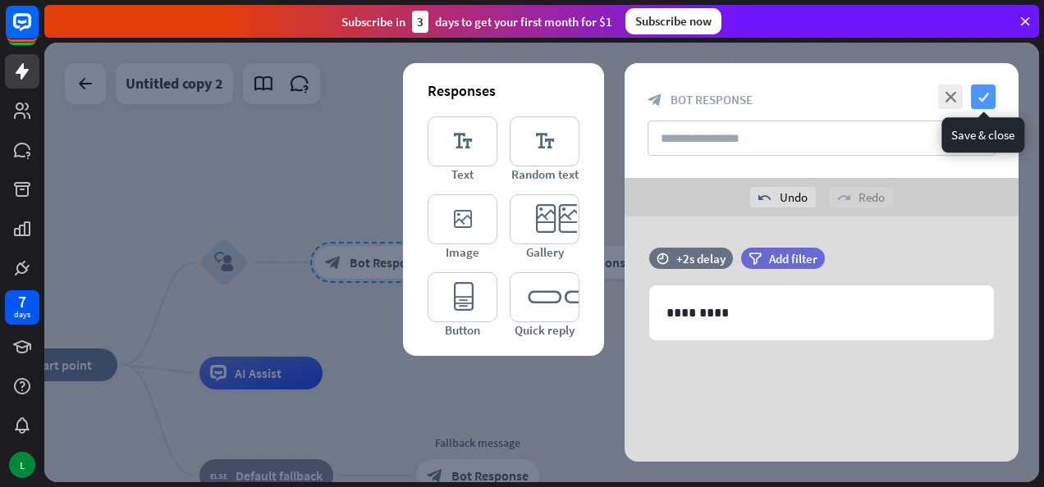
click at [987, 97] on icon "check" at bounding box center [983, 97] width 25 height 25
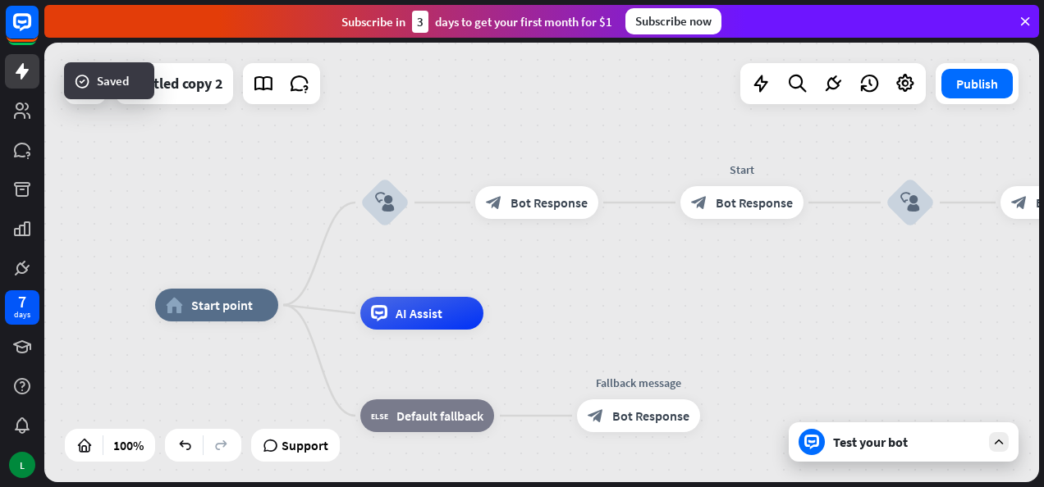
drag, startPoint x: 479, startPoint y: 339, endPoint x: 643, endPoint y: 274, distance: 176.5
click at [643, 274] on div "home_2 Start point block_user_input block_bot_response Bot Response Start block…" at bounding box center [541, 263] width 995 height 440
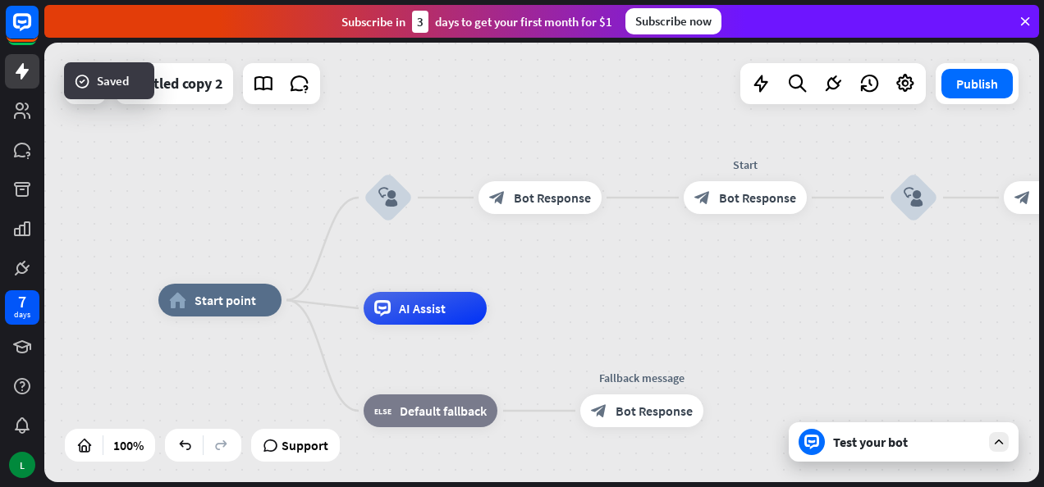
click at [871, 455] on div "Test your bot" at bounding box center [904, 442] width 230 height 39
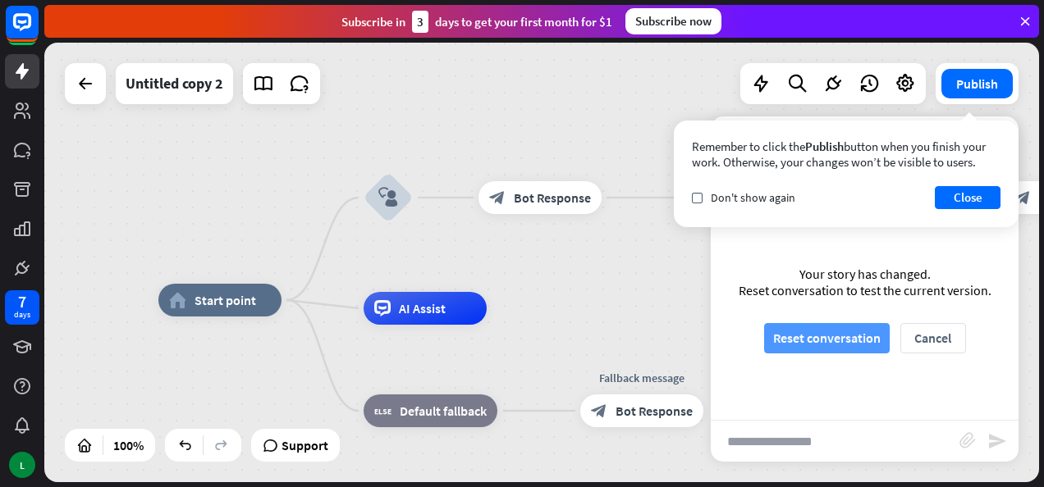
click at [803, 332] on button "Reset conversation" at bounding box center [827, 338] width 126 height 30
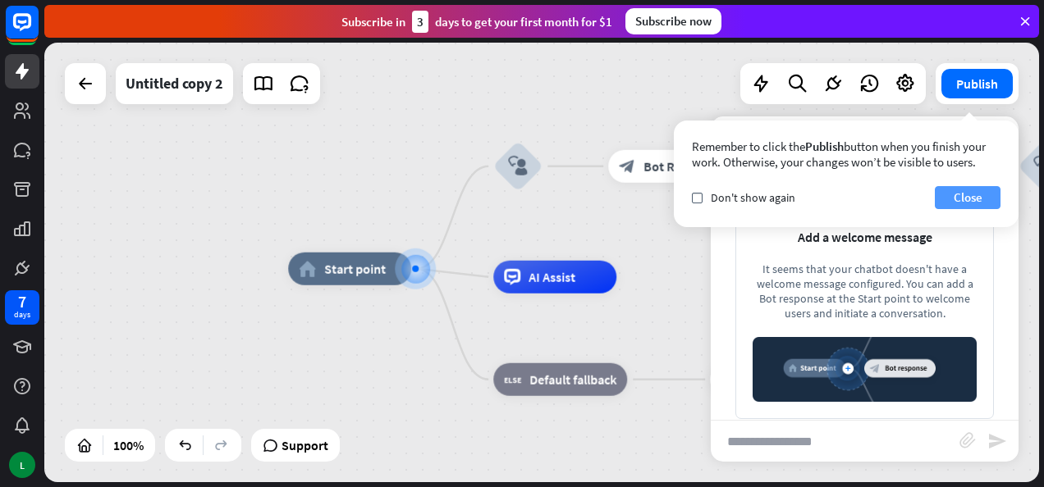
click at [968, 190] on button "Close" at bounding box center [968, 197] width 66 height 23
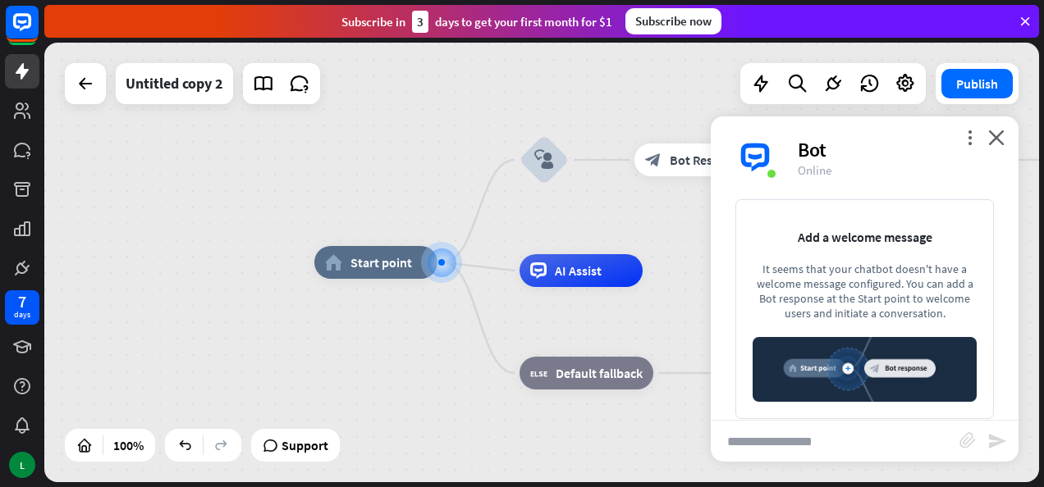
click at [1006, 138] on div "more_vert close Bot Online" at bounding box center [865, 158] width 308 height 82
click at [996, 134] on icon "close" at bounding box center [996, 138] width 16 height 16
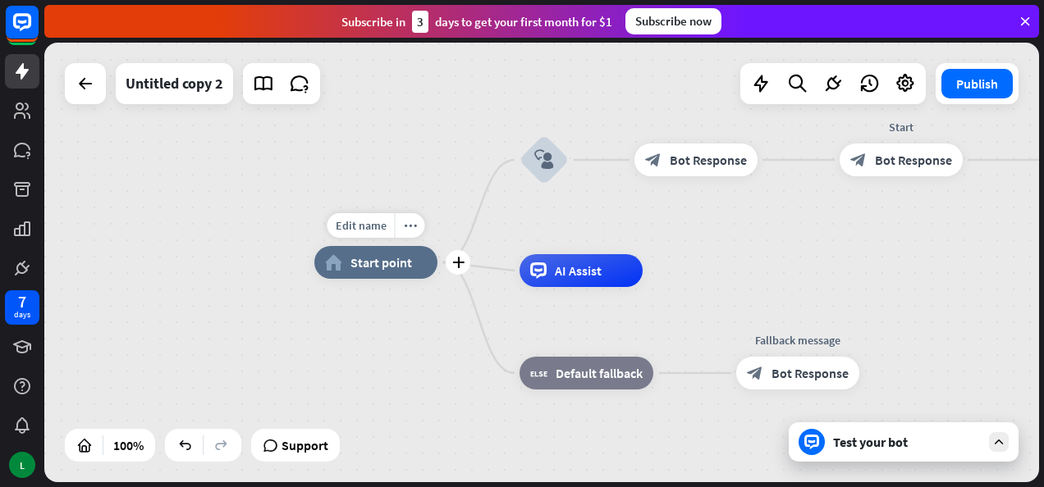
drag, startPoint x: 922, startPoint y: 161, endPoint x: 445, endPoint y: 305, distance: 499.0
click at [445, 305] on div "Edit name more_horiz plus home_2 Start point block_user_input block_bot_respons…" at bounding box center [811, 483] width 995 height 440
click at [893, 163] on span "Bot Response" at bounding box center [913, 160] width 77 height 16
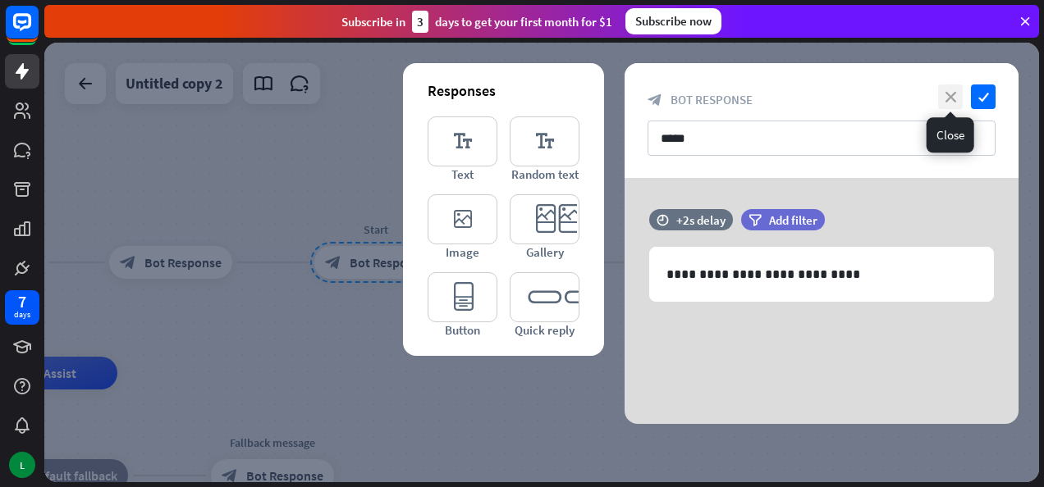
click at [950, 98] on icon "close" at bounding box center [950, 97] width 25 height 25
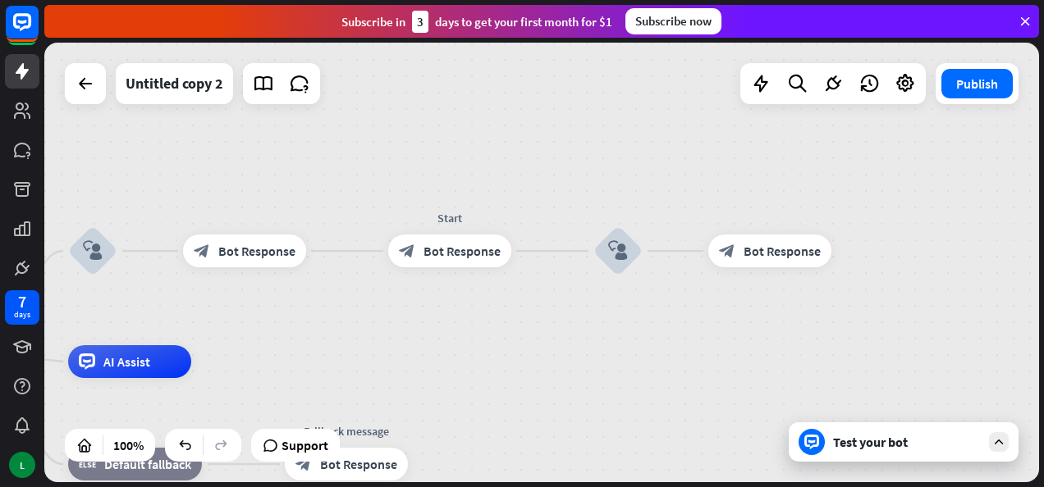
drag, startPoint x: 520, startPoint y: 330, endPoint x: 707, endPoint y: 302, distance: 189.2
click at [707, 302] on div "home_2 Start point block_user_input block_bot_response Bot Response Start block…" at bounding box center [541, 263] width 995 height 440
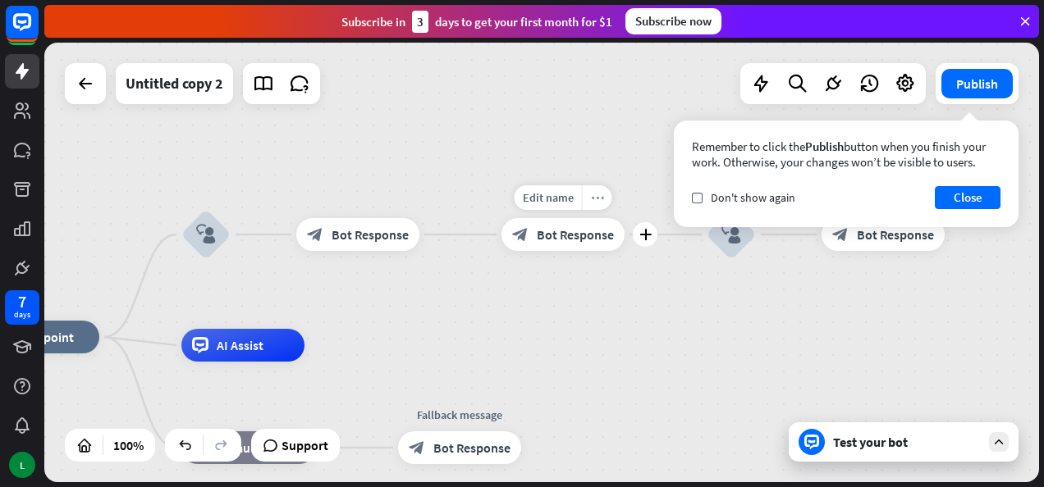
click at [595, 198] on icon "more_horiz" at bounding box center [597, 198] width 13 height 12
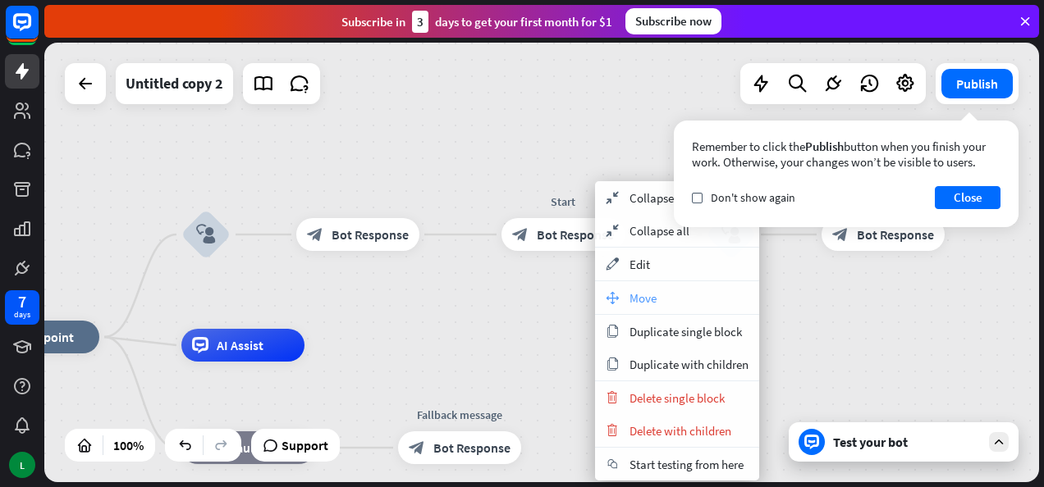
click at [643, 291] on span "Move" at bounding box center [642, 299] width 27 height 16
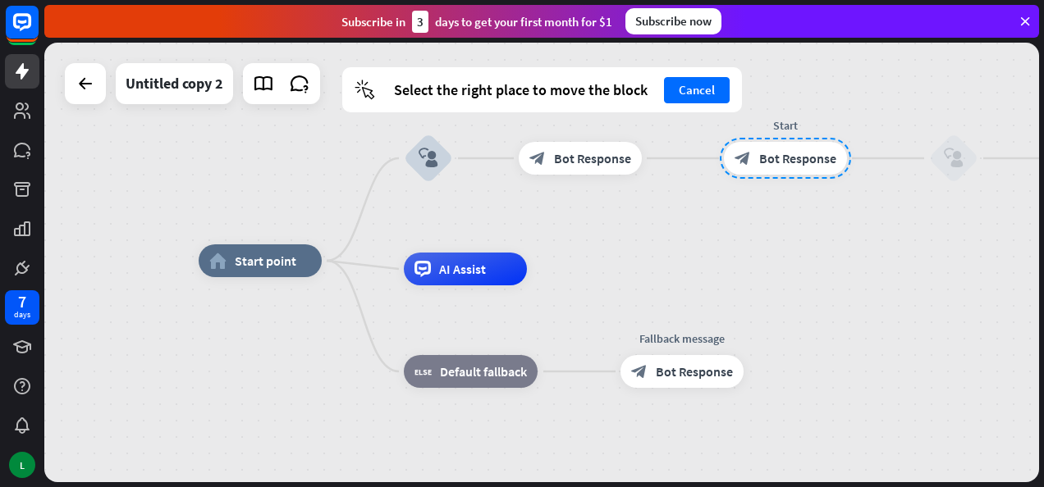
drag, startPoint x: 553, startPoint y: 245, endPoint x: 810, endPoint y: 167, distance: 268.7
click at [810, 167] on div at bounding box center [785, 158] width 131 height 41
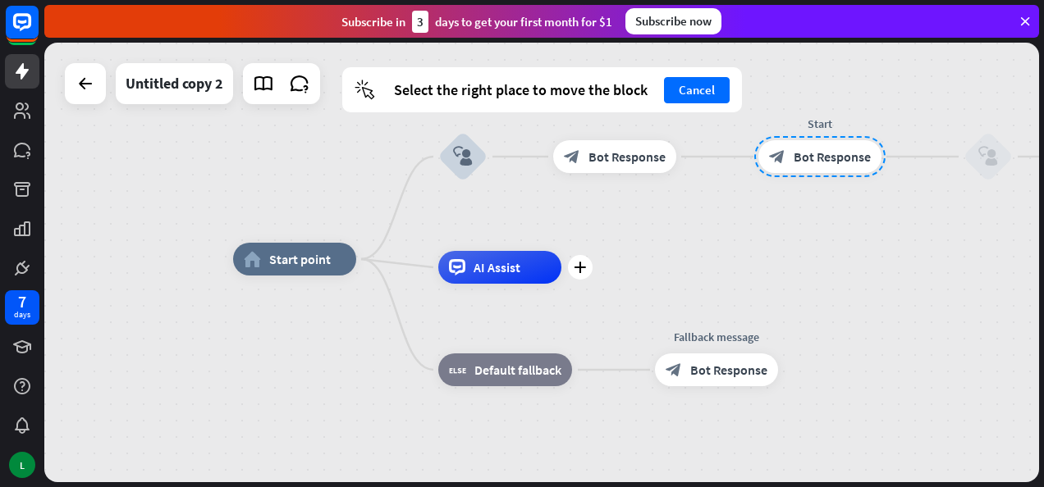
click at [438, 268] on div "plus AI Assist" at bounding box center [499, 267] width 123 height 33
click at [396, 215] on div "home_2 Start point block_user_input block_bot_response Bot Response Start block…" at bounding box center [541, 263] width 995 height 440
click at [438, 271] on div "plus AI Assist" at bounding box center [499, 266] width 123 height 33
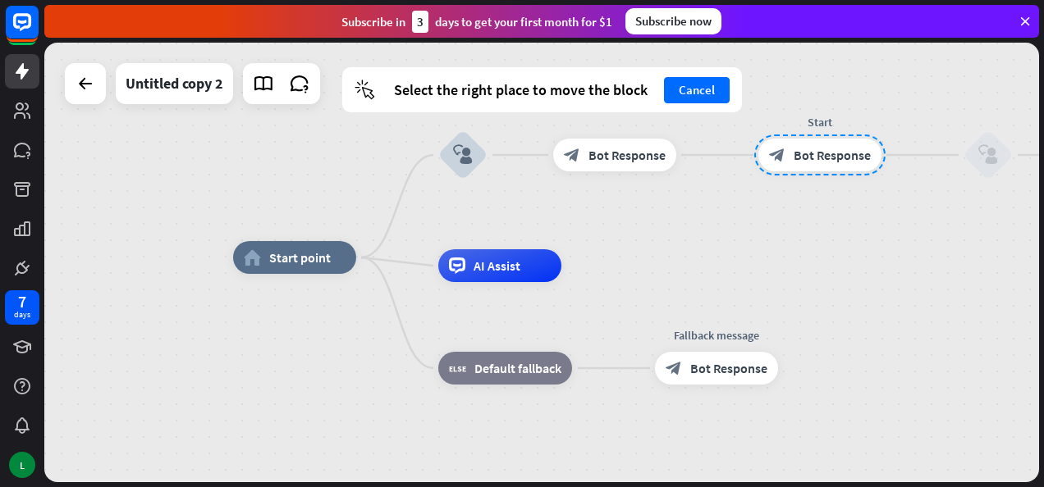
click at [390, 266] on div "home_2 Start point block_user_input block_bot_response Bot Response Start block…" at bounding box center [730, 478] width 995 height 440
click at [806, 153] on div at bounding box center [818, 155] width 131 height 41
click at [713, 96] on button "Cancel" at bounding box center [697, 90] width 66 height 26
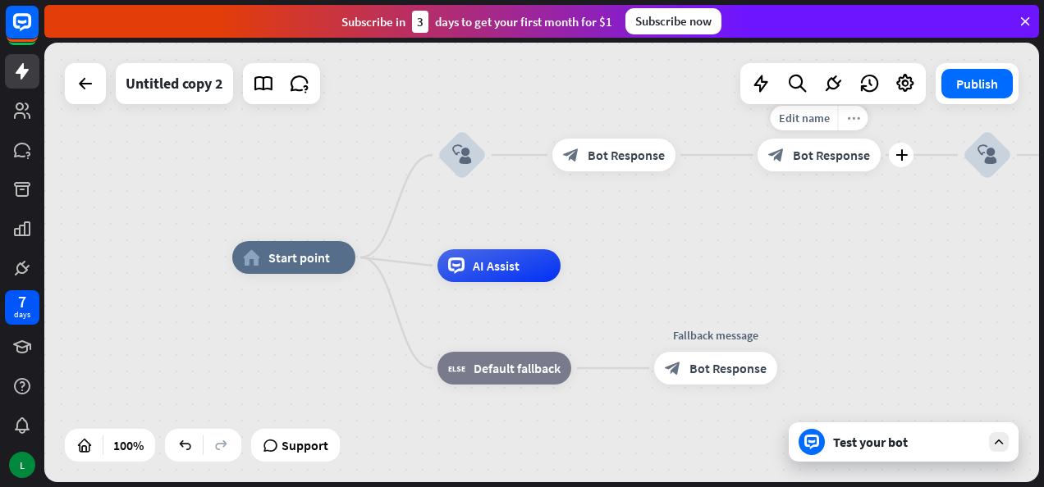
click at [847, 117] on icon "more_horiz" at bounding box center [853, 118] width 13 height 12
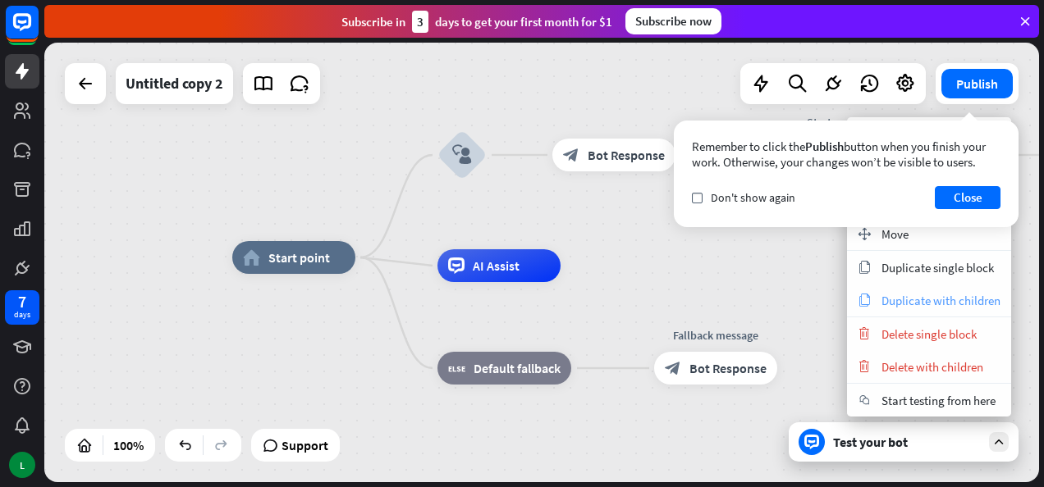
drag, startPoint x: 900, startPoint y: 268, endPoint x: 903, endPoint y: 296, distance: 28.8
click at [904, 294] on section "copy Duplicate single block copy Duplicate with children" at bounding box center [929, 284] width 164 height 66
click at [899, 333] on span "Delete single block" at bounding box center [928, 335] width 95 height 16
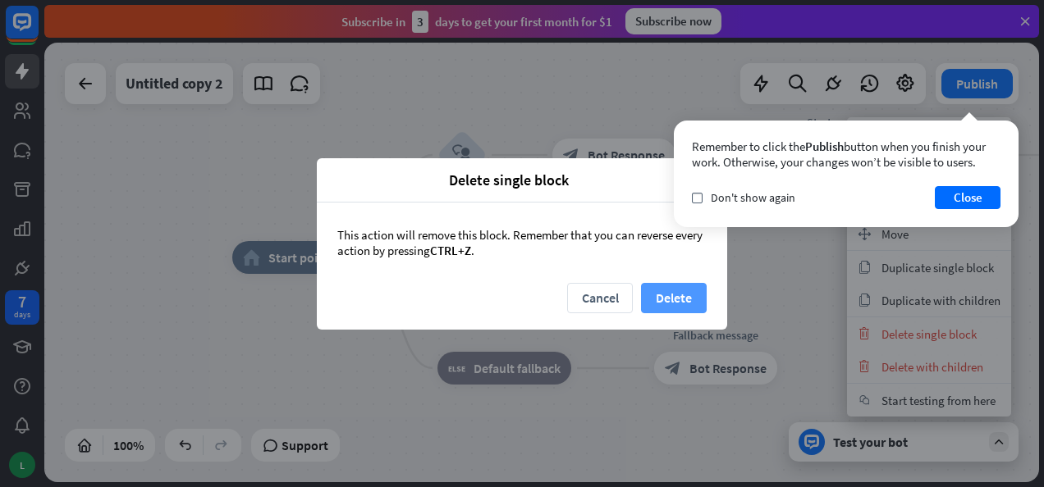
click at [688, 295] on button "Delete" at bounding box center [674, 298] width 66 height 30
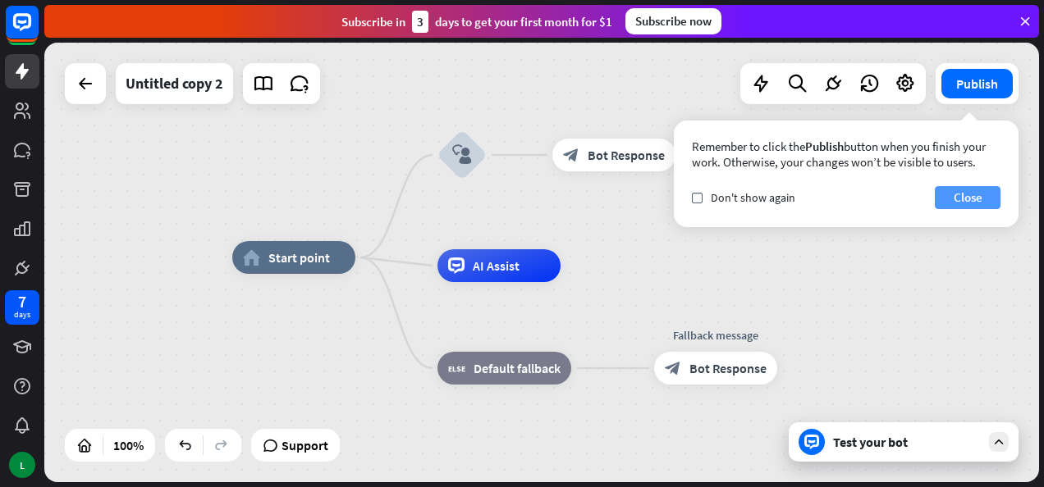
click at [959, 194] on button "Close" at bounding box center [968, 197] width 66 height 23
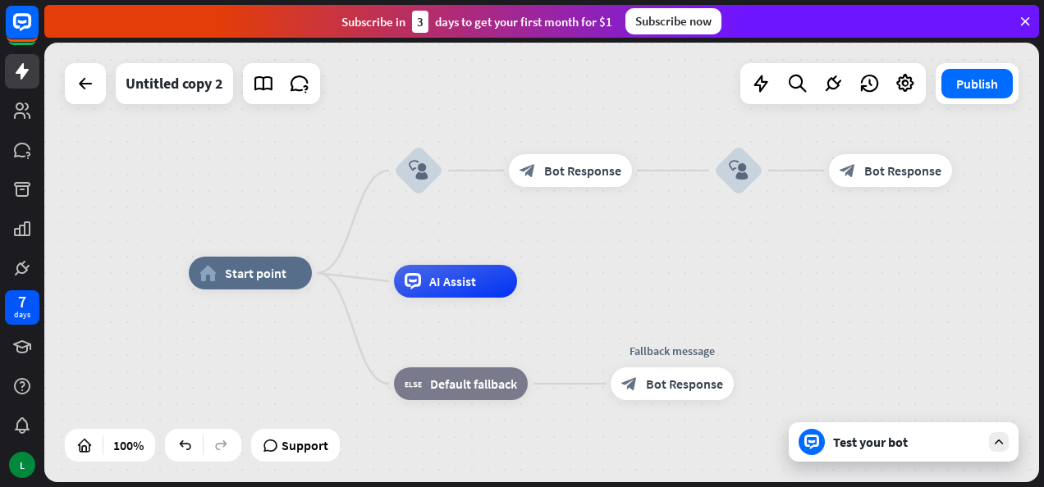
drag, startPoint x: 799, startPoint y: 242, endPoint x: 753, endPoint y: 259, distance: 48.3
click at [753, 259] on div "home_2 Start point block_user_input block_bot_response Bot Response block_user_…" at bounding box center [541, 263] width 995 height 440
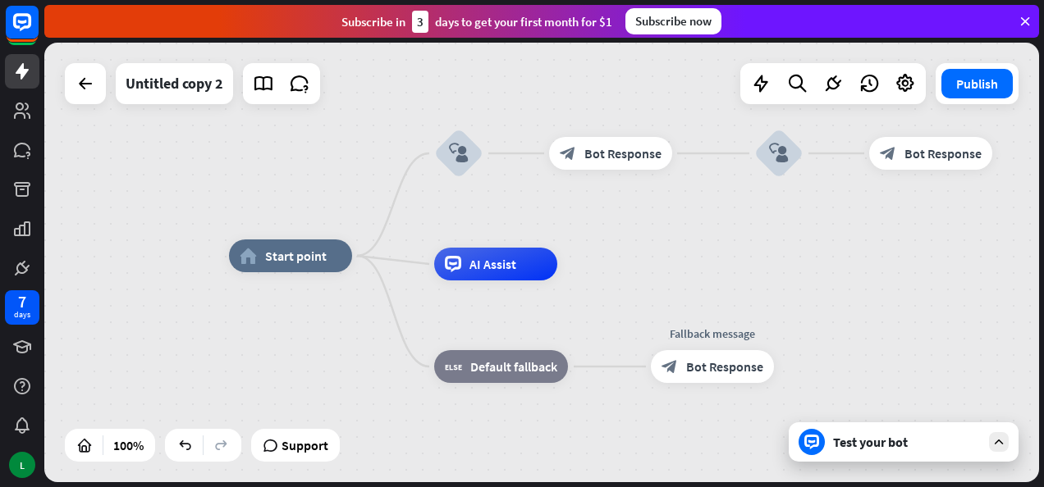
drag, startPoint x: 570, startPoint y: 265, endPoint x: 629, endPoint y: 240, distance: 63.6
click at [629, 240] on div "home_2 Start point block_user_input block_bot_response Bot Response block_user_…" at bounding box center [541, 263] width 995 height 440
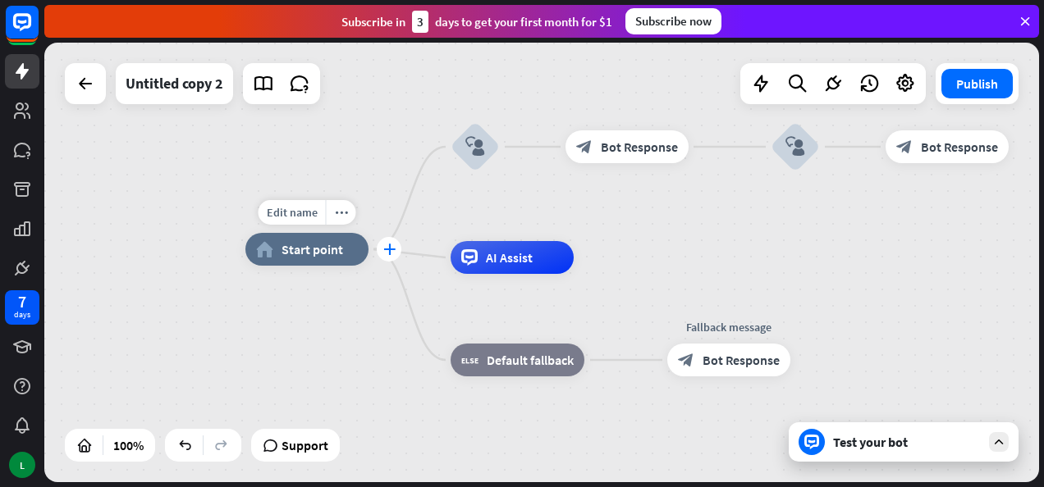
click at [388, 253] on icon "plus" at bounding box center [389, 249] width 12 height 11
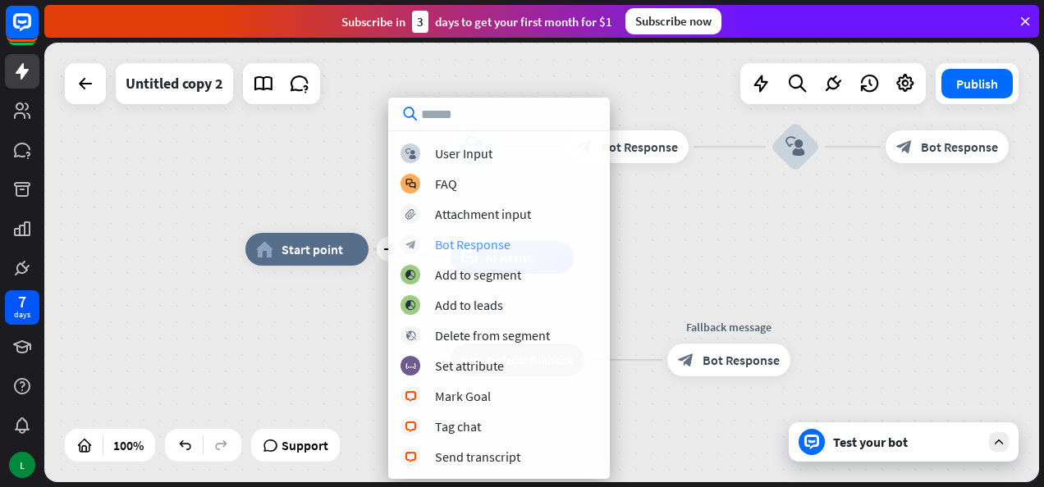
click at [469, 241] on div "Bot Response" at bounding box center [473, 244] width 76 height 16
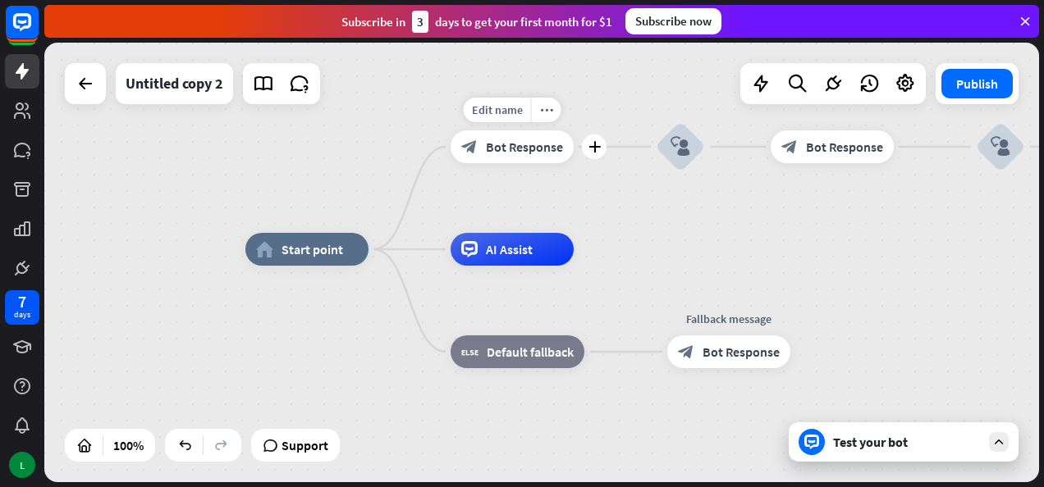
click at [520, 149] on span "Bot Response" at bounding box center [524, 147] width 77 height 16
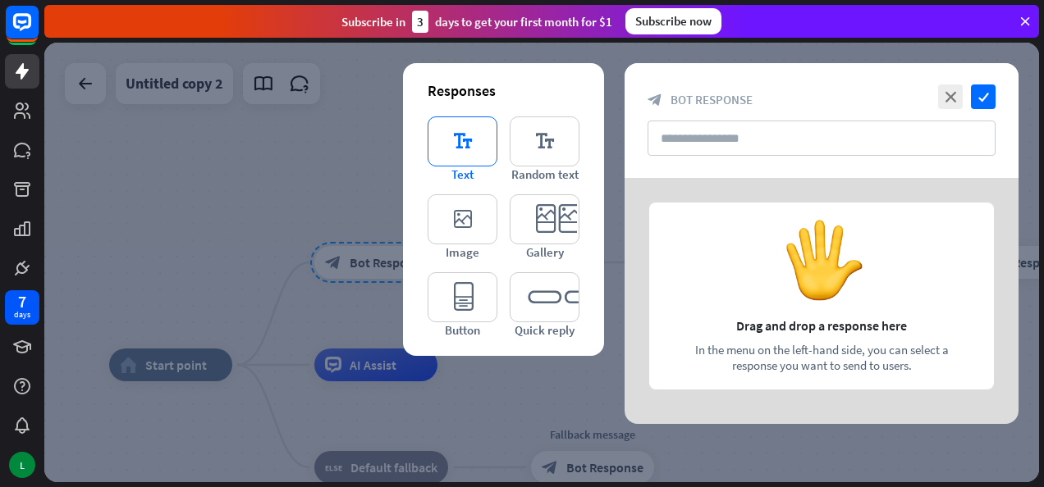
click at [442, 154] on icon "editor_text" at bounding box center [463, 142] width 70 height 50
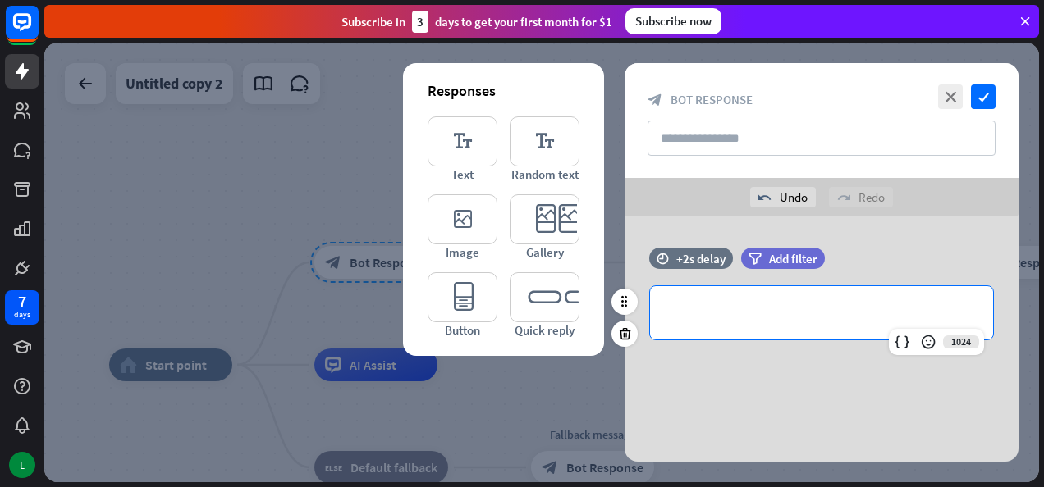
click at [738, 300] on div "**********" at bounding box center [821, 312] width 343 height 53
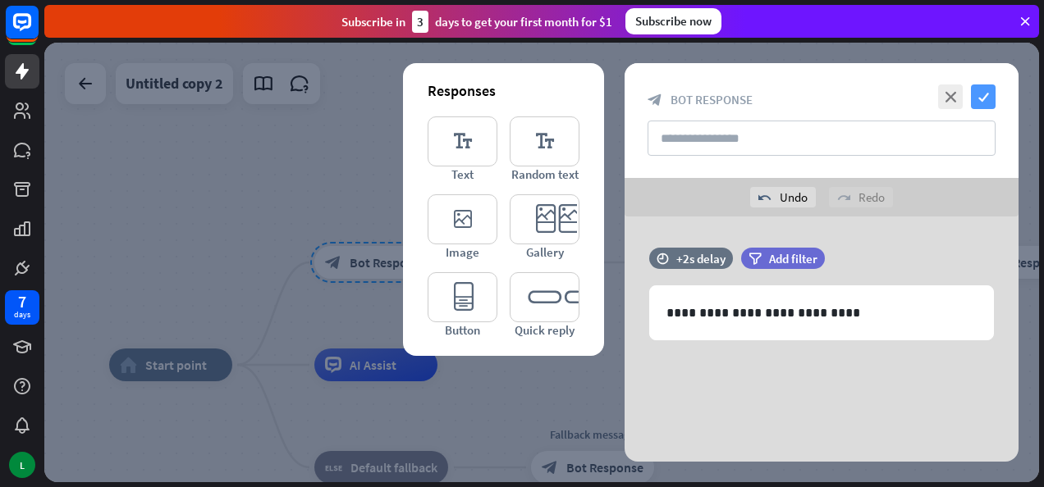
click at [989, 89] on icon "check" at bounding box center [983, 97] width 25 height 25
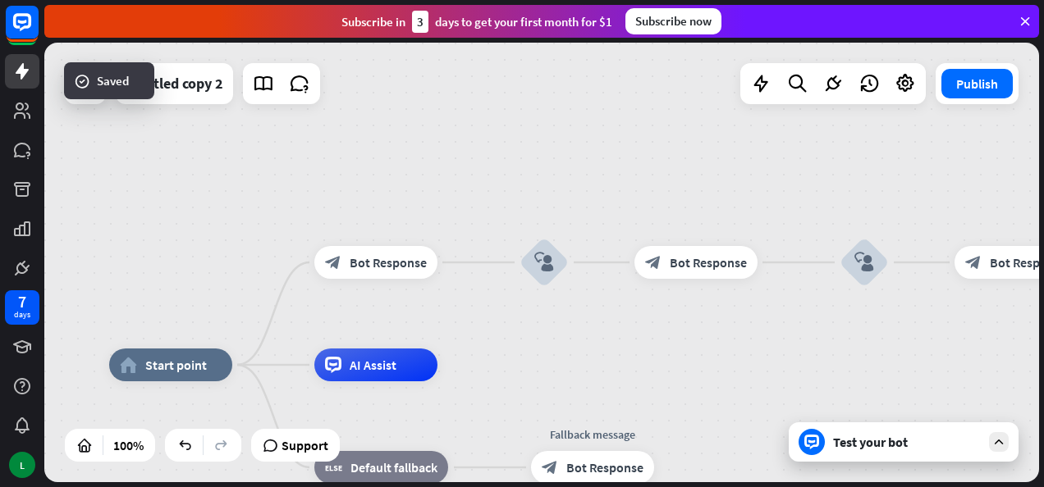
click at [863, 449] on div "Test your bot" at bounding box center [907, 442] width 148 height 16
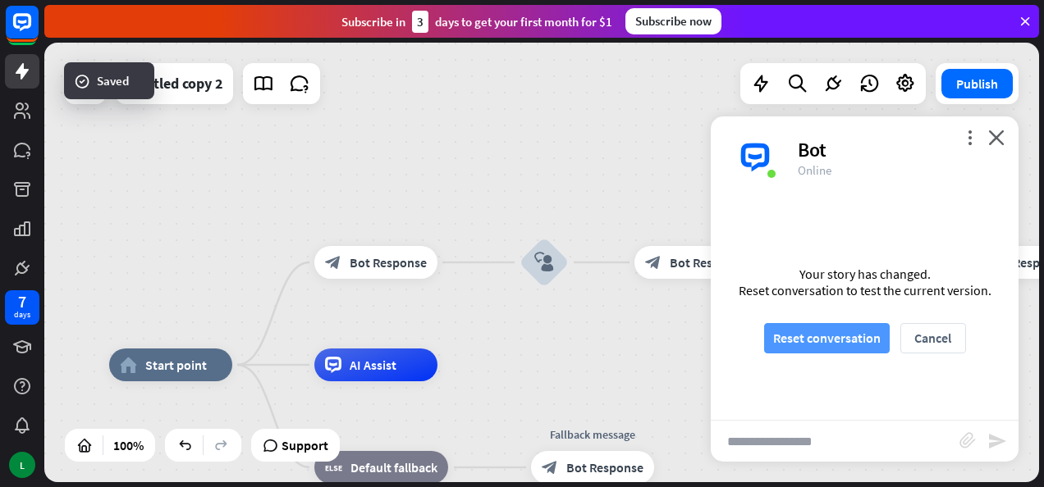
click at [814, 340] on button "Reset conversation" at bounding box center [827, 338] width 126 height 30
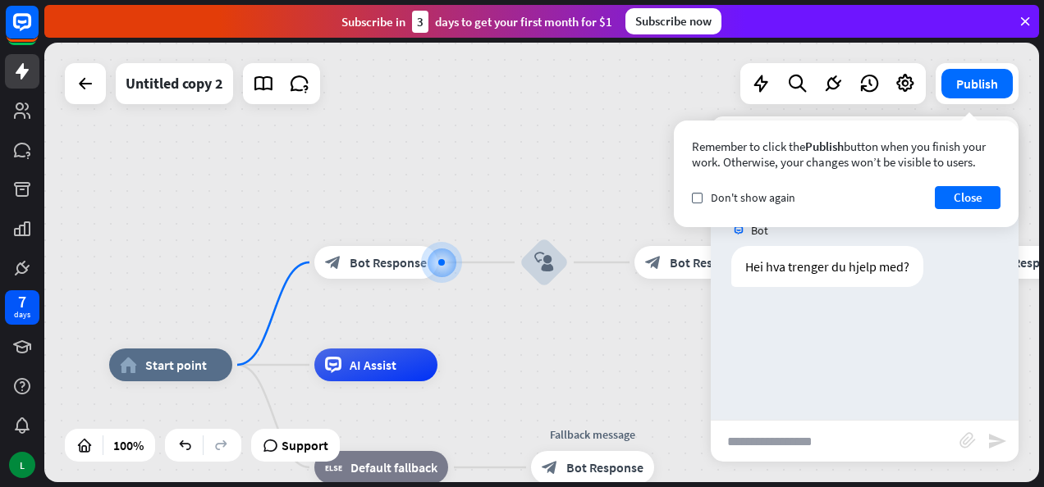
click at [810, 442] on input "text" at bounding box center [835, 441] width 249 height 41
type input "**********"
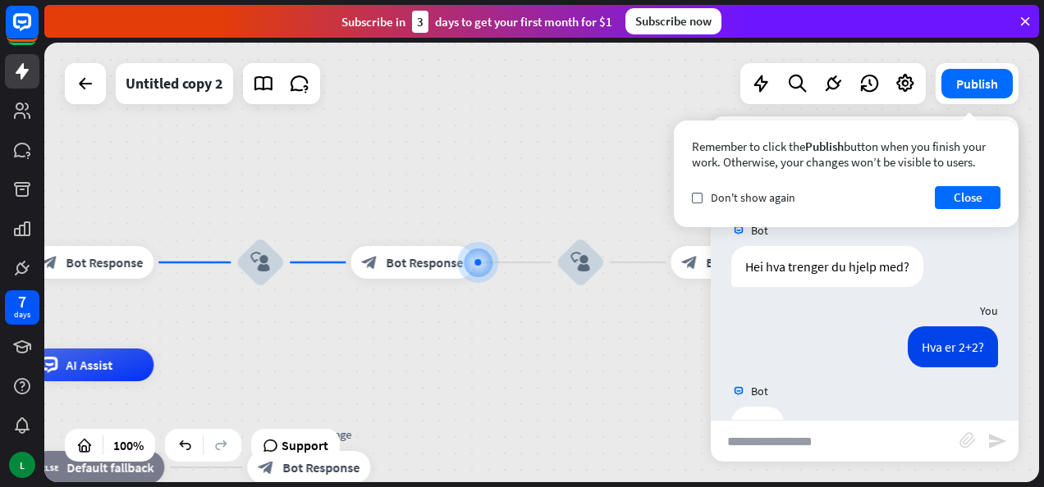
scroll to position [52, 0]
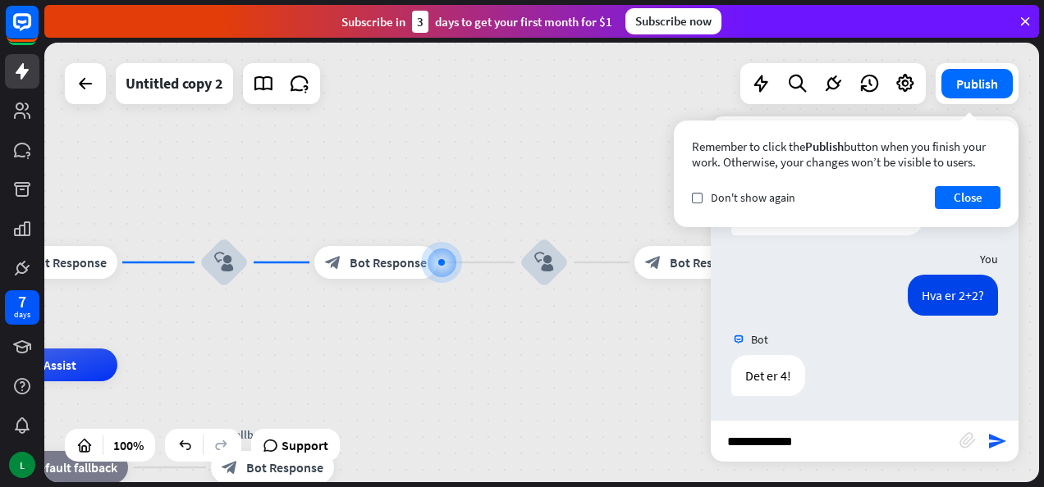
type input "**********"
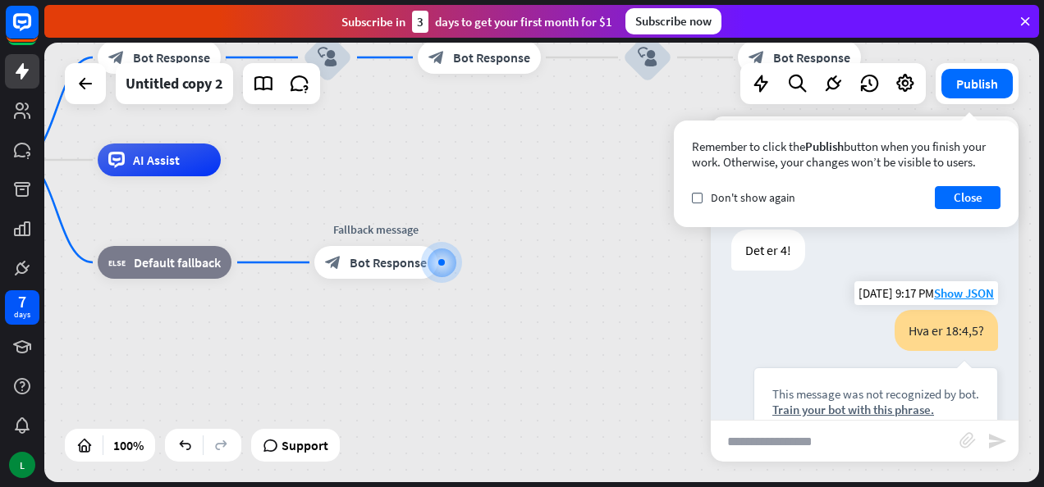
scroll to position [314, 0]
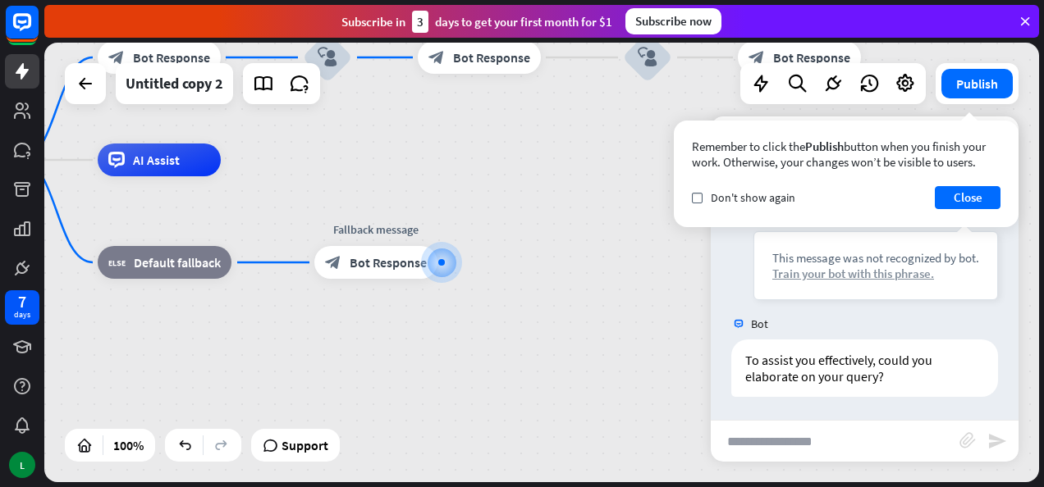
click at [877, 272] on div "Train your bot with this phrase." at bounding box center [875, 274] width 207 height 16
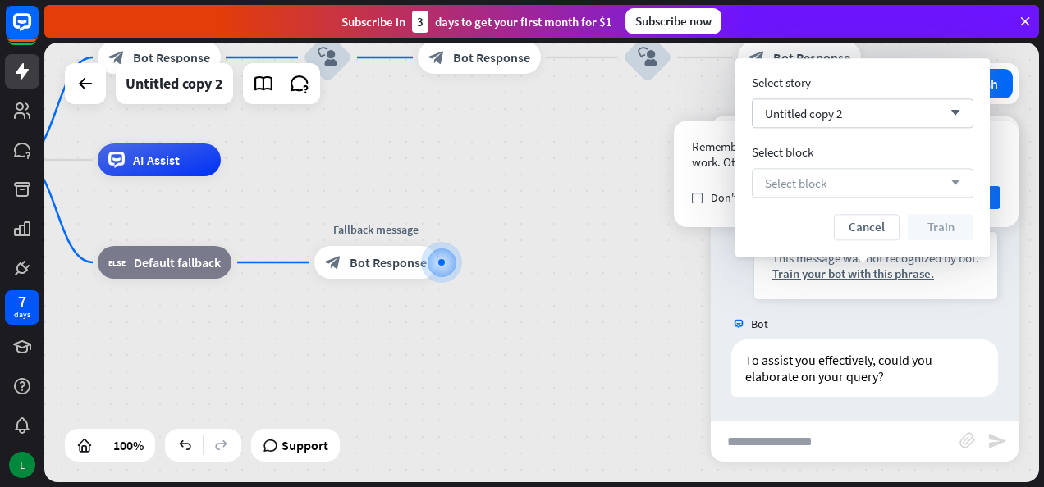
click at [822, 172] on div "Select block arrow_down" at bounding box center [863, 183] width 222 height 30
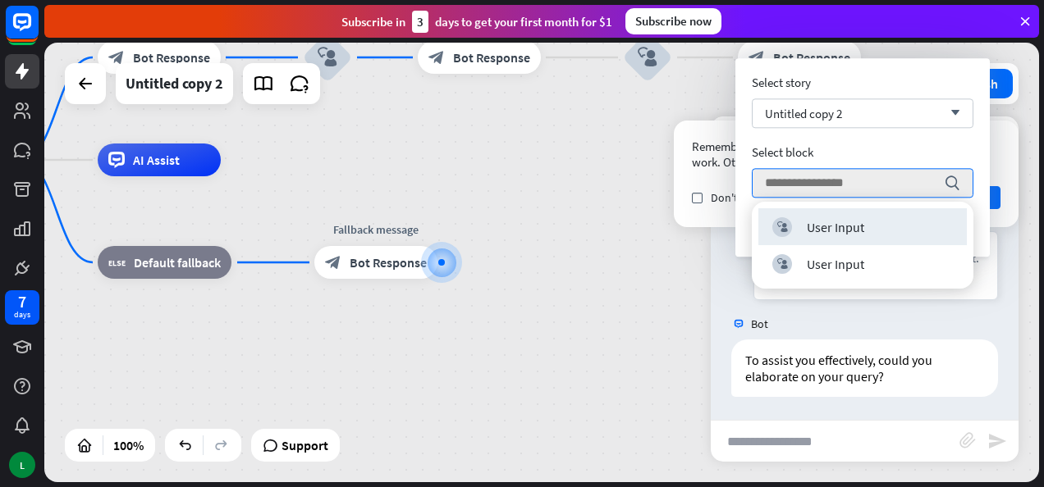
click at [834, 159] on div "Select block" at bounding box center [863, 152] width 222 height 16
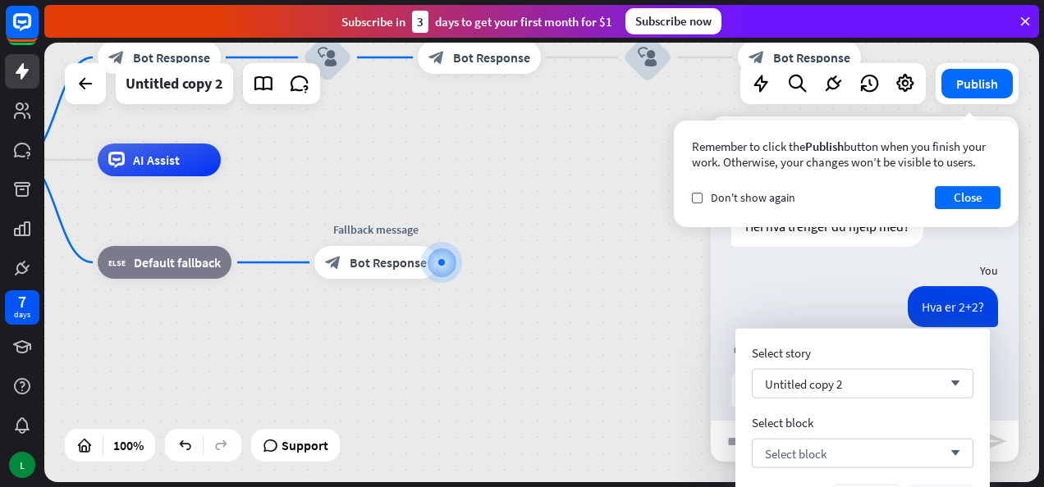
scroll to position [177, 0]
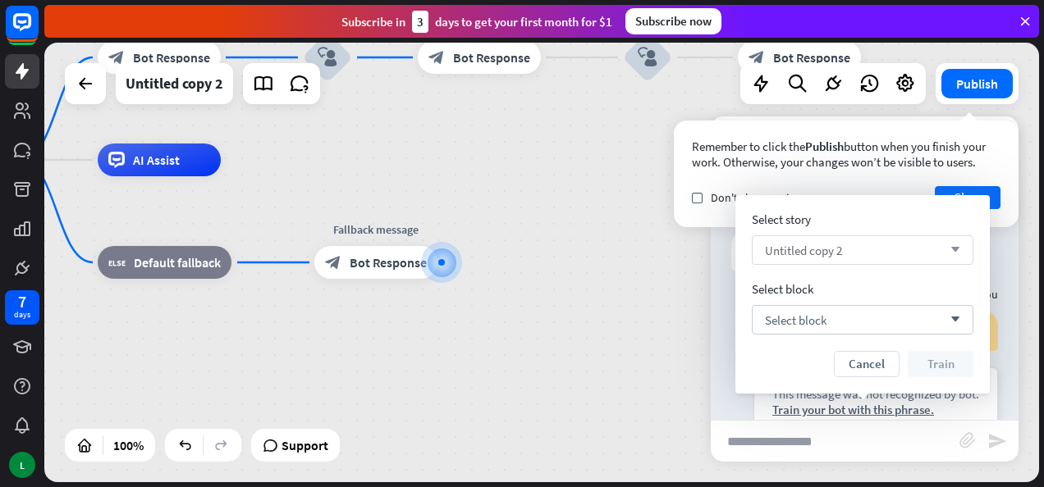
click at [836, 247] on span "Untitled copy 2" at bounding box center [803, 251] width 77 height 16
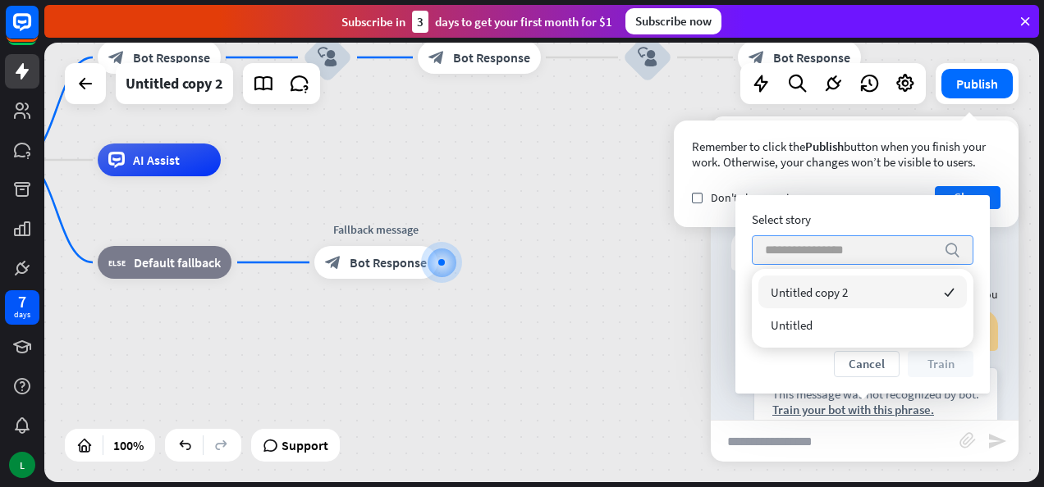
click at [845, 249] on input "search" at bounding box center [850, 250] width 171 height 28
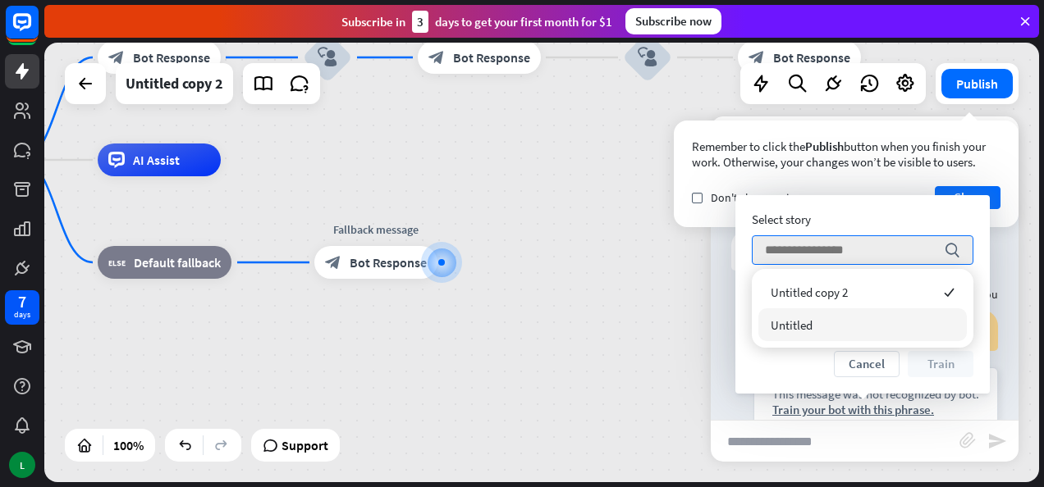
click at [716, 317] on div "Hva er 18:4,5? This message was not recognized by bot. Train your bot with this…" at bounding box center [865, 377] width 308 height 135
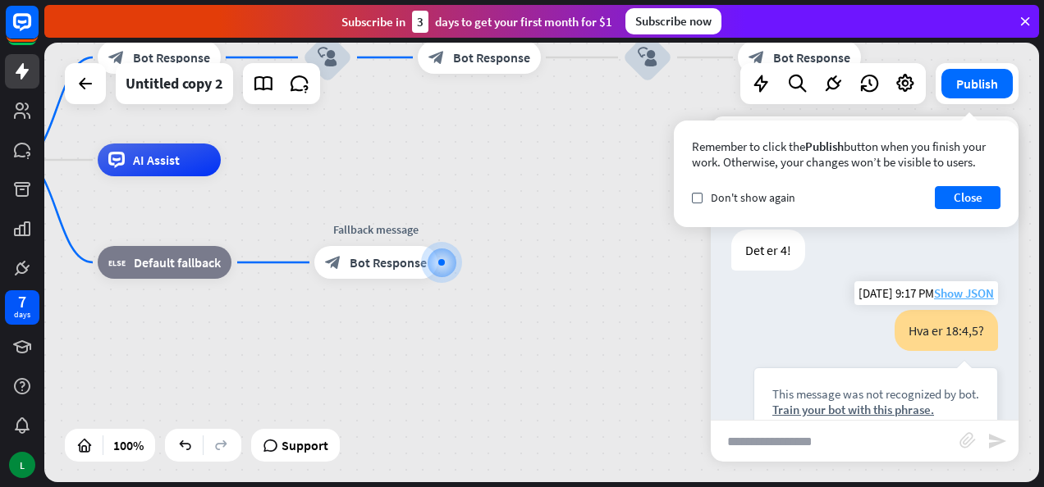
click at [948, 295] on span "Show JSON" at bounding box center [964, 294] width 60 height 16
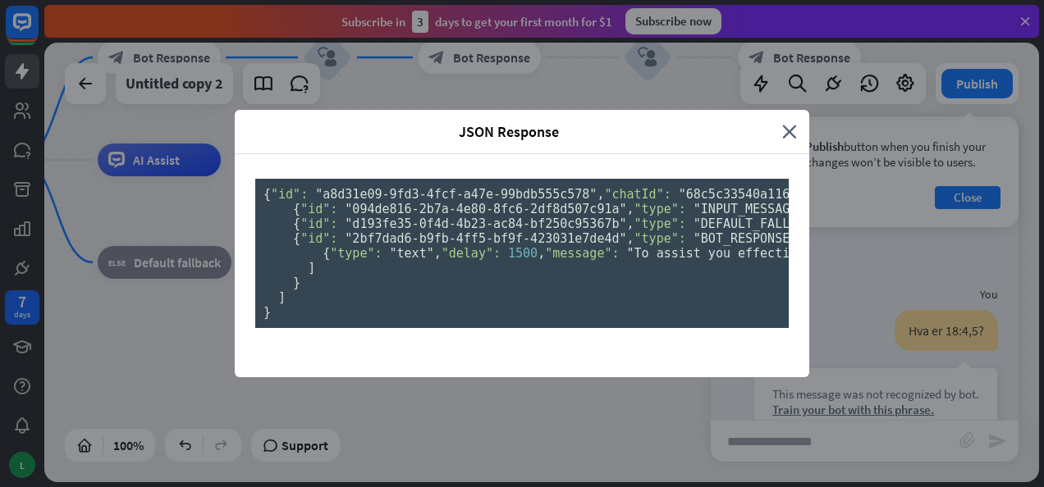
scroll to position [0, 0]
click at [782, 122] on icon "close" at bounding box center [789, 131] width 15 height 19
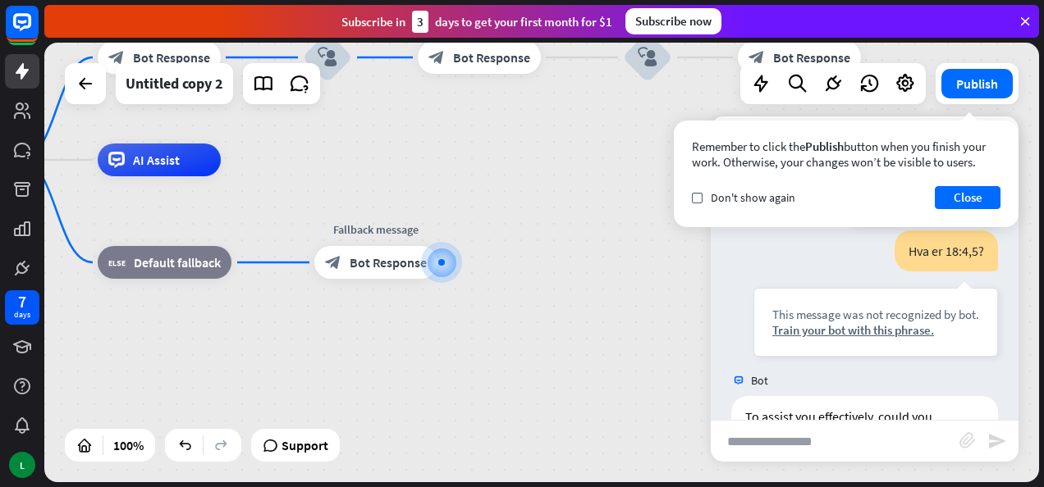
scroll to position [314, 0]
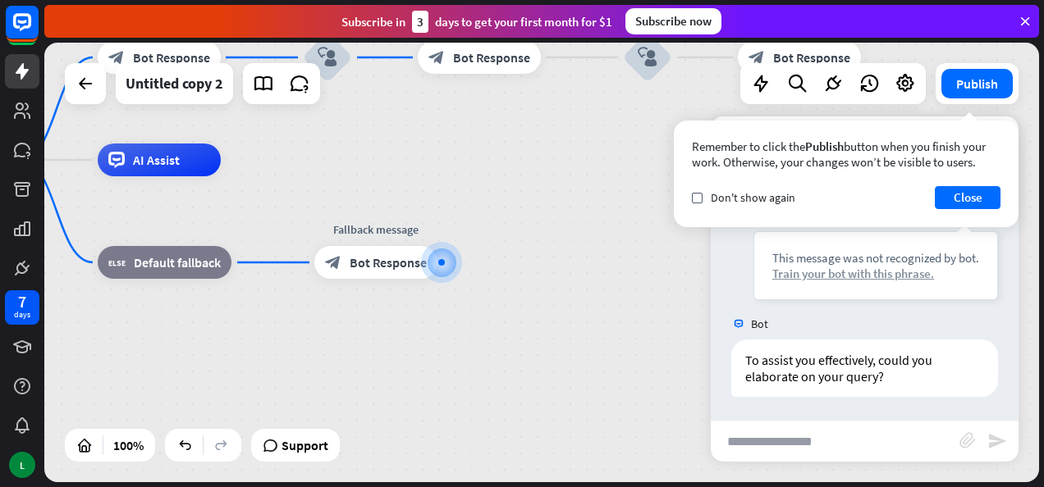
click at [801, 271] on div "Train your bot with this phrase." at bounding box center [875, 274] width 207 height 16
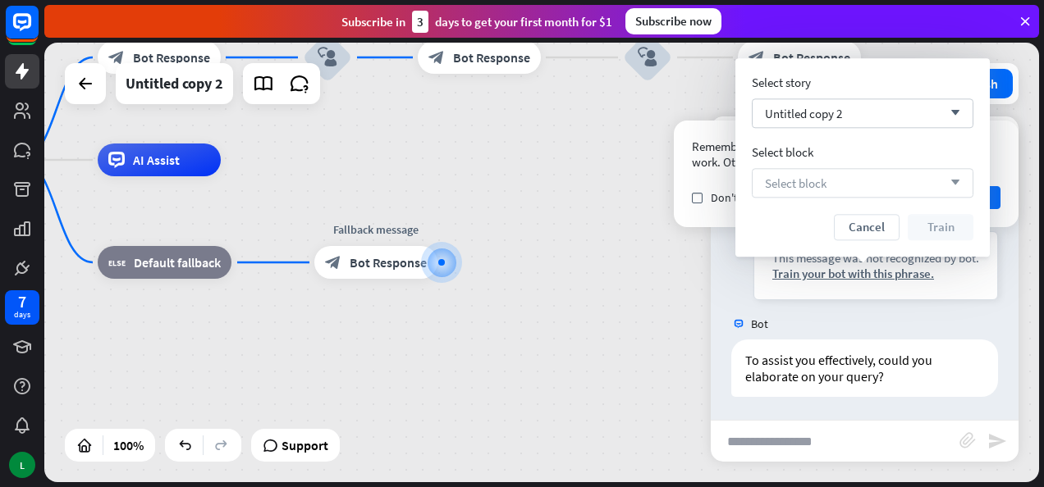
click at [816, 185] on span "Select block" at bounding box center [796, 184] width 62 height 16
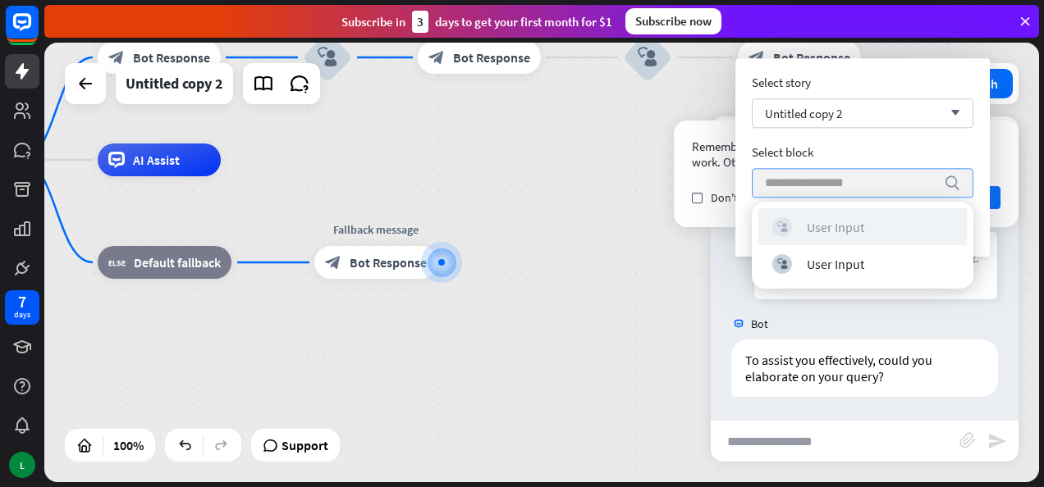
click at [816, 223] on div "User Input" at bounding box center [835, 227] width 57 height 16
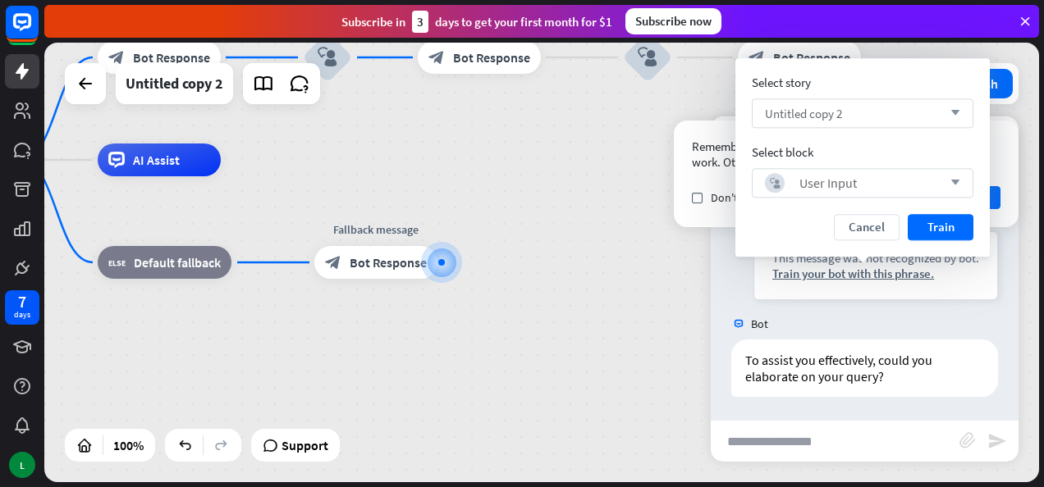
click at [805, 108] on span "Untitled copy 2" at bounding box center [803, 114] width 77 height 16
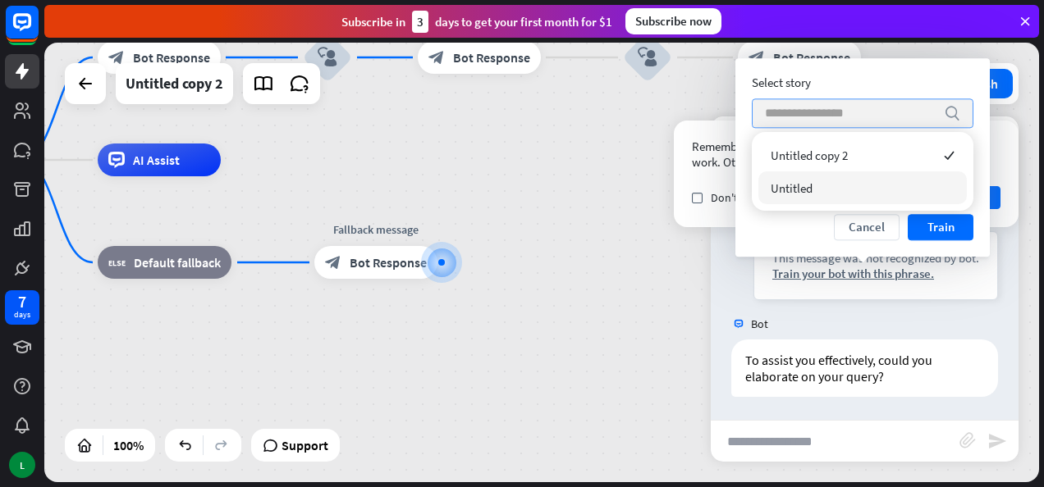
click at [822, 184] on div "Untitled" at bounding box center [862, 188] width 208 height 33
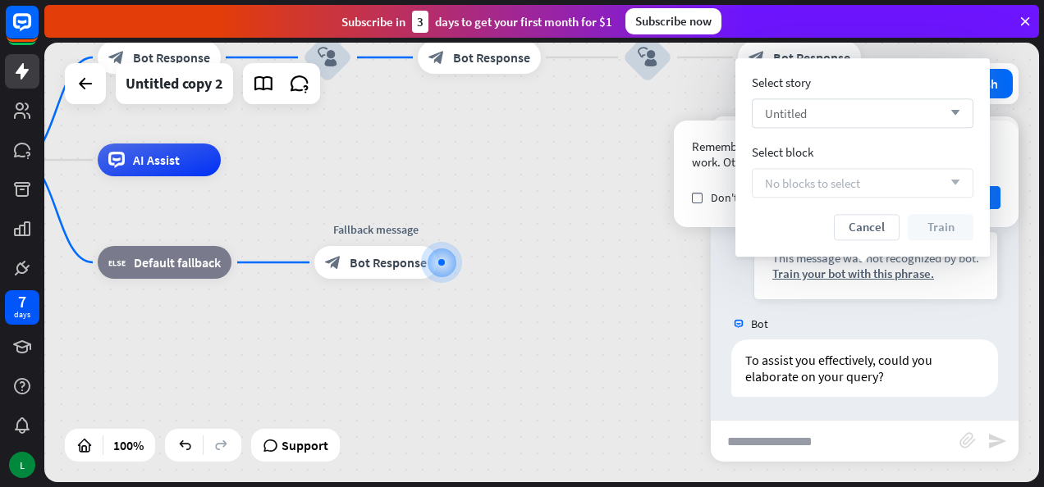
click at [823, 111] on div "Untitled arrow_down" at bounding box center [863, 113] width 222 height 30
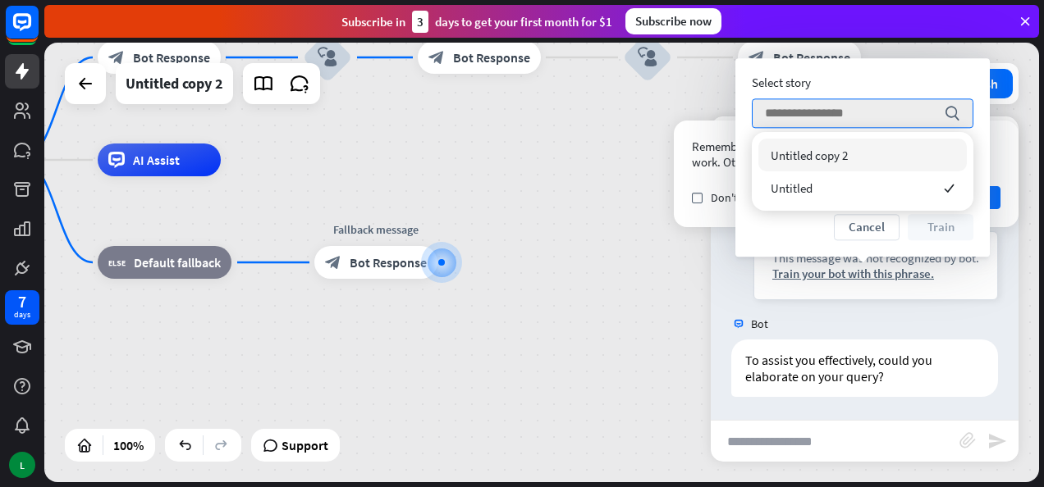
click at [825, 148] on span "Untitled copy 2" at bounding box center [809, 156] width 77 height 16
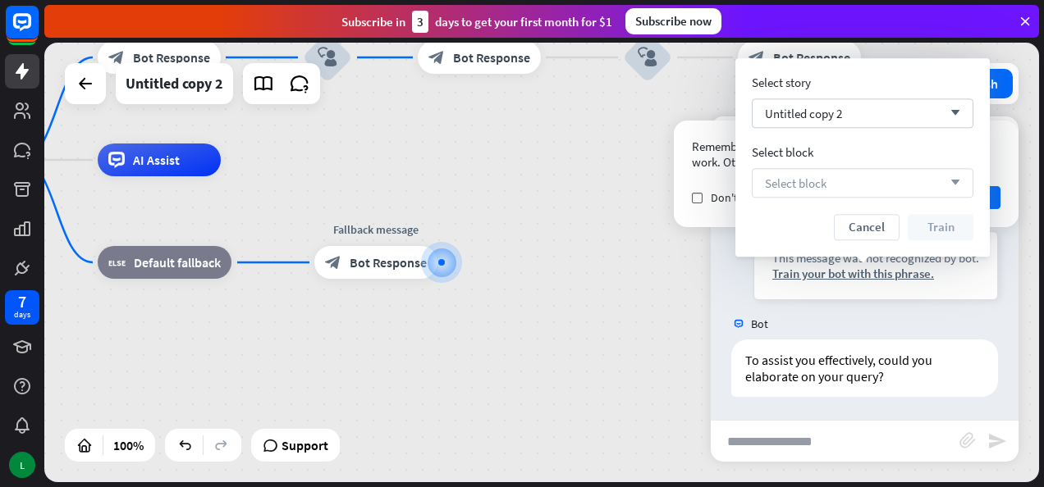
click at [839, 181] on div "Select block arrow_down" at bounding box center [863, 183] width 222 height 30
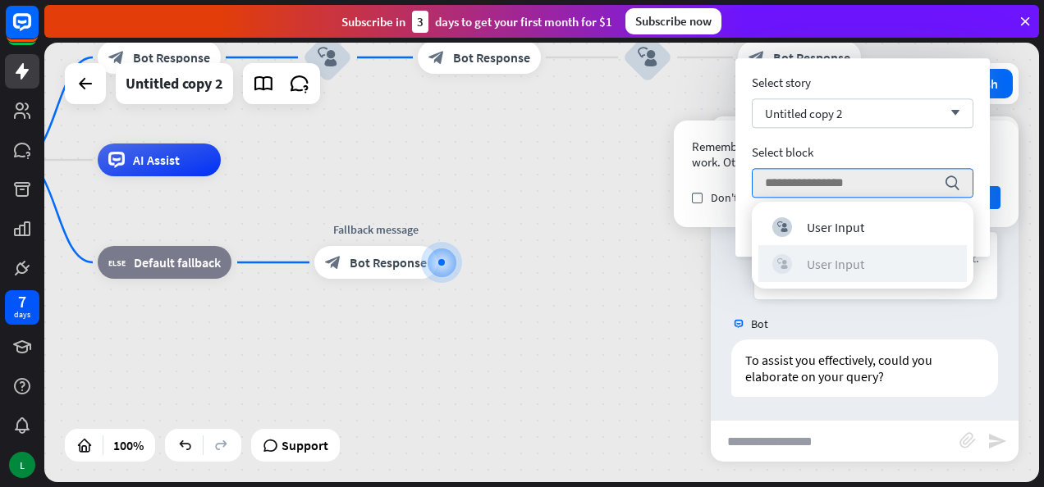
click at [822, 258] on div "User Input" at bounding box center [835, 264] width 57 height 16
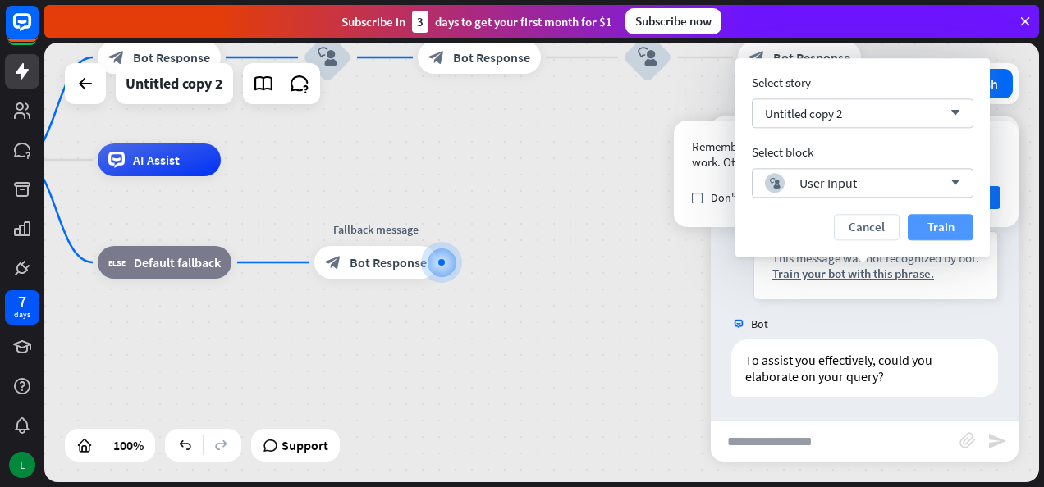
click at [945, 221] on button "Train" at bounding box center [941, 227] width 66 height 26
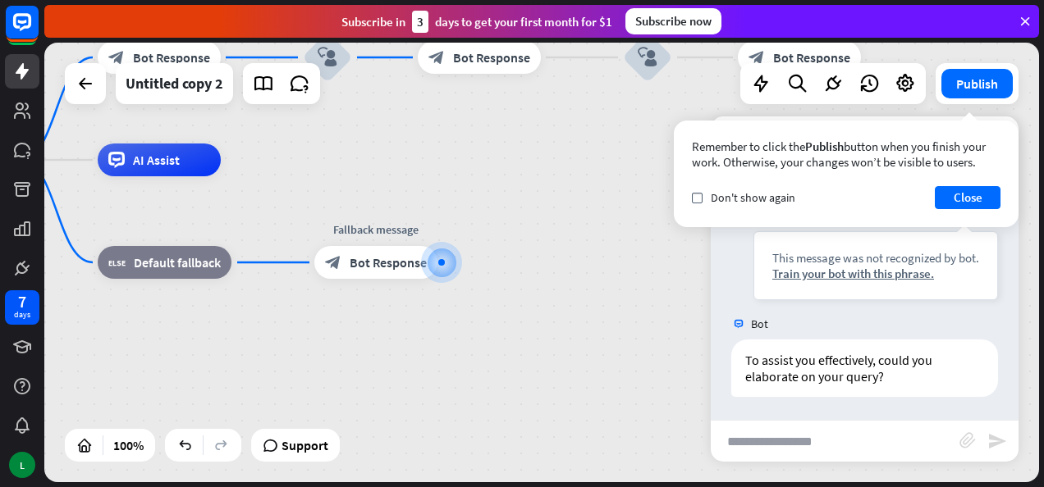
scroll to position [299, 0]
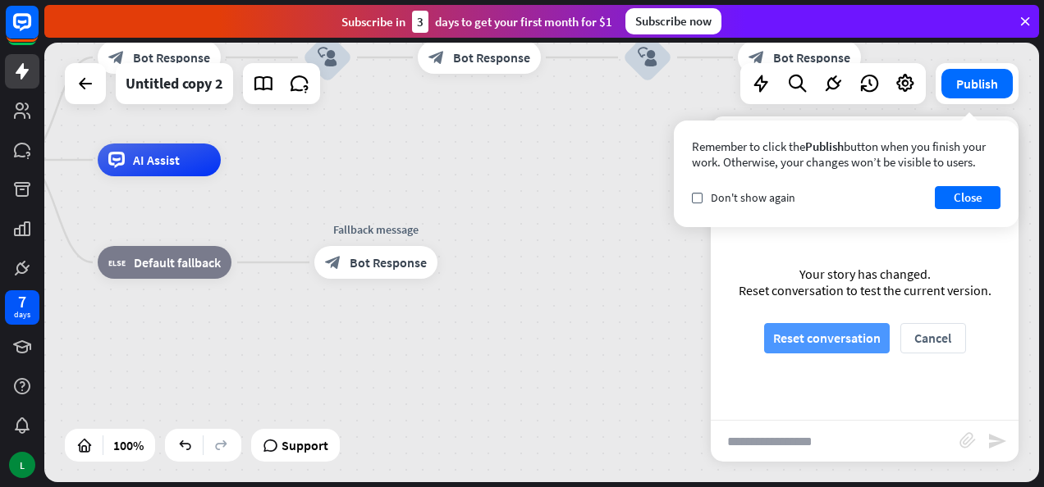
click at [859, 342] on button "Reset conversation" at bounding box center [827, 338] width 126 height 30
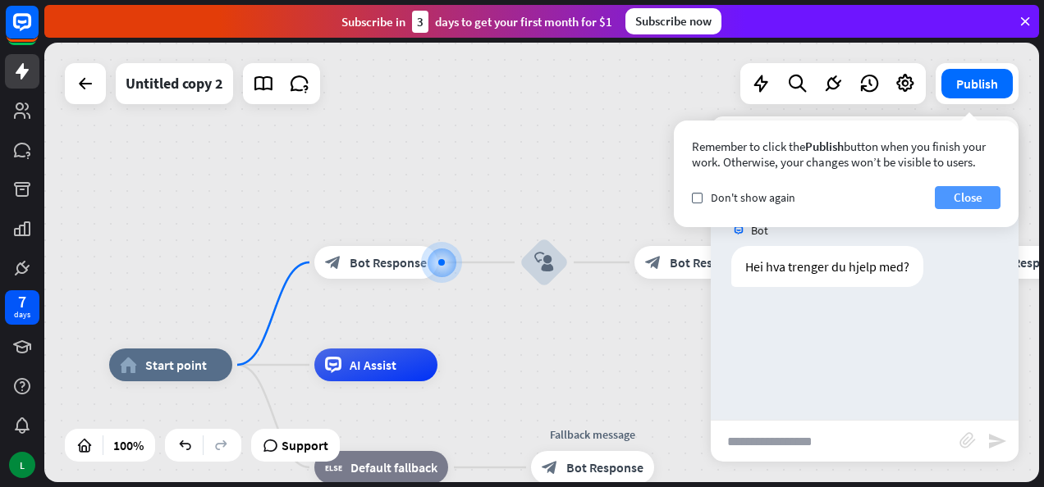
click at [964, 199] on button "Close" at bounding box center [968, 197] width 66 height 23
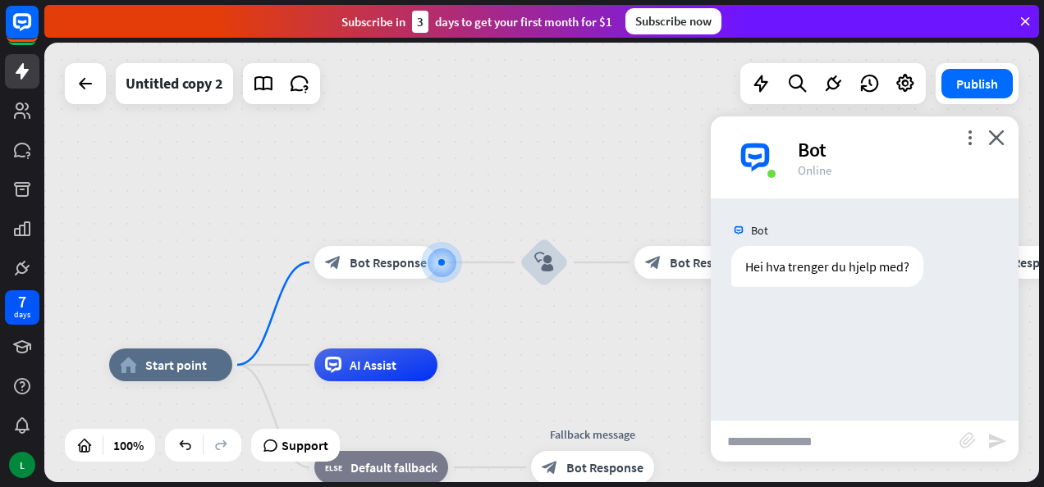
click at [814, 444] on input "text" at bounding box center [835, 441] width 249 height 41
click at [814, 445] on input "**********" at bounding box center [835, 441] width 249 height 41
type input "**********"
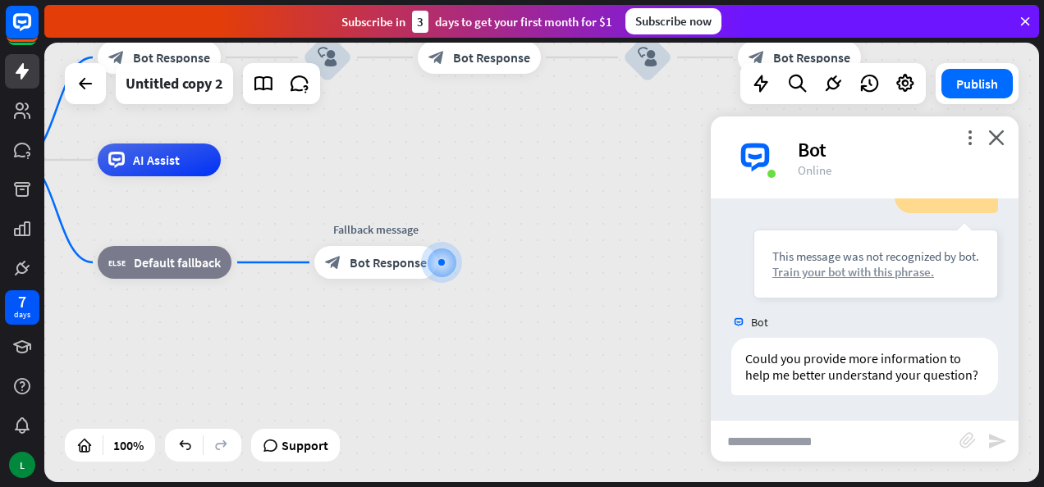
scroll to position [169, 0]
click at [835, 278] on div "This message was not recognized by bot. Train your bot with this phrase." at bounding box center [875, 264] width 245 height 69
click at [832, 264] on div "Train your bot with this phrase." at bounding box center [875, 272] width 207 height 16
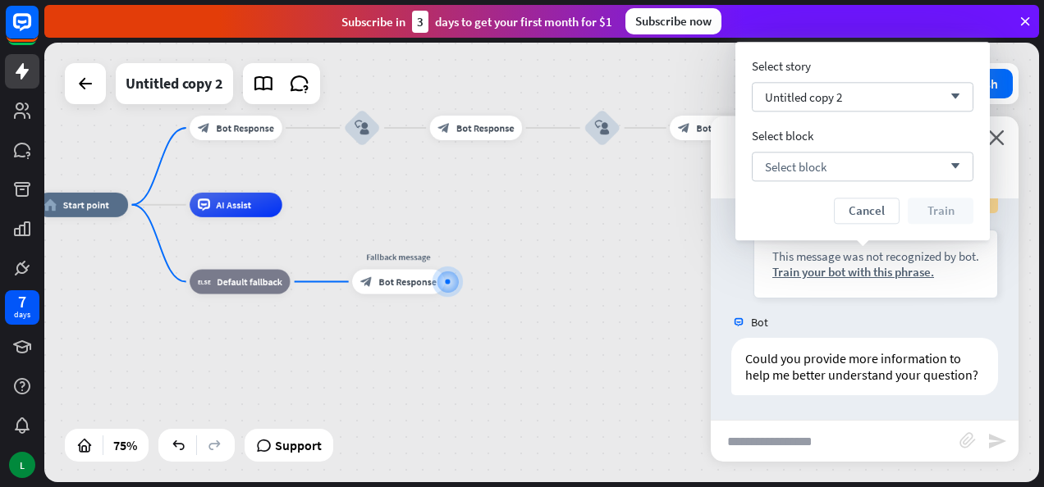
click at [994, 145] on div "Bot" at bounding box center [898, 149] width 201 height 25
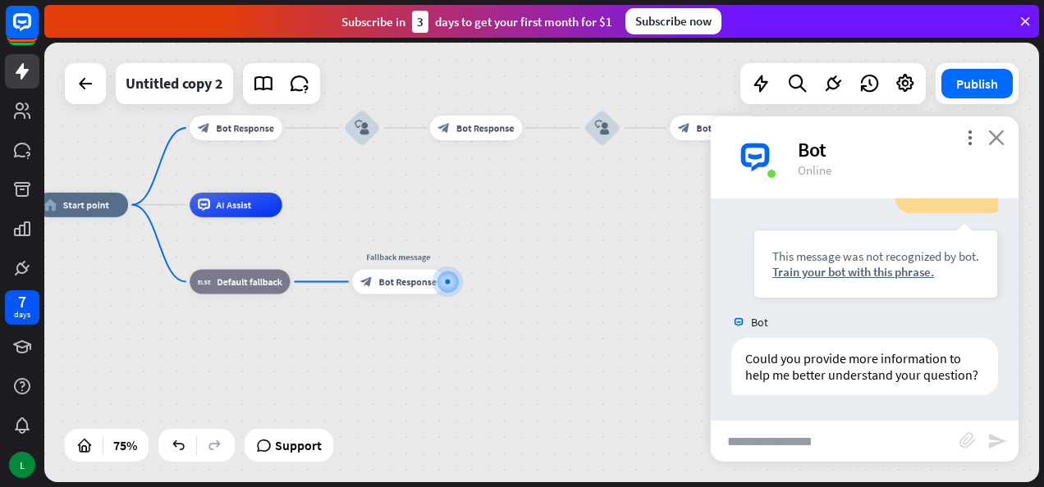
click at [1001, 134] on icon "close" at bounding box center [996, 138] width 16 height 16
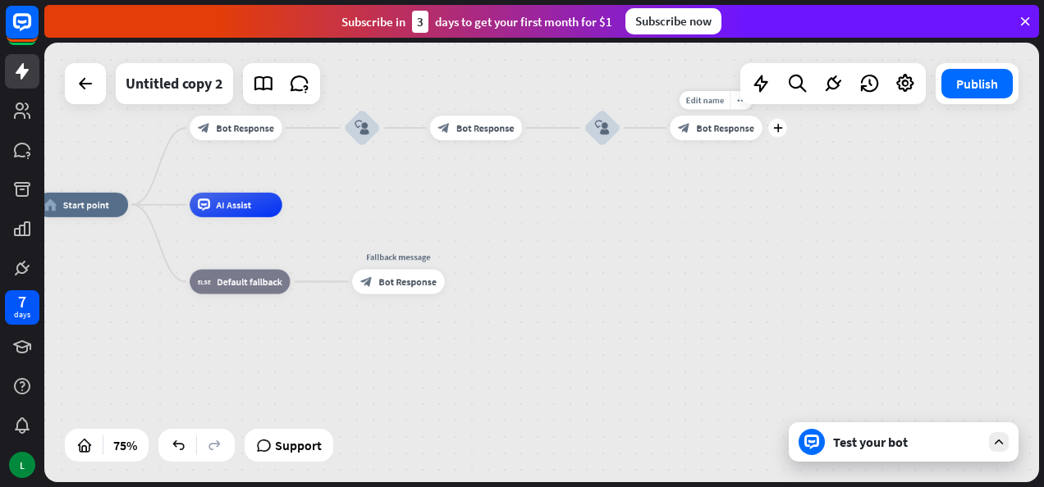
click at [723, 138] on div "block_bot_response Bot Response" at bounding box center [716, 128] width 93 height 25
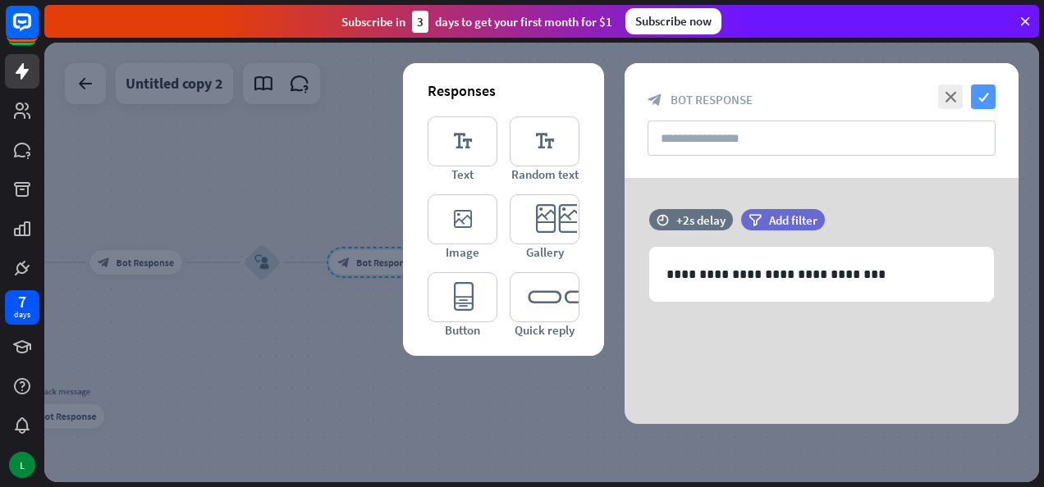
click at [985, 92] on icon "check" at bounding box center [983, 97] width 25 height 25
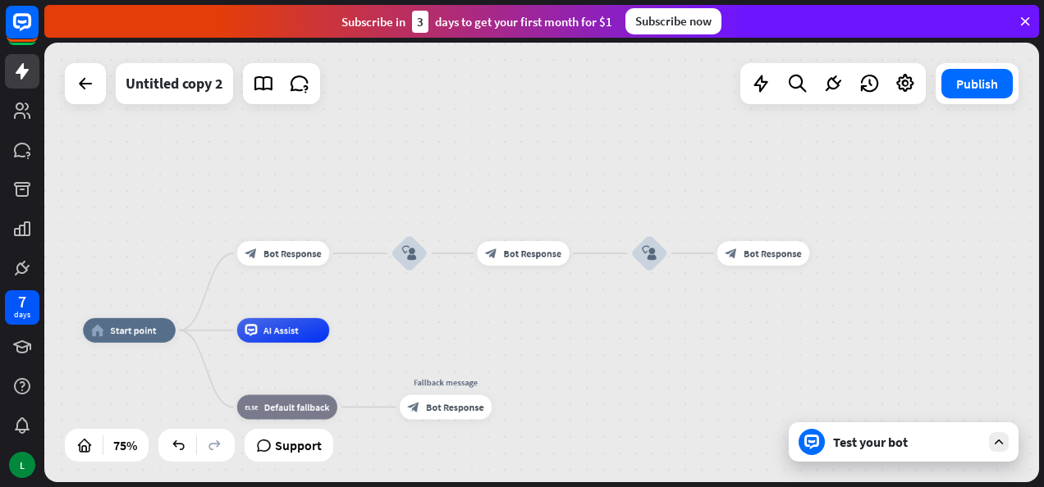
drag, startPoint x: 345, startPoint y: 336, endPoint x: 938, endPoint y: 318, distance: 593.6
click at [938, 318] on div "home_2 Start point block_bot_response Bot Response block_user_input block_bot_r…" at bounding box center [541, 263] width 995 height 440
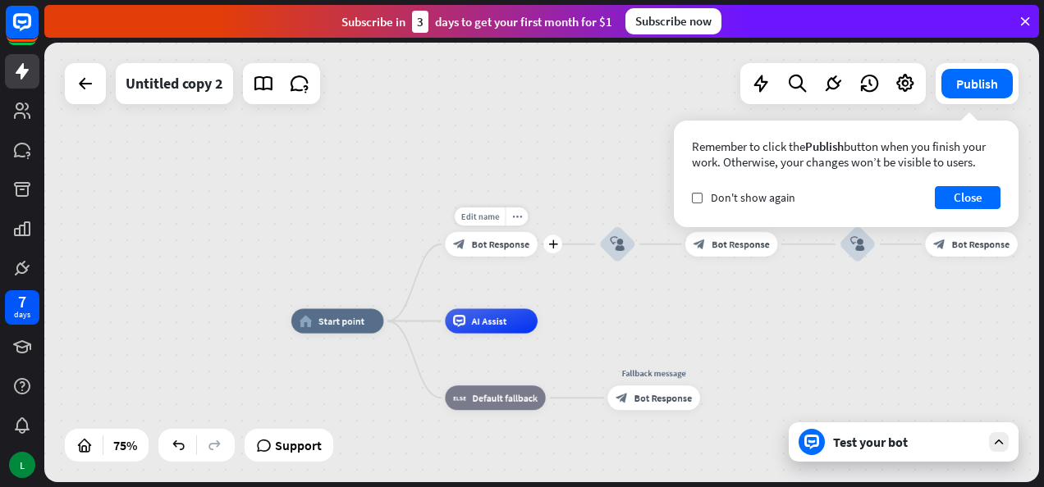
click at [510, 244] on span "Bot Response" at bounding box center [501, 244] width 58 height 12
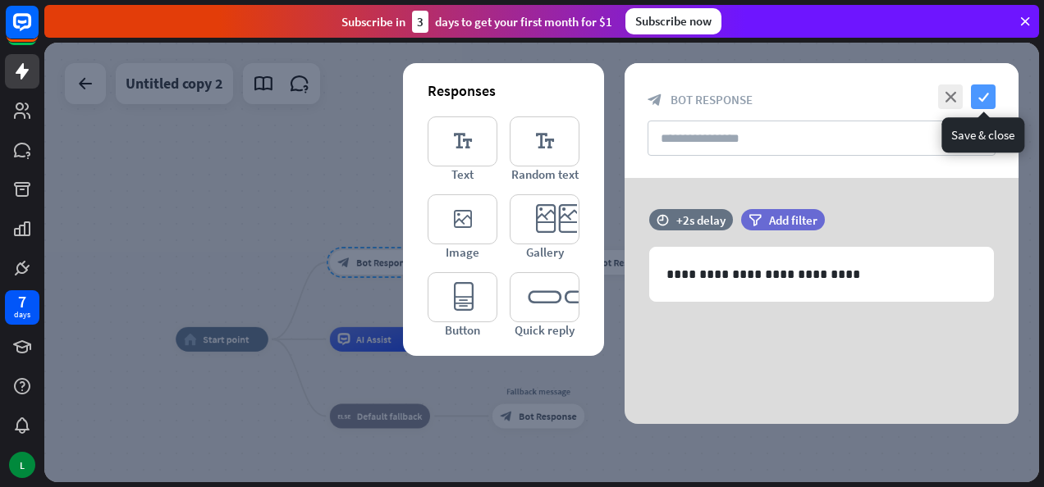
click at [980, 88] on icon "check" at bounding box center [983, 97] width 25 height 25
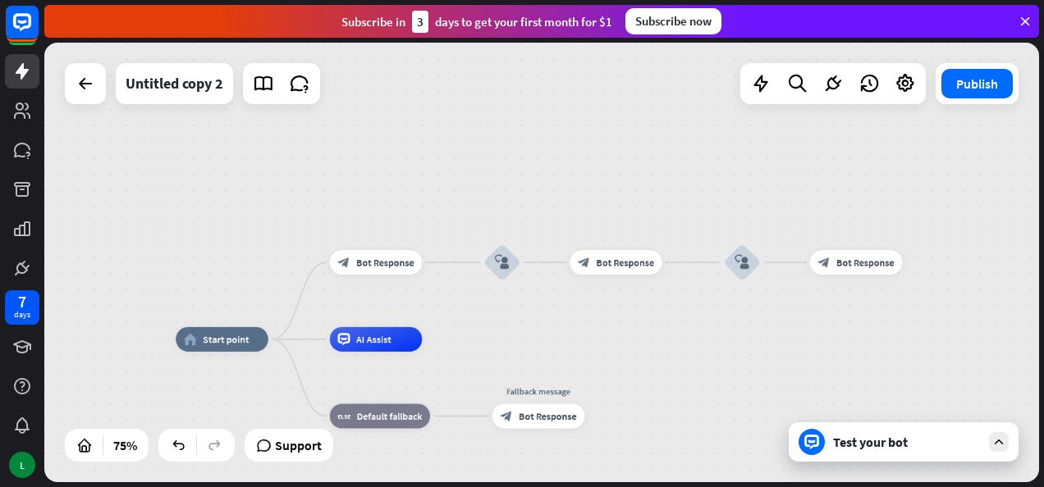
click at [980, 88] on button "Publish" at bounding box center [976, 84] width 71 height 30
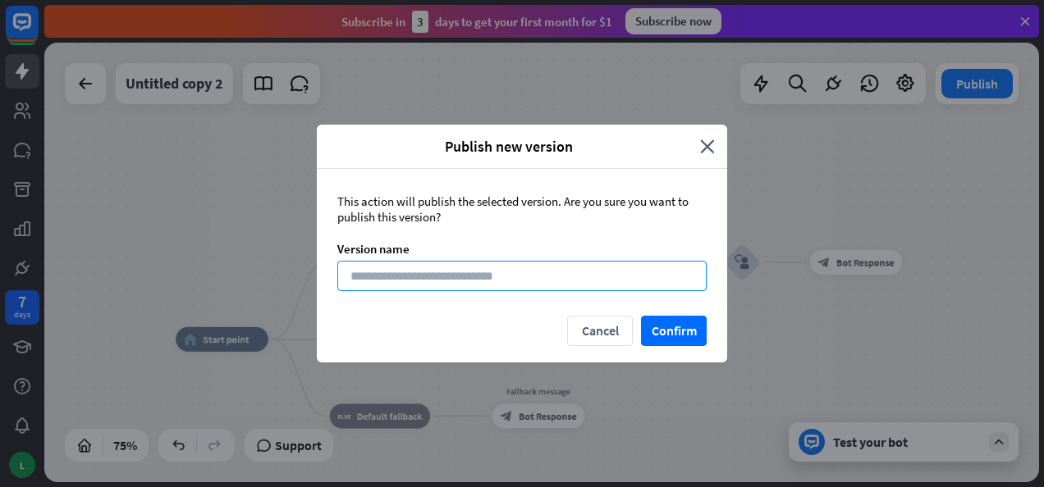
click at [433, 268] on input at bounding box center [521, 276] width 369 height 30
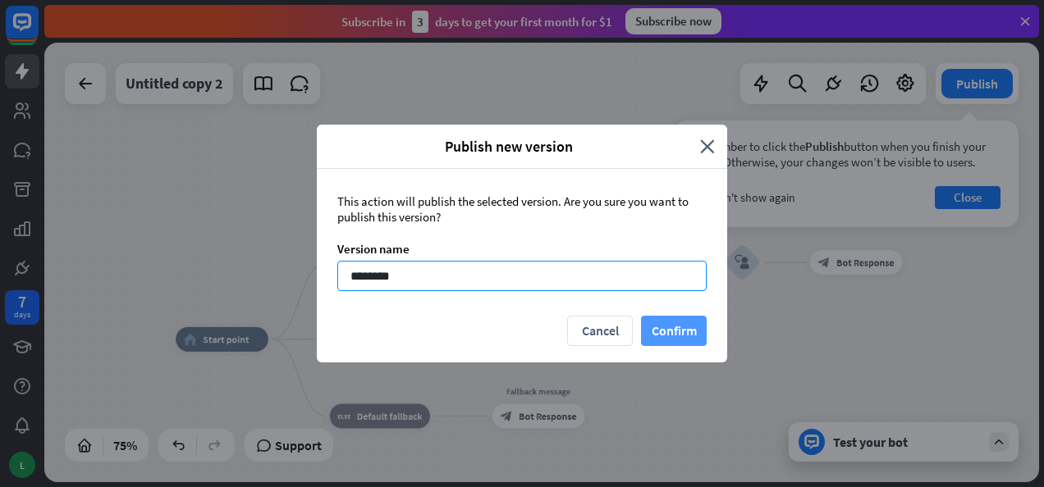
type input "********"
click at [657, 321] on button "Confirm" at bounding box center [674, 331] width 66 height 30
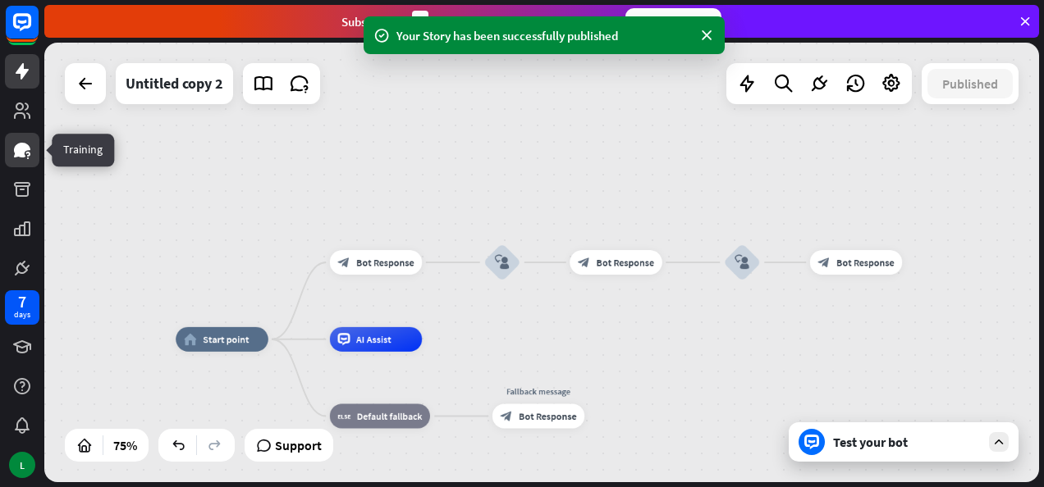
click at [28, 142] on icon at bounding box center [22, 150] width 20 height 20
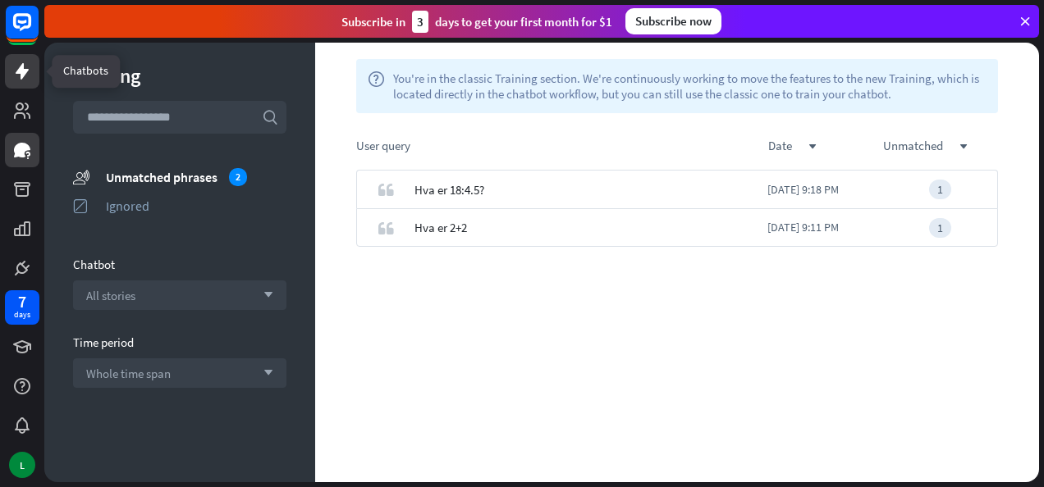
click at [12, 71] on icon at bounding box center [22, 72] width 20 height 20
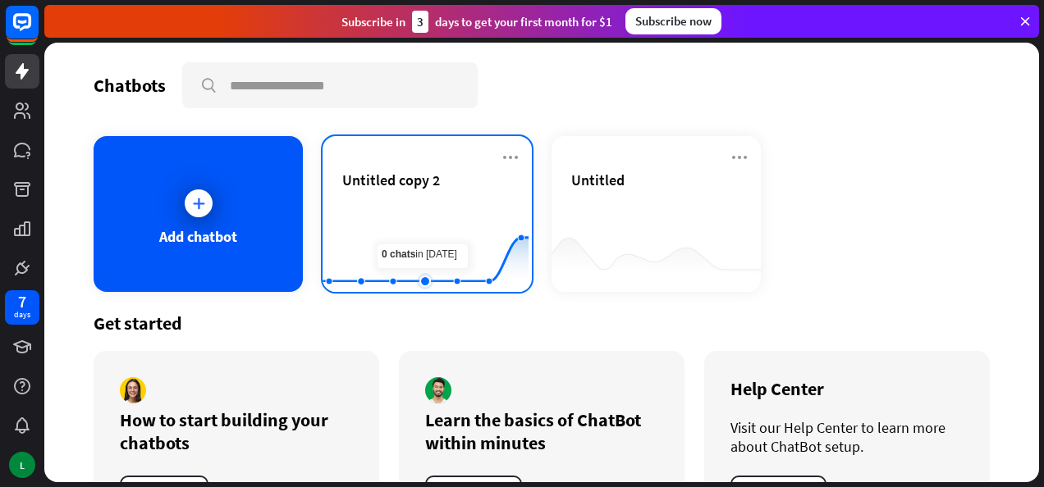
scroll to position [69, 0]
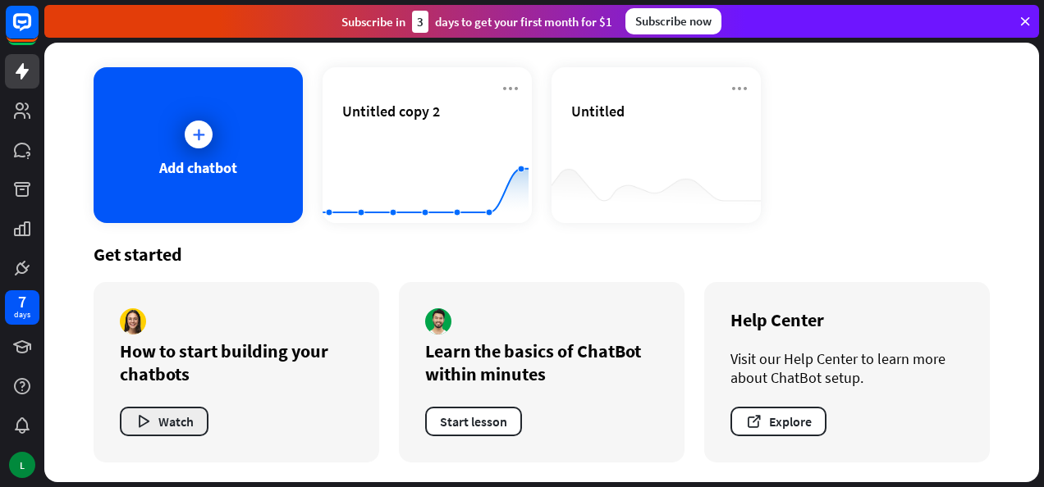
click at [149, 425] on icon "button" at bounding box center [143, 422] width 17 height 17
